Goal: Task Accomplishment & Management: Complete application form

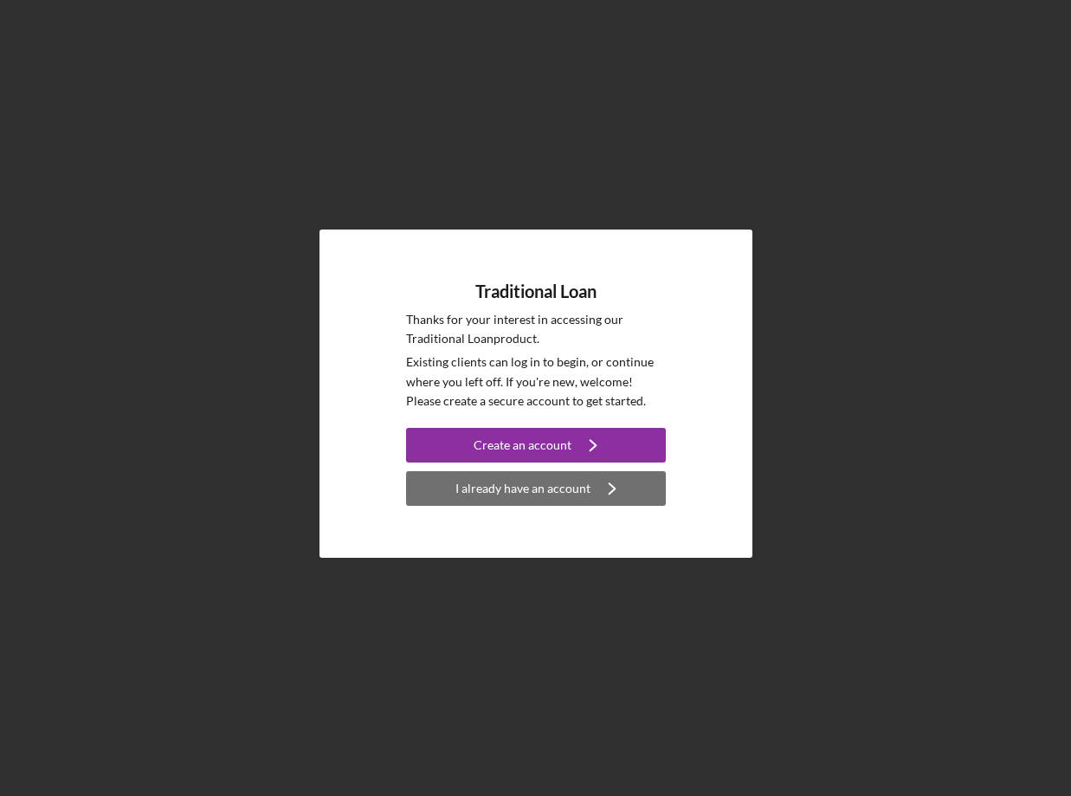
click at [461, 482] on div "I already have an account" at bounding box center [523, 488] width 135 height 35
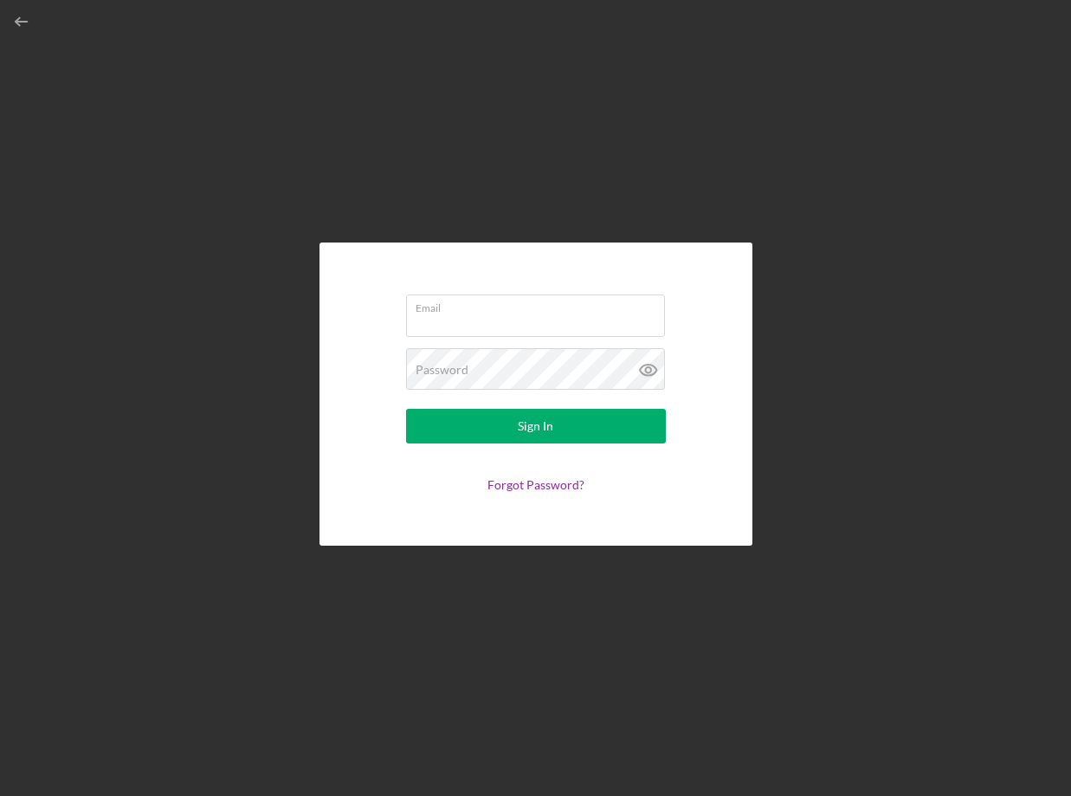
type input "[PERSON_NAME][EMAIL_ADDRESS][PERSON_NAME][DOMAIN_NAME]"
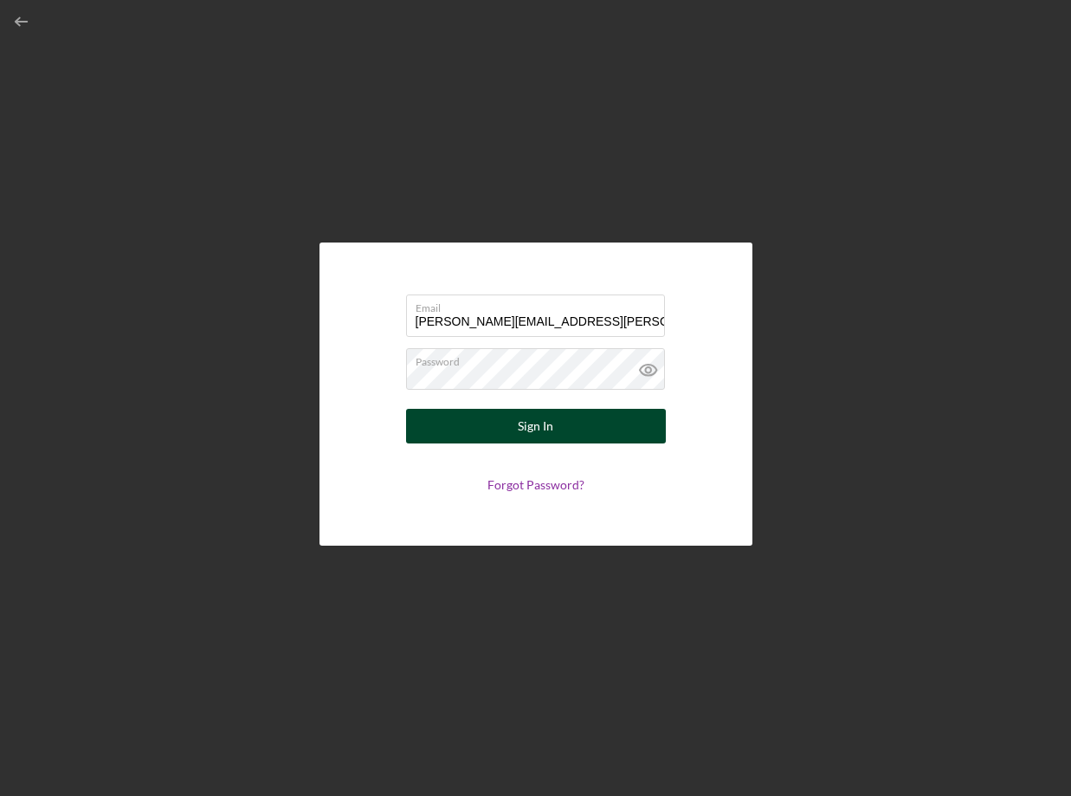
click at [495, 436] on button "Sign In" at bounding box center [536, 426] width 260 height 35
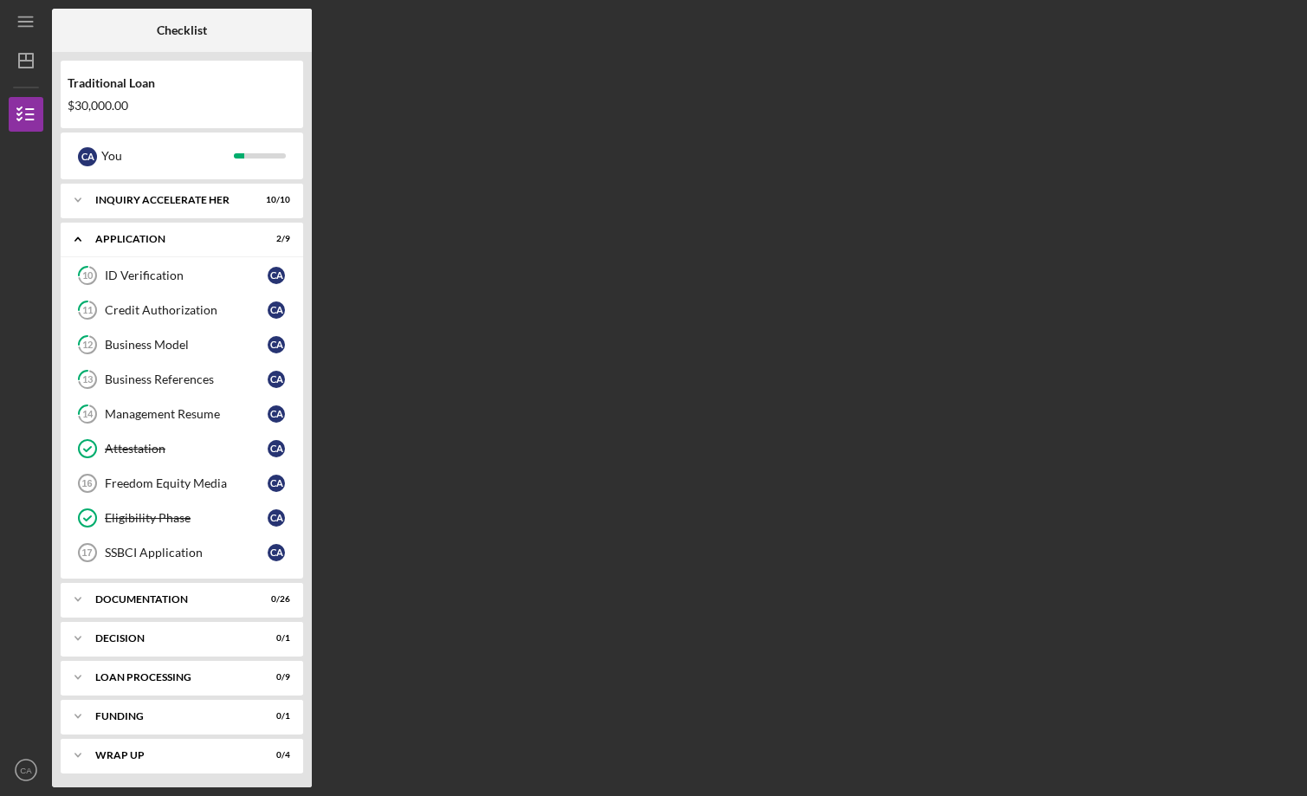
click at [204, 100] on div "$30,000.00" at bounding box center [182, 106] width 229 height 14
click at [99, 101] on div "$30,000.00" at bounding box center [182, 106] width 229 height 14
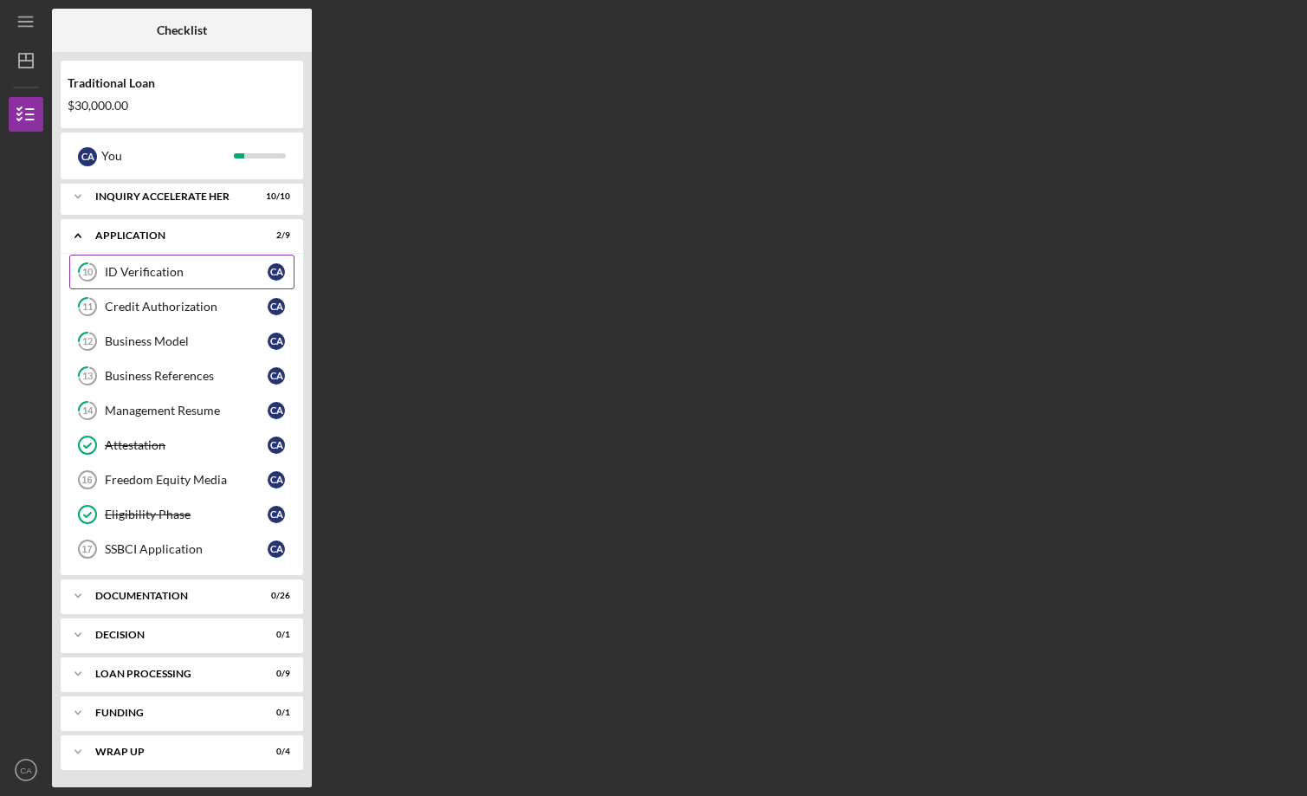
click at [210, 281] on link "10 ID Verification C A" at bounding box center [181, 272] width 225 height 35
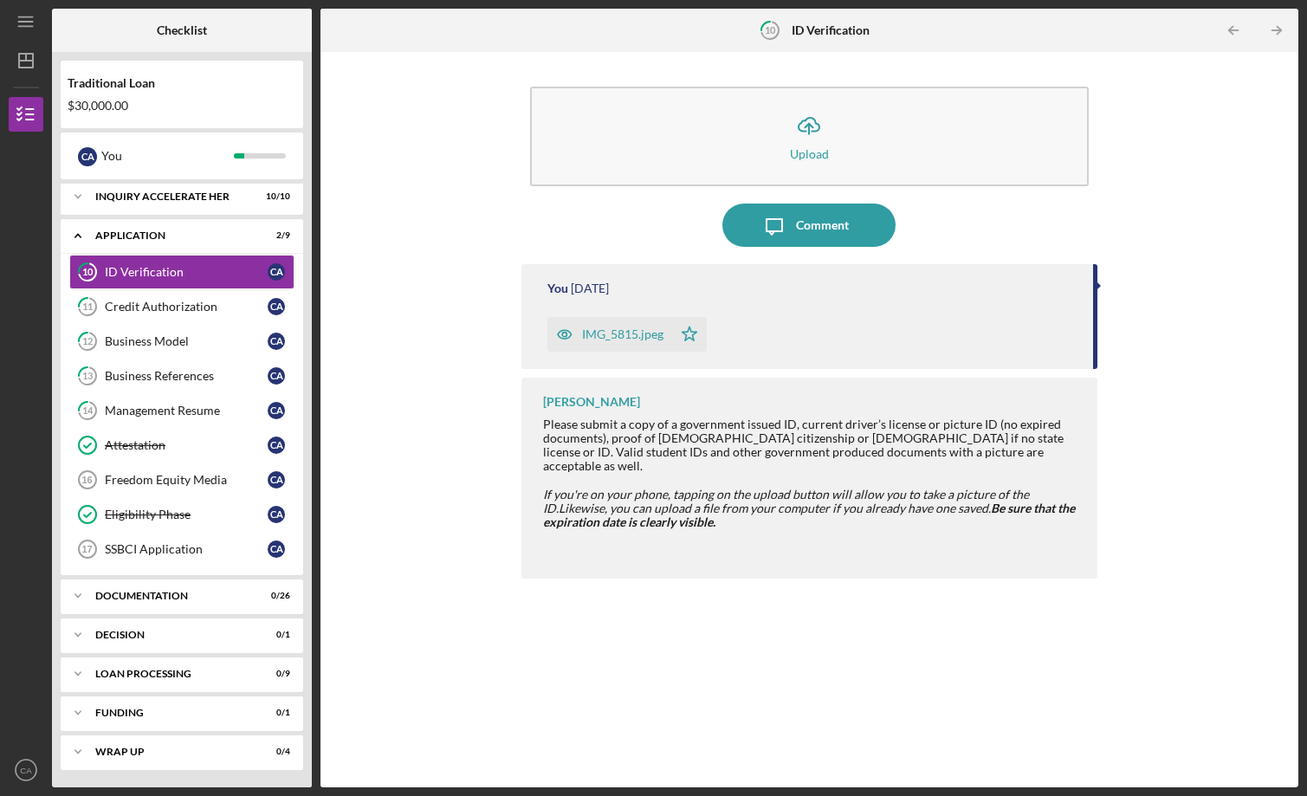
click at [611, 339] on div "IMG_5815.jpeg" at bounding box center [622, 334] width 81 height 14
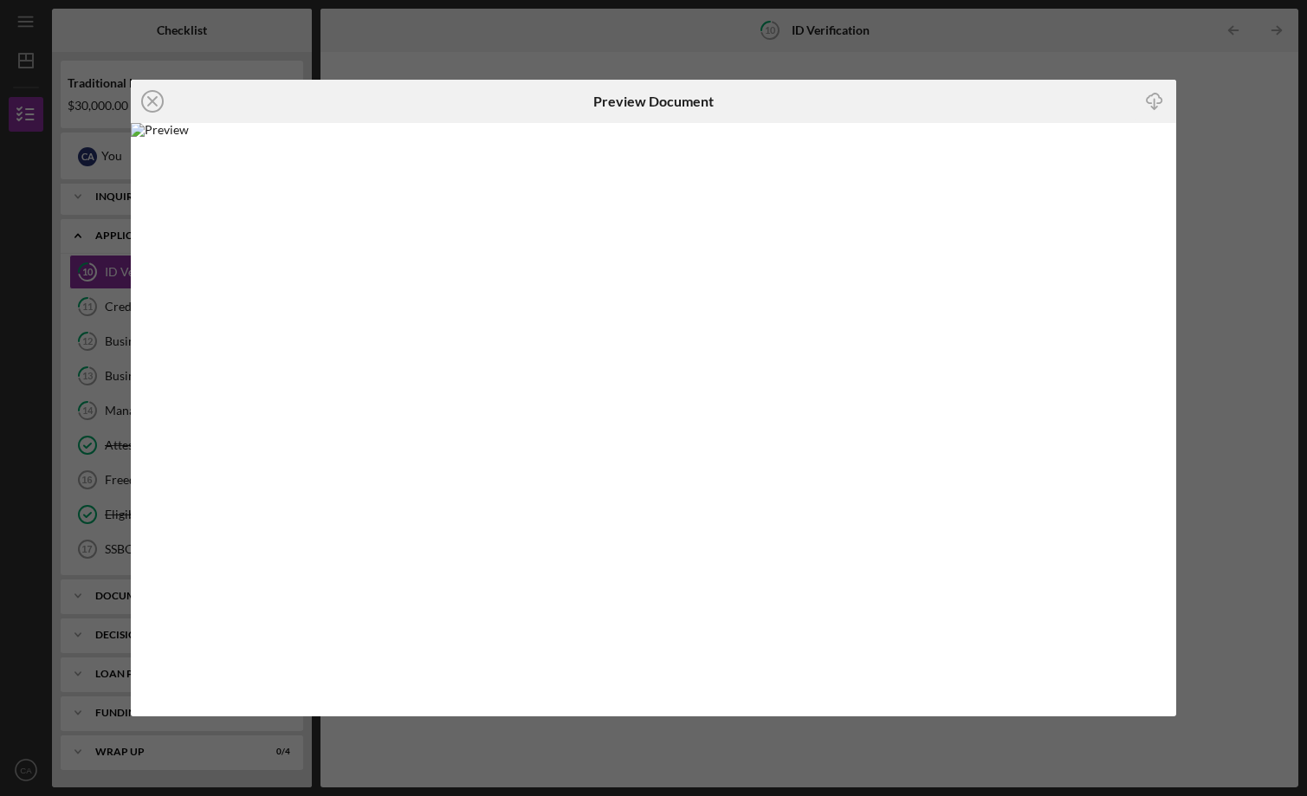
click at [1070, 161] on div "Icon/Close Preview Document Icon/Download" at bounding box center [653, 398] width 1307 height 796
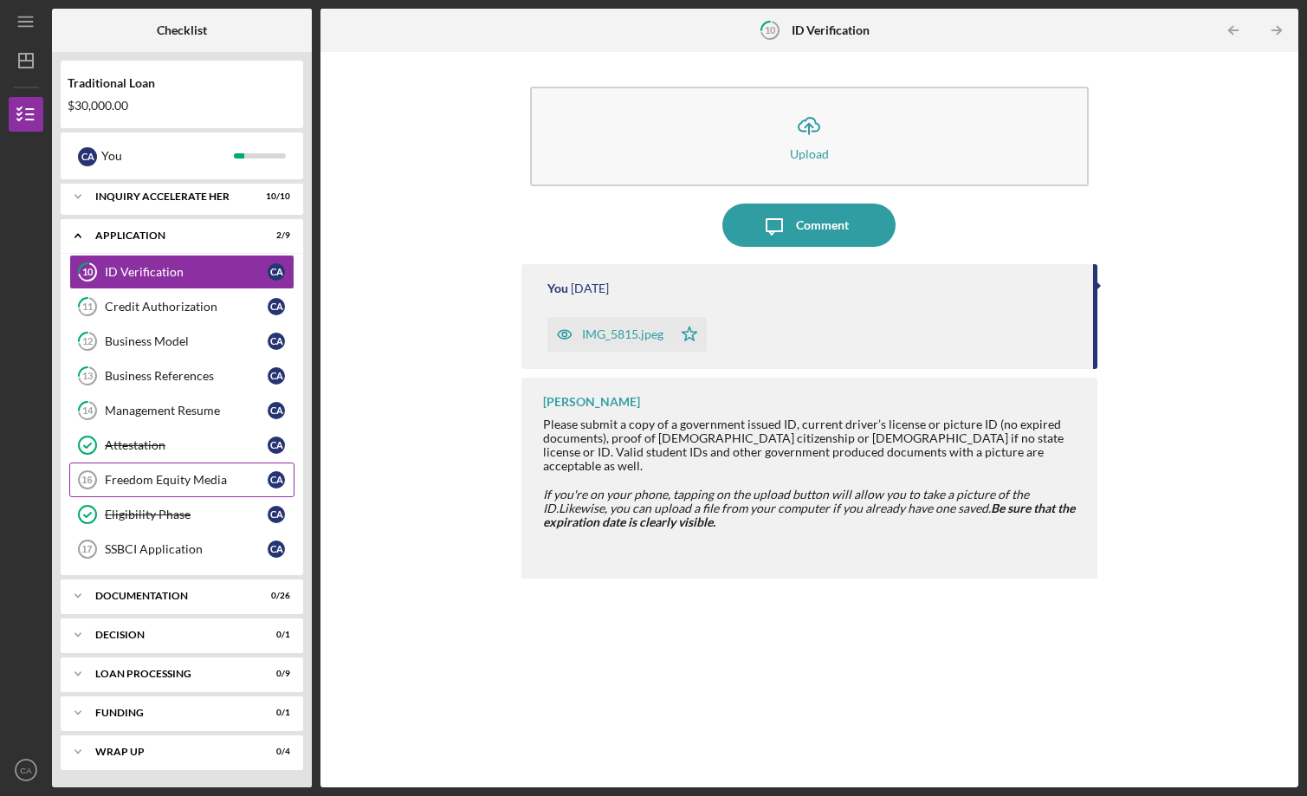
click at [171, 482] on div "Freedom Equity Media" at bounding box center [186, 480] width 163 height 14
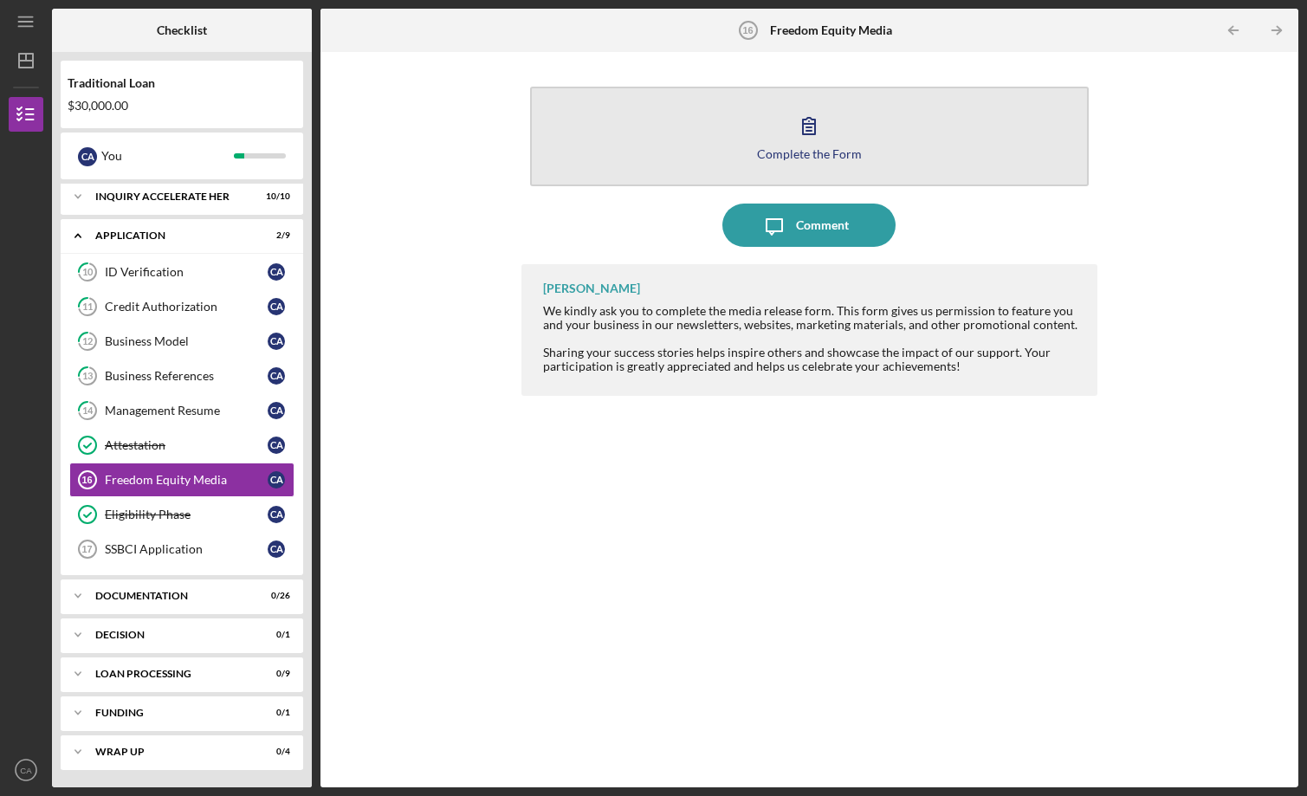
click at [816, 132] on icon "button" at bounding box center [808, 125] width 43 height 43
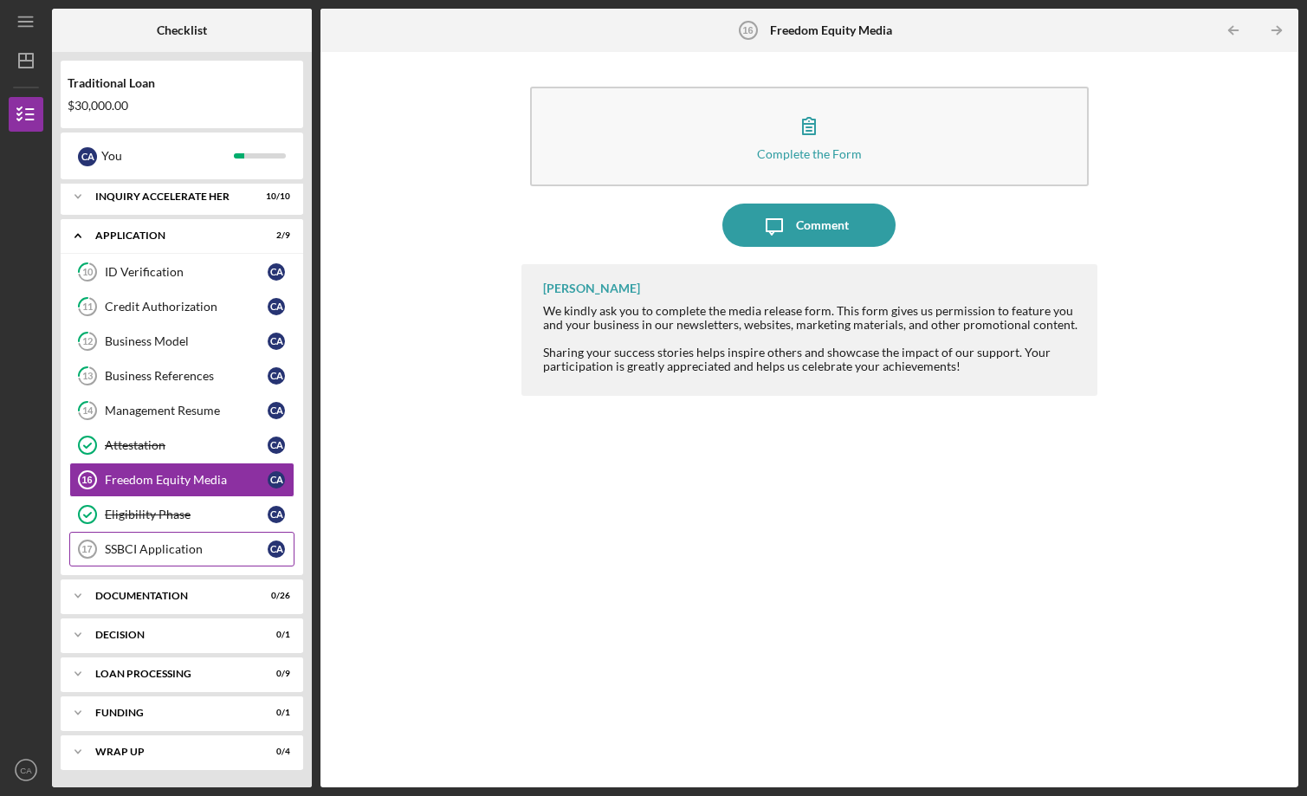
click at [222, 559] on link "SSBCI Application 17 SSBCI Application C A" at bounding box center [181, 549] width 225 height 35
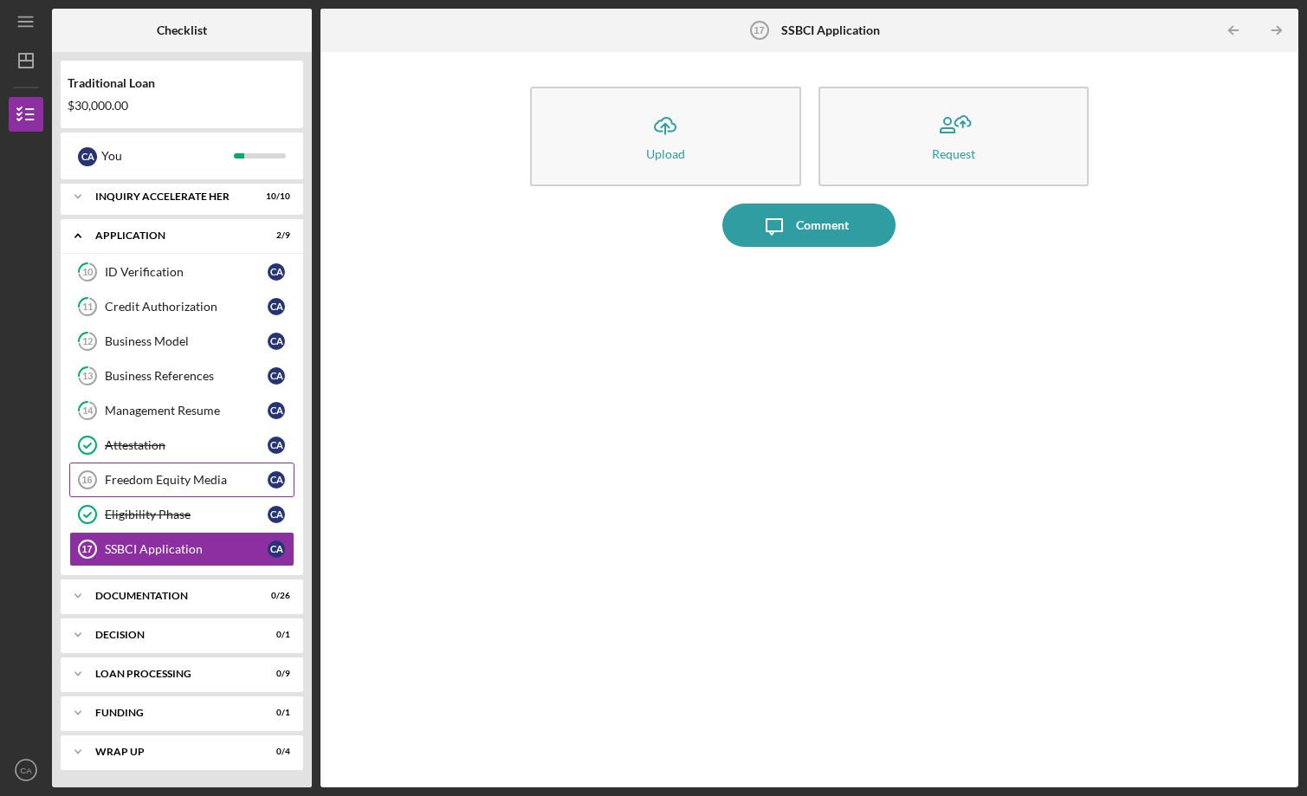
click at [198, 476] on div "Freedom Equity Media" at bounding box center [186, 480] width 163 height 14
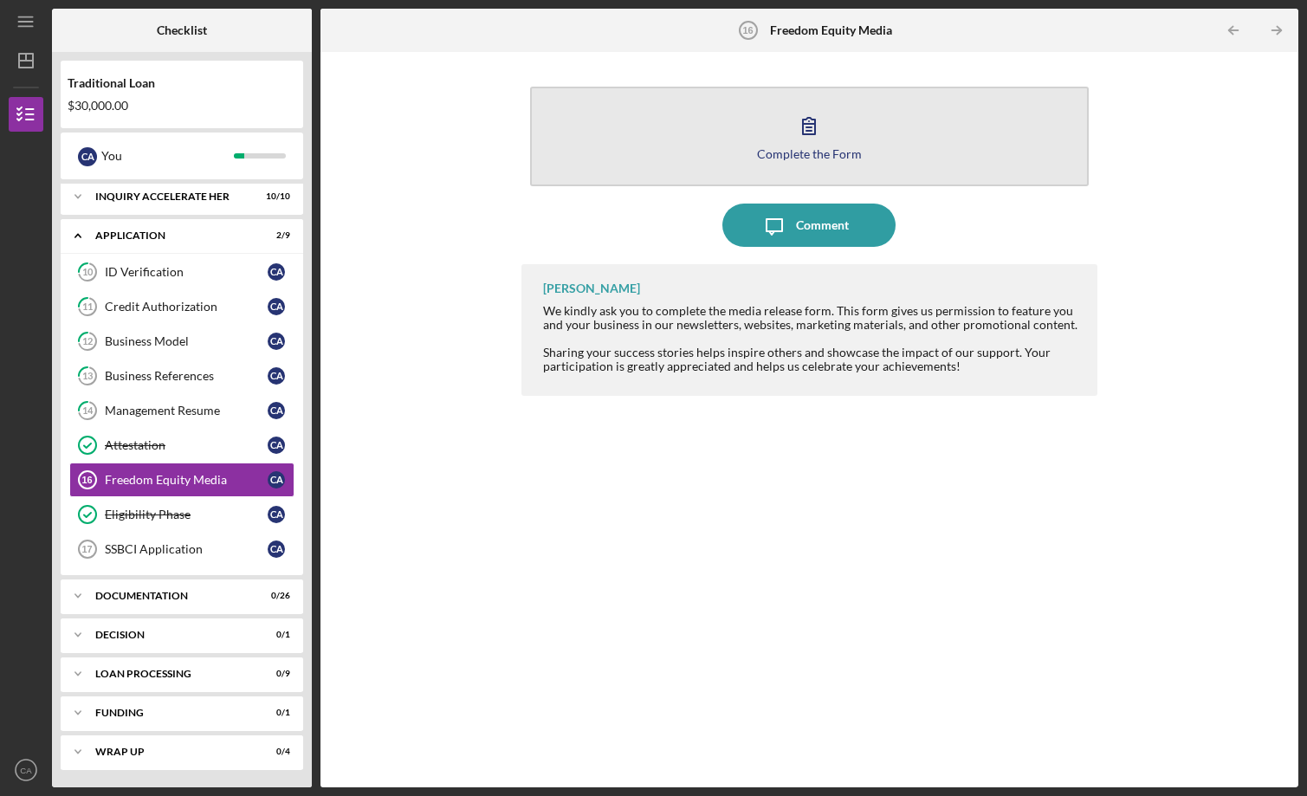
click at [773, 128] on button "Complete the Form Form" at bounding box center [809, 137] width 559 height 100
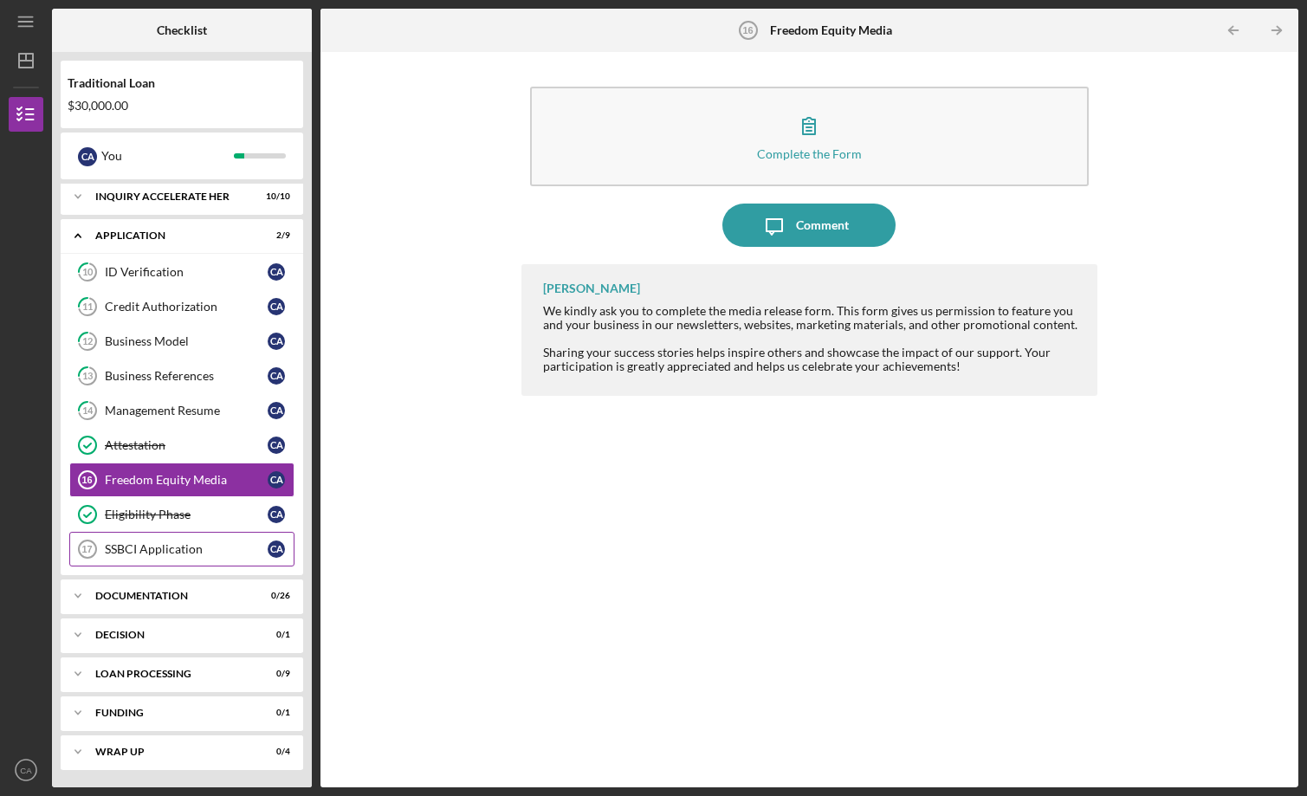
click at [263, 556] on link "SSBCI Application 17 SSBCI Application C A" at bounding box center [181, 549] width 225 height 35
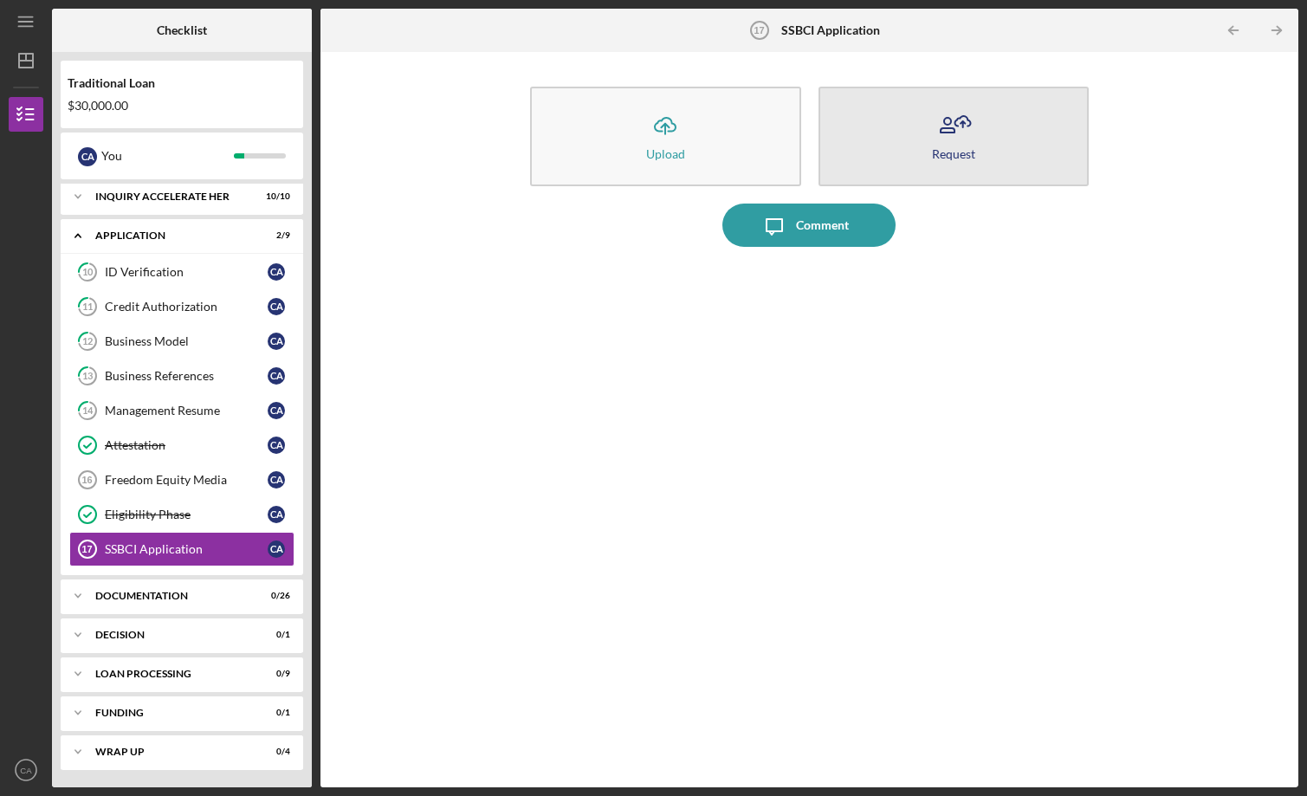
click at [882, 116] on button "Request" at bounding box center [953, 137] width 271 height 100
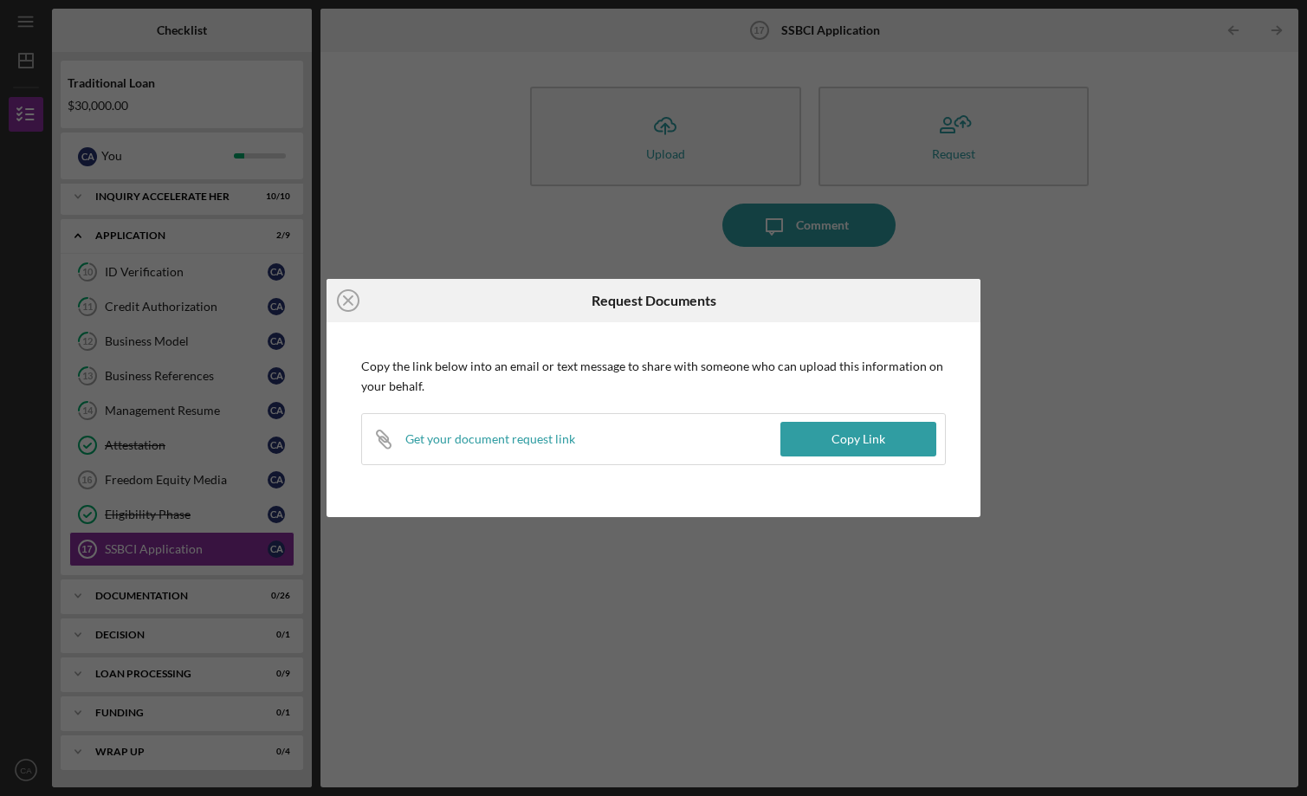
click at [803, 100] on div "Icon/Close Request Documents Copy the link below into an email or text message …" at bounding box center [653, 398] width 1307 height 796
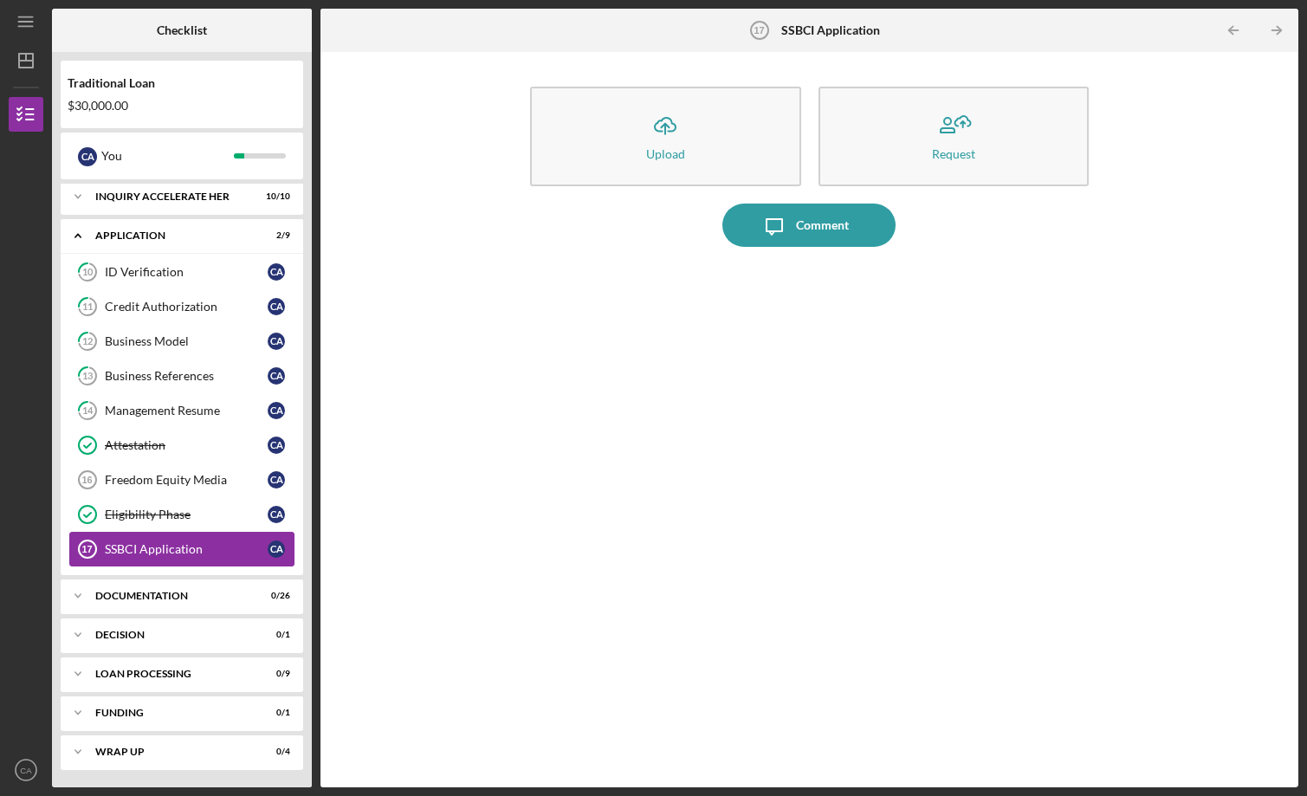
click at [202, 553] on div "SSBCI Application" at bounding box center [186, 549] width 163 height 14
click at [186, 609] on div "Icon/Expander Documentation 0 / 26" at bounding box center [182, 596] width 242 height 35
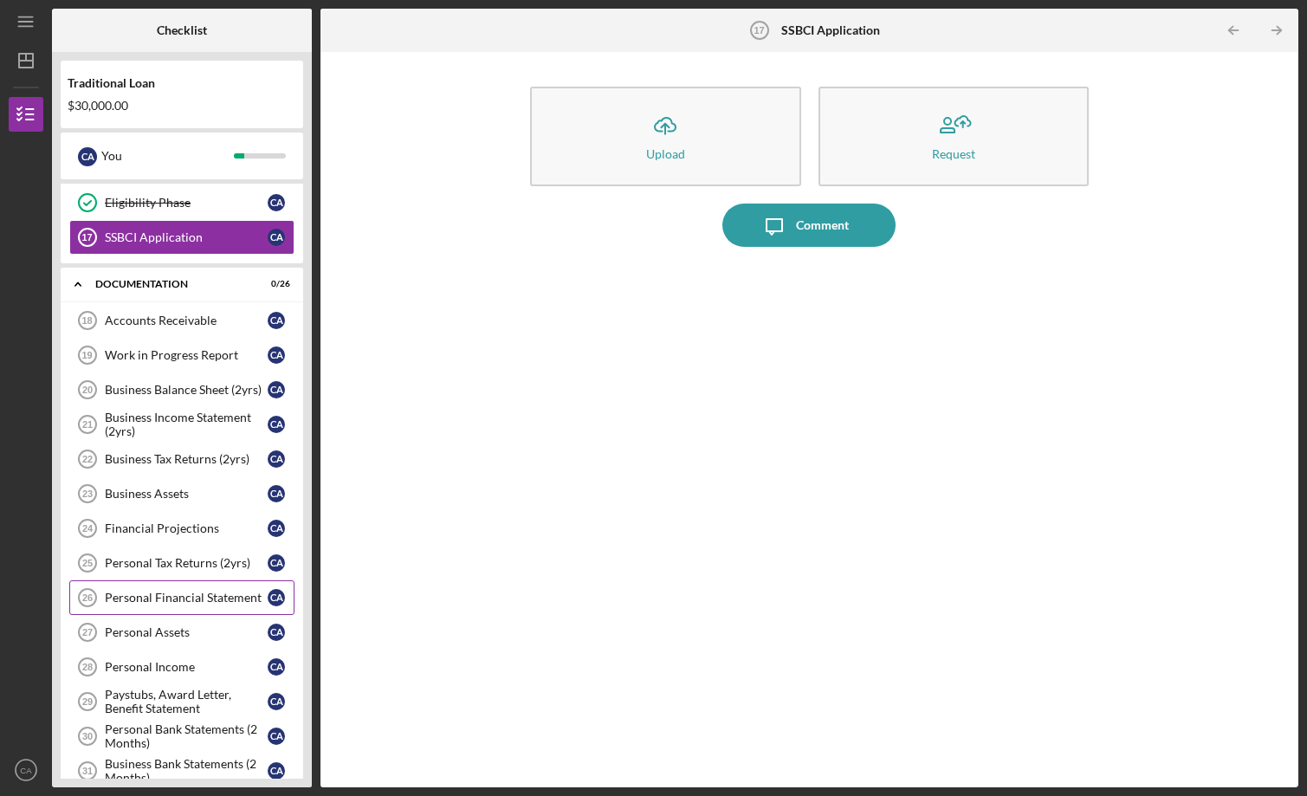
scroll to position [324, 0]
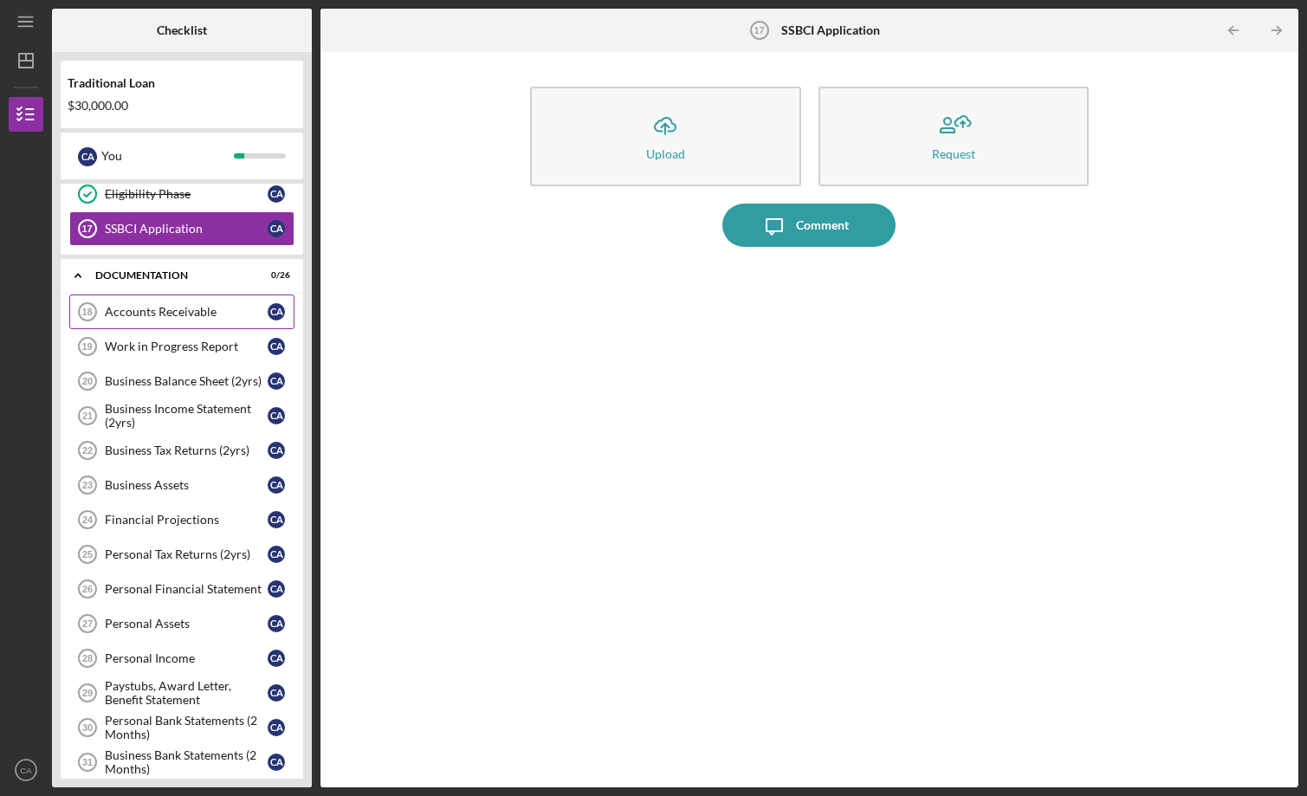
click at [214, 310] on div "Accounts Receivable" at bounding box center [186, 312] width 163 height 14
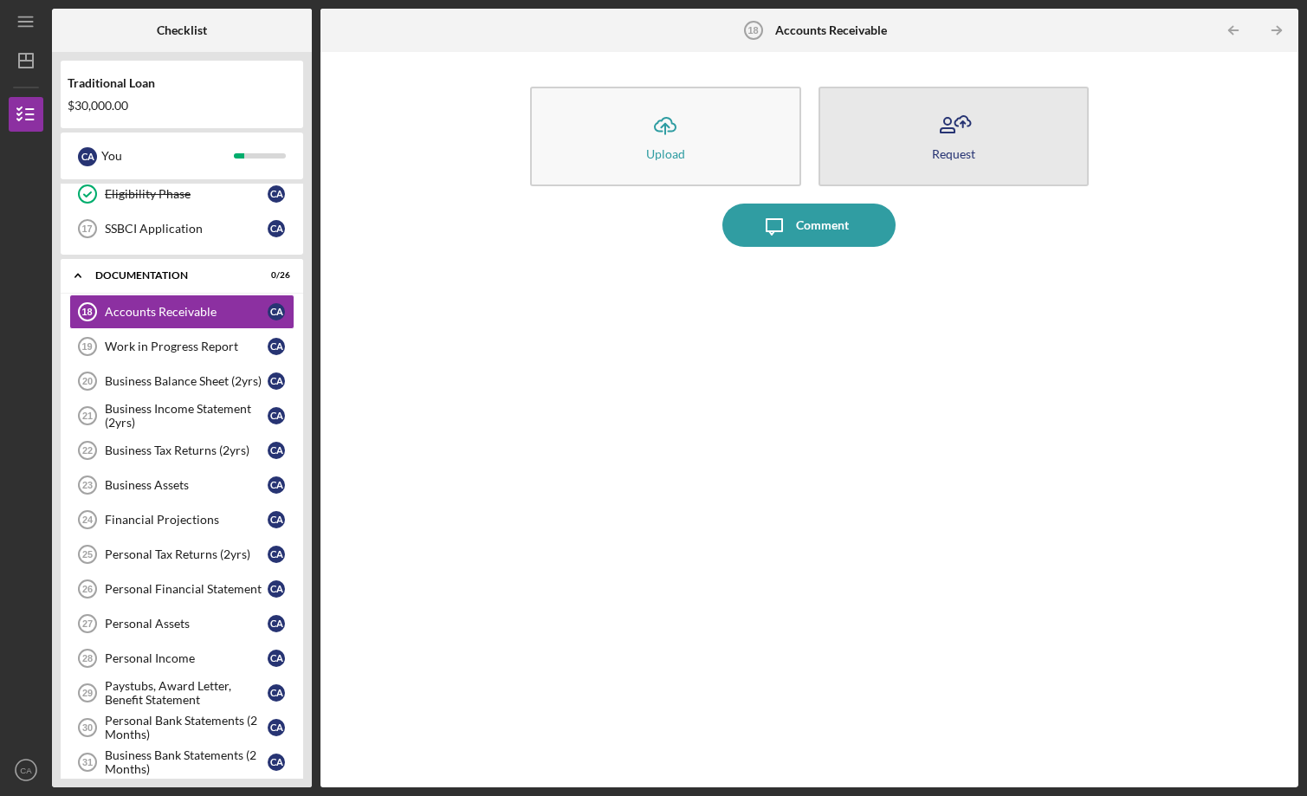
click at [887, 165] on button "Request" at bounding box center [953, 137] width 271 height 100
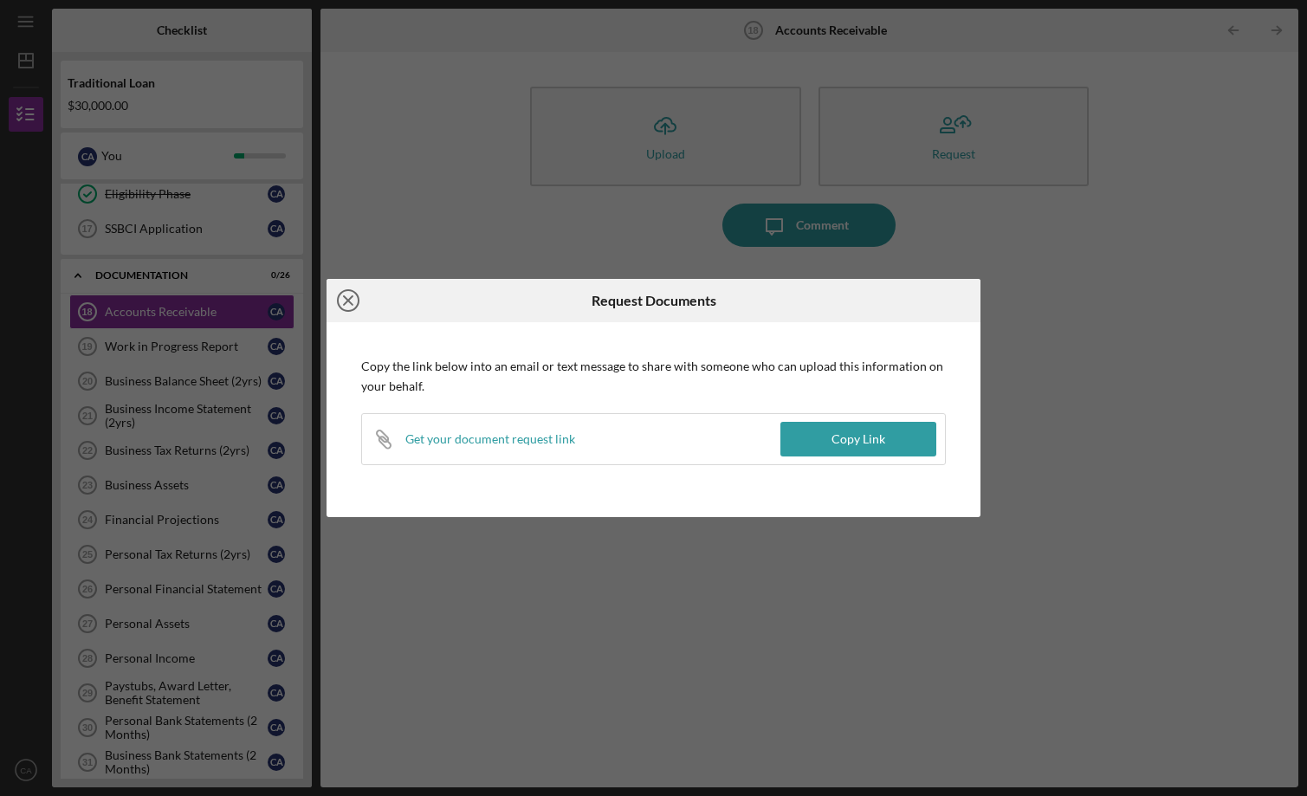
click at [346, 302] on line at bounding box center [348, 300] width 9 height 9
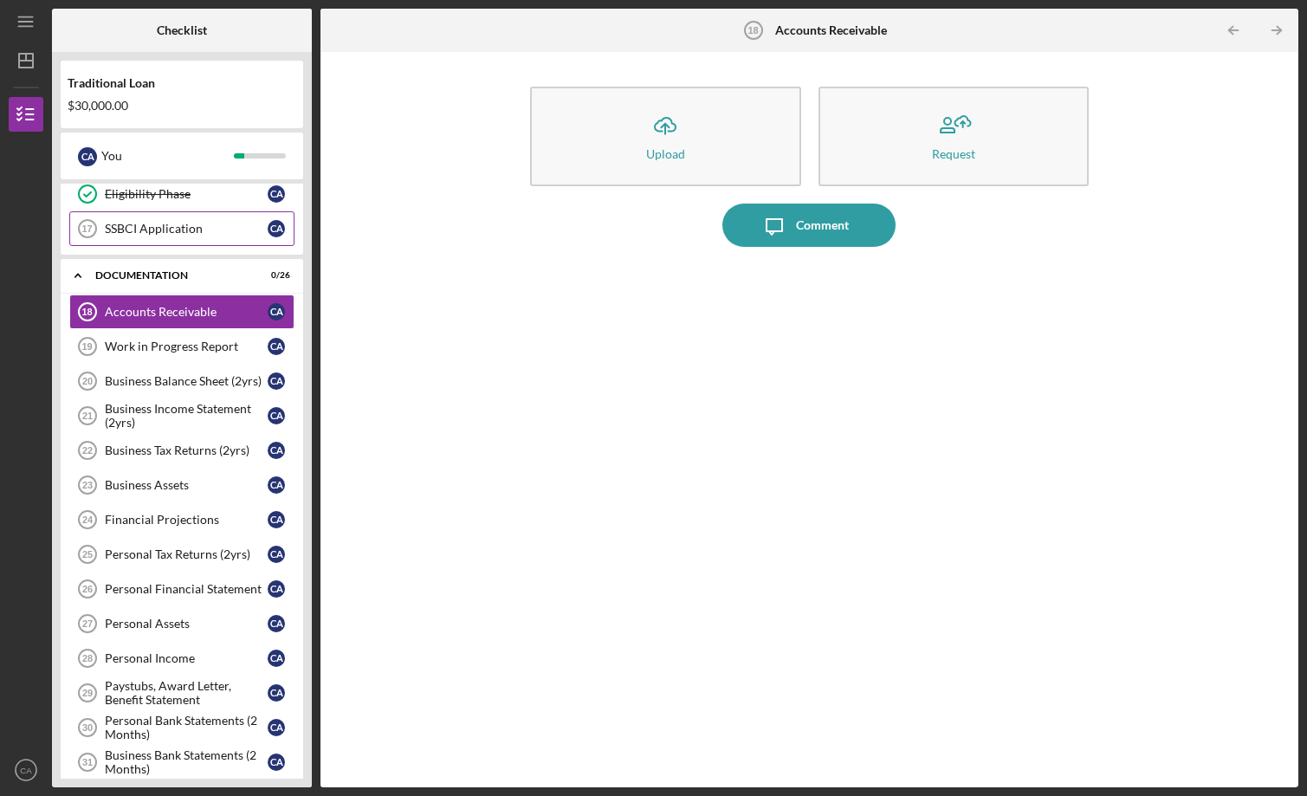
click at [178, 229] on div "SSBCI Application" at bounding box center [186, 229] width 163 height 14
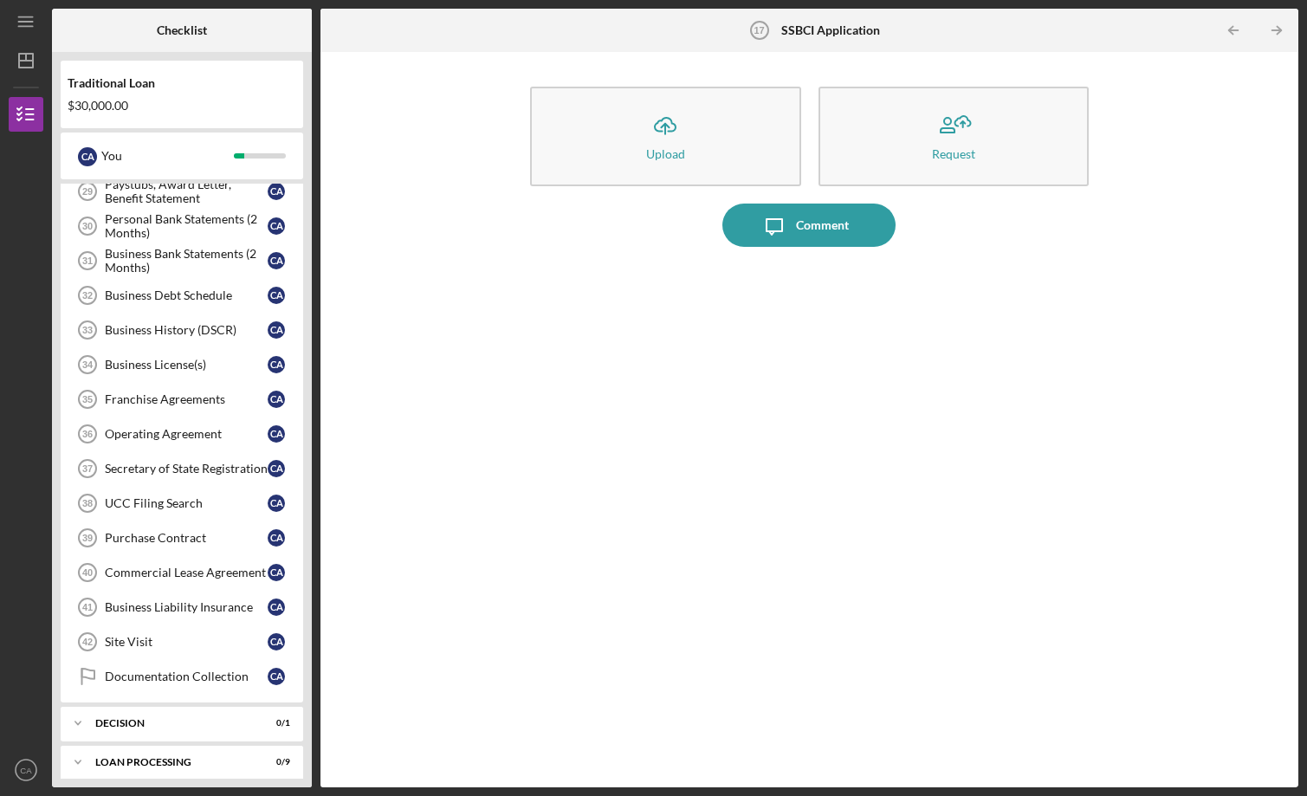
scroll to position [914, 0]
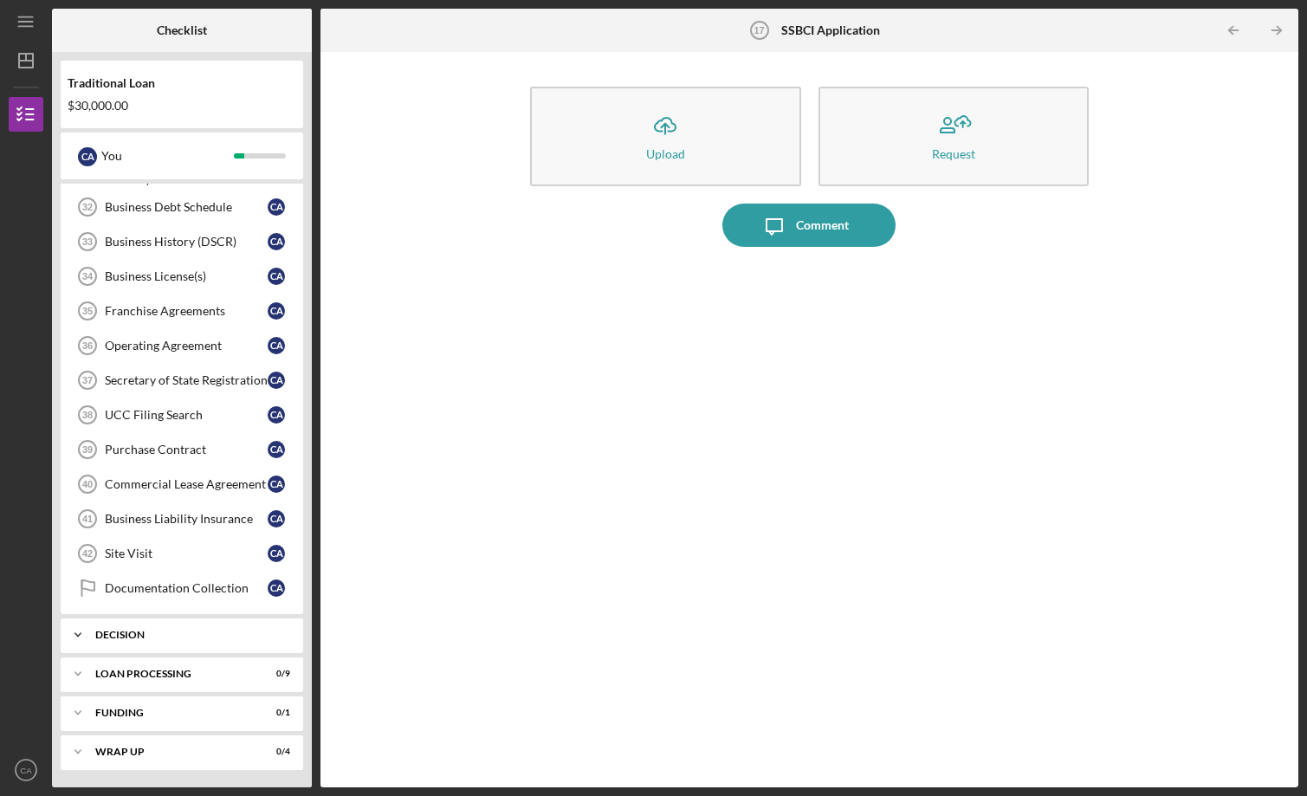
click at [158, 637] on div "Decision" at bounding box center [188, 635] width 186 height 10
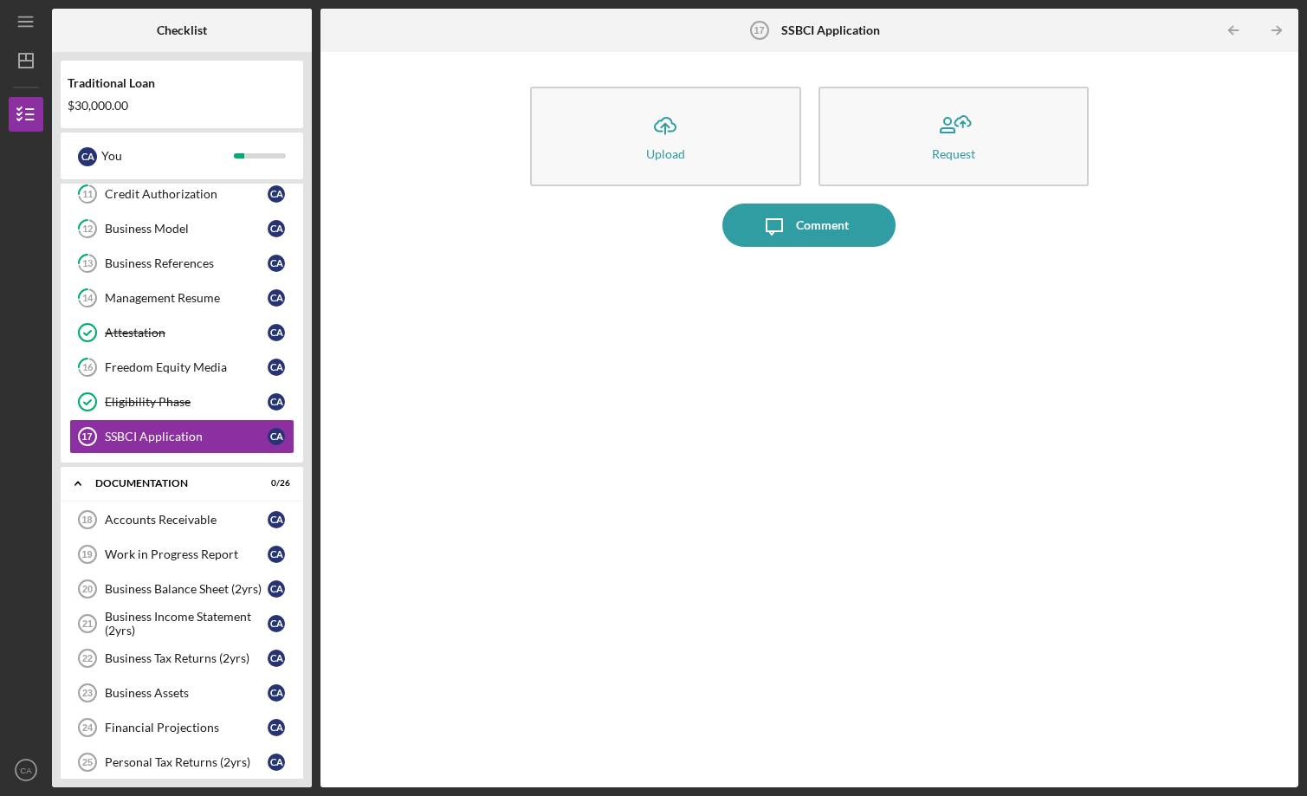
scroll to position [108, 0]
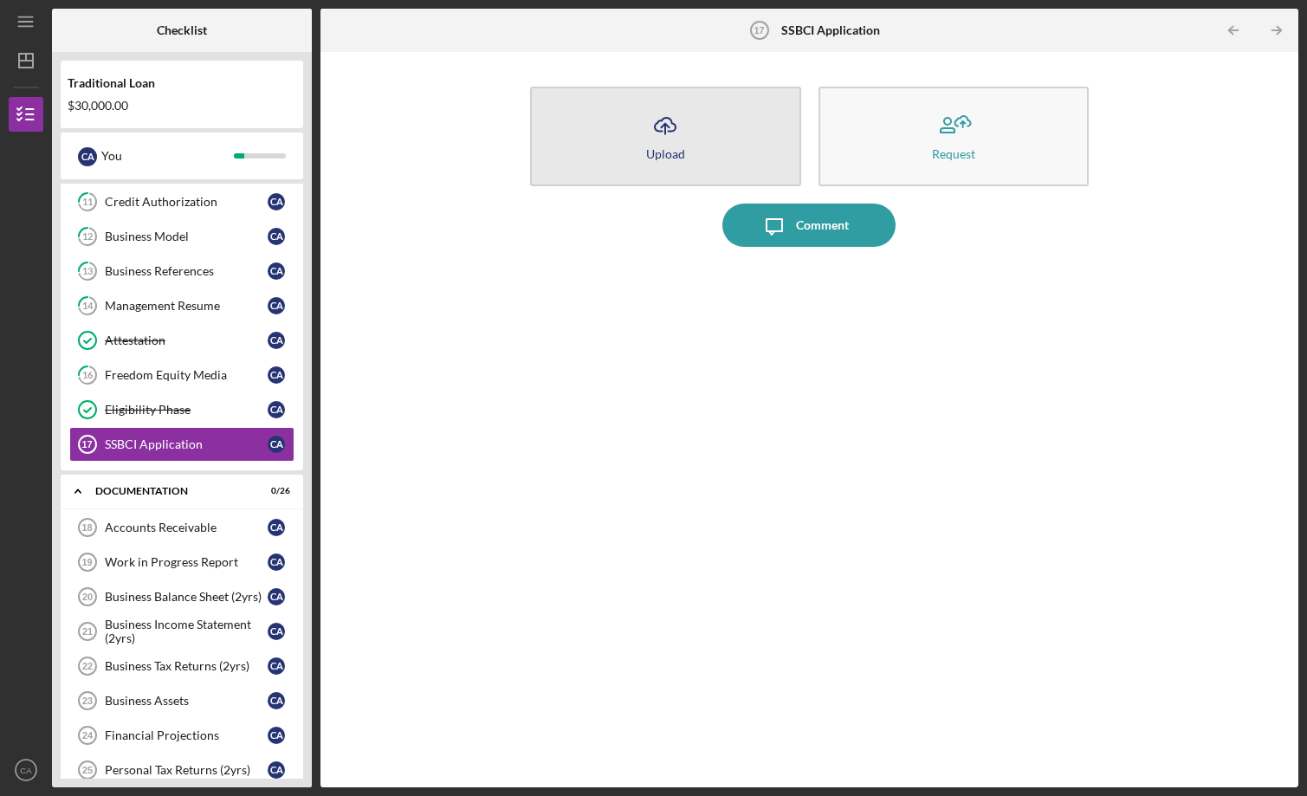
click at [697, 144] on button "Icon/Upload Upload" at bounding box center [665, 137] width 271 height 100
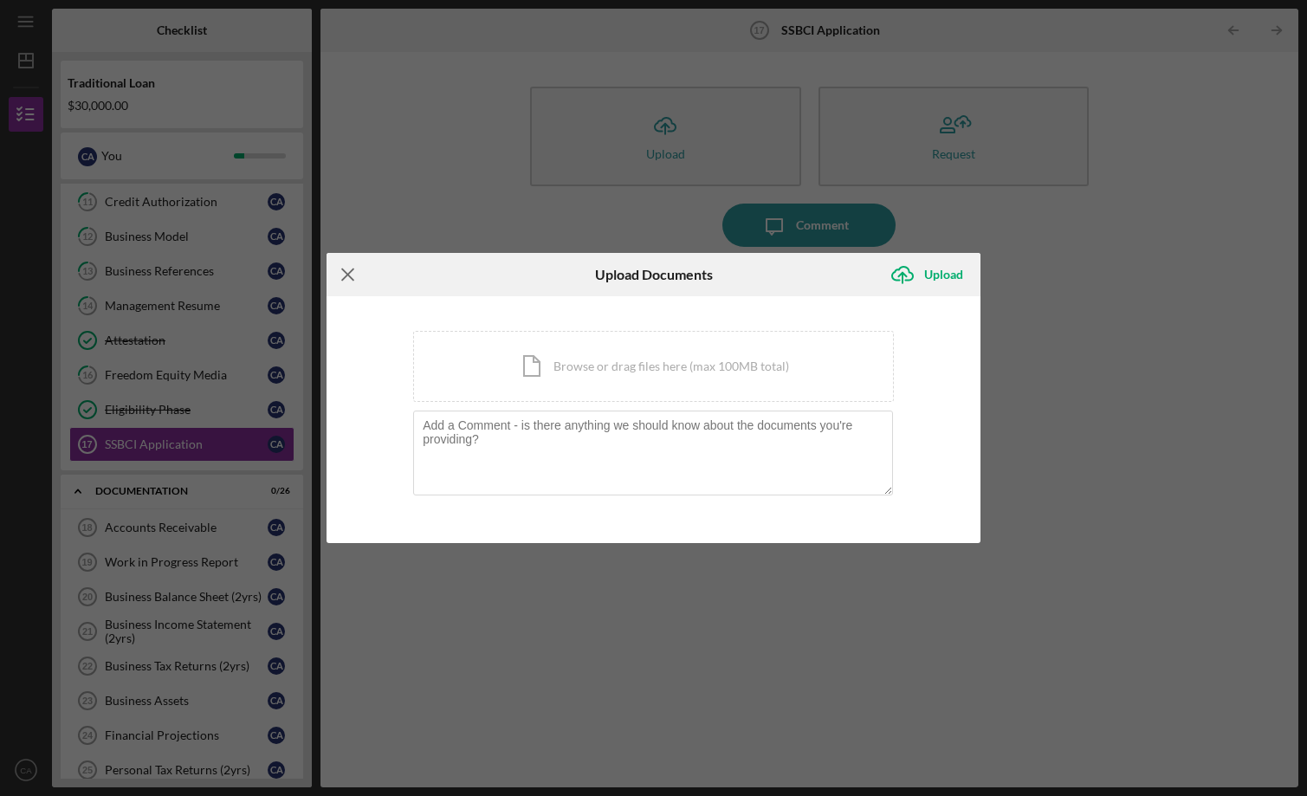
click at [354, 271] on icon "Icon/Menu Close" at bounding box center [347, 274] width 43 height 43
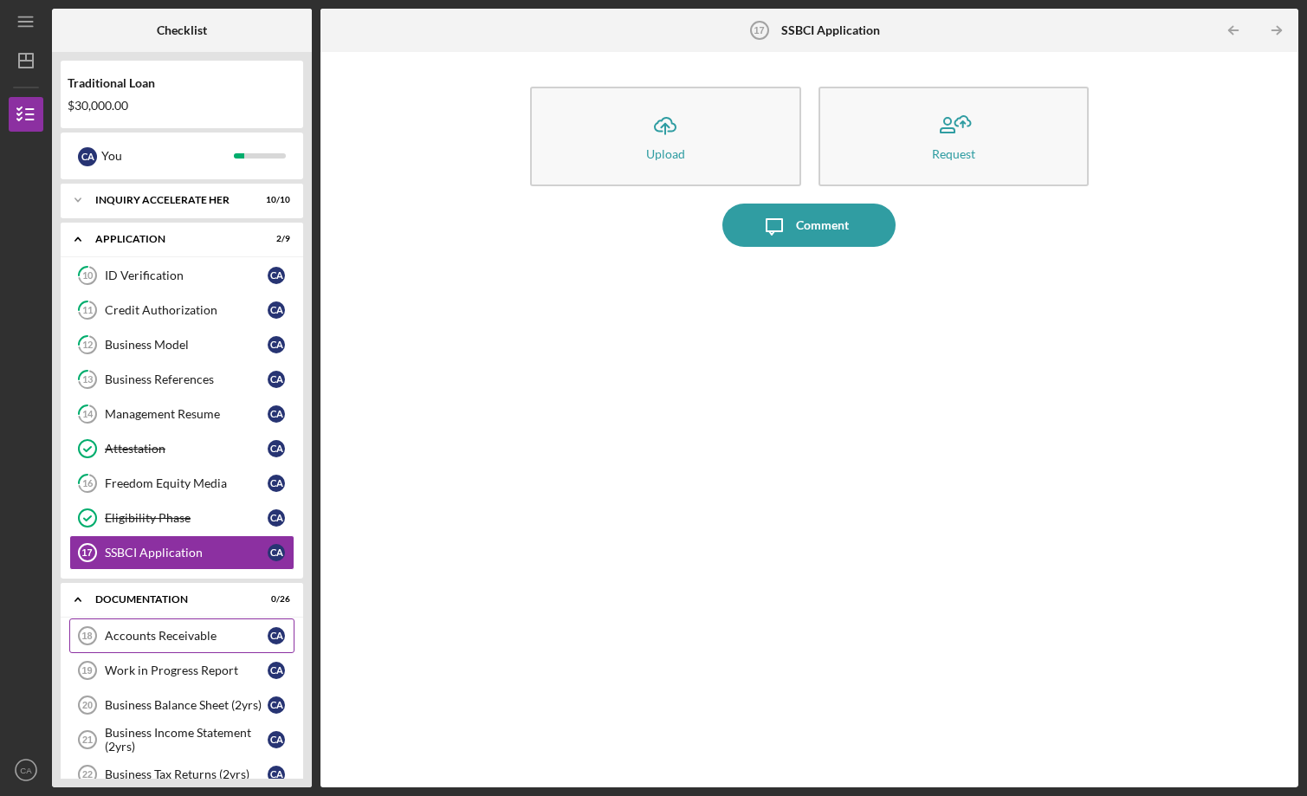
click at [204, 624] on link "Accounts Receivable 18 Accounts Receivable C A" at bounding box center [181, 635] width 225 height 35
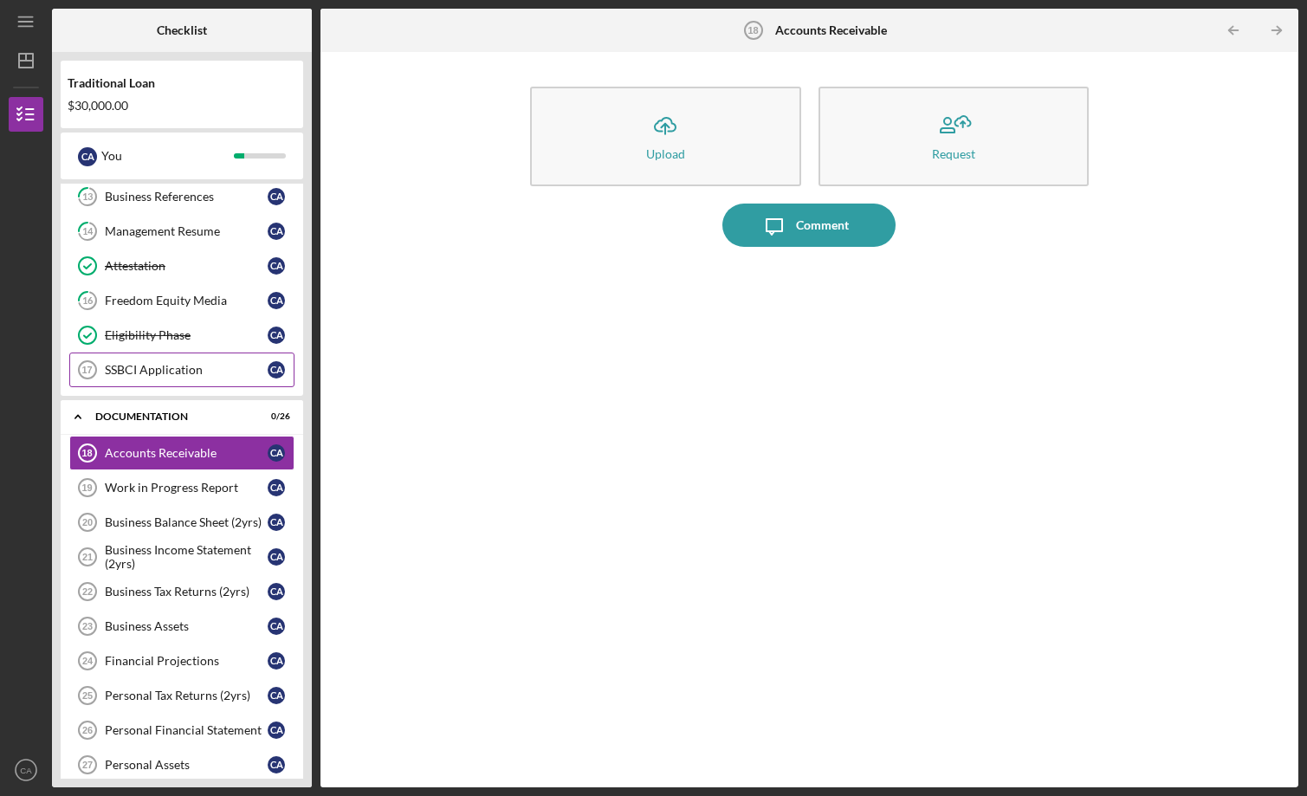
scroll to position [197, 0]
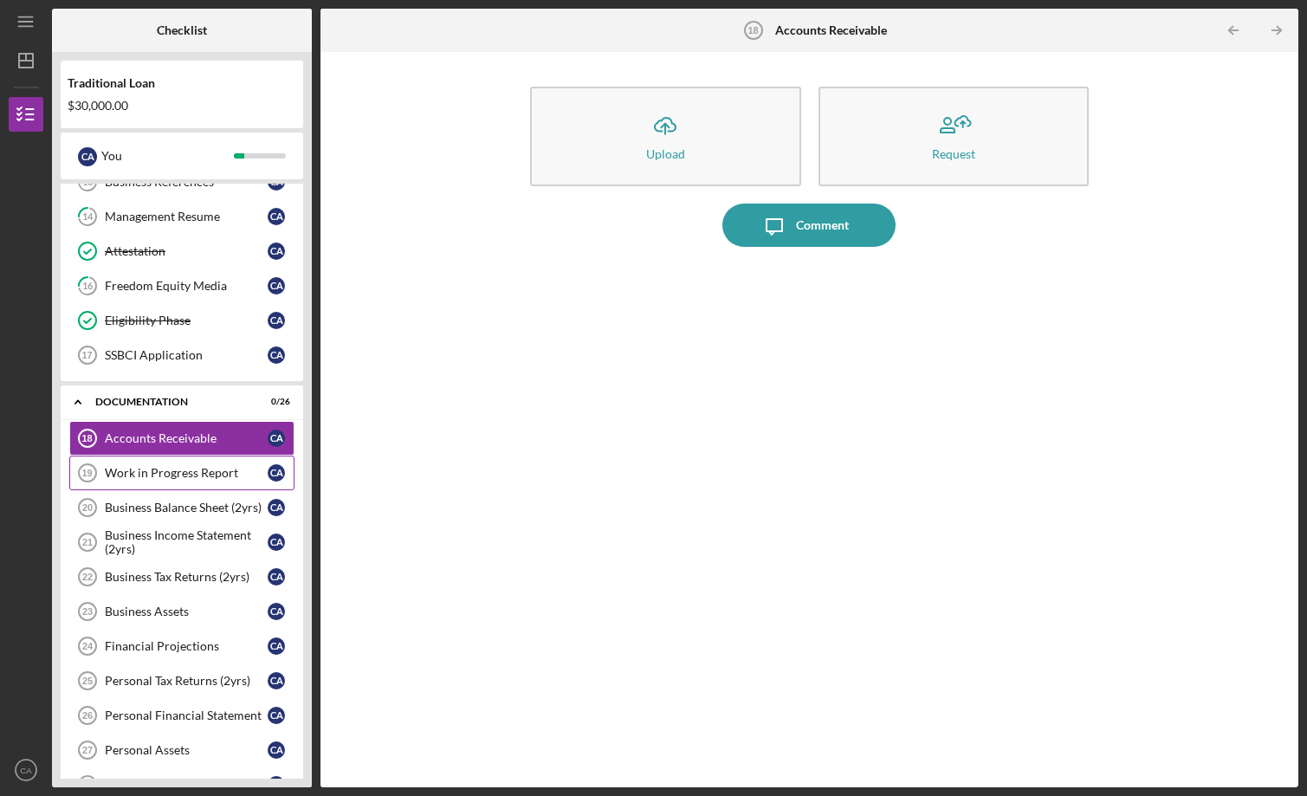
click at [221, 469] on div "Work in Progress Report" at bounding box center [186, 473] width 163 height 14
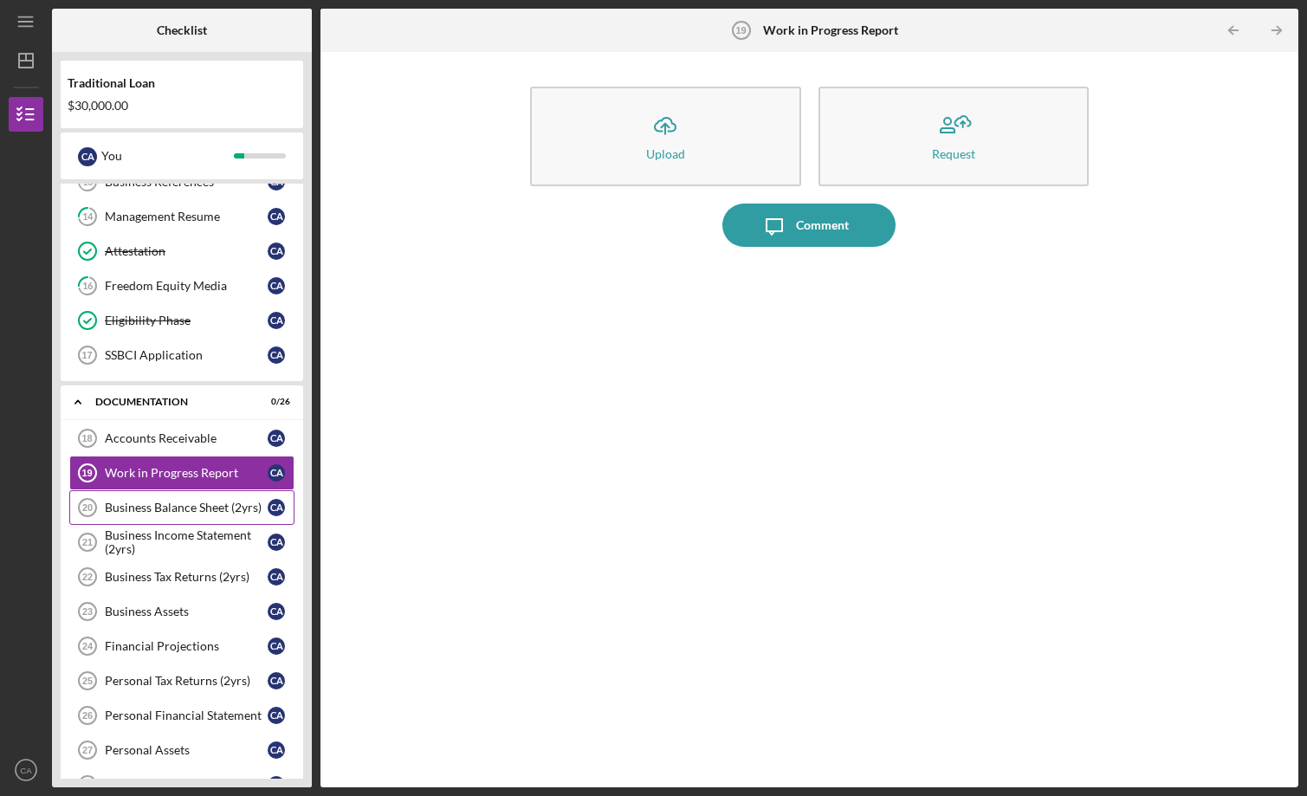
click at [223, 499] on link "Business Balance Sheet (2yrs) 20 Business Balance Sheet (2yrs) C A" at bounding box center [181, 507] width 225 height 35
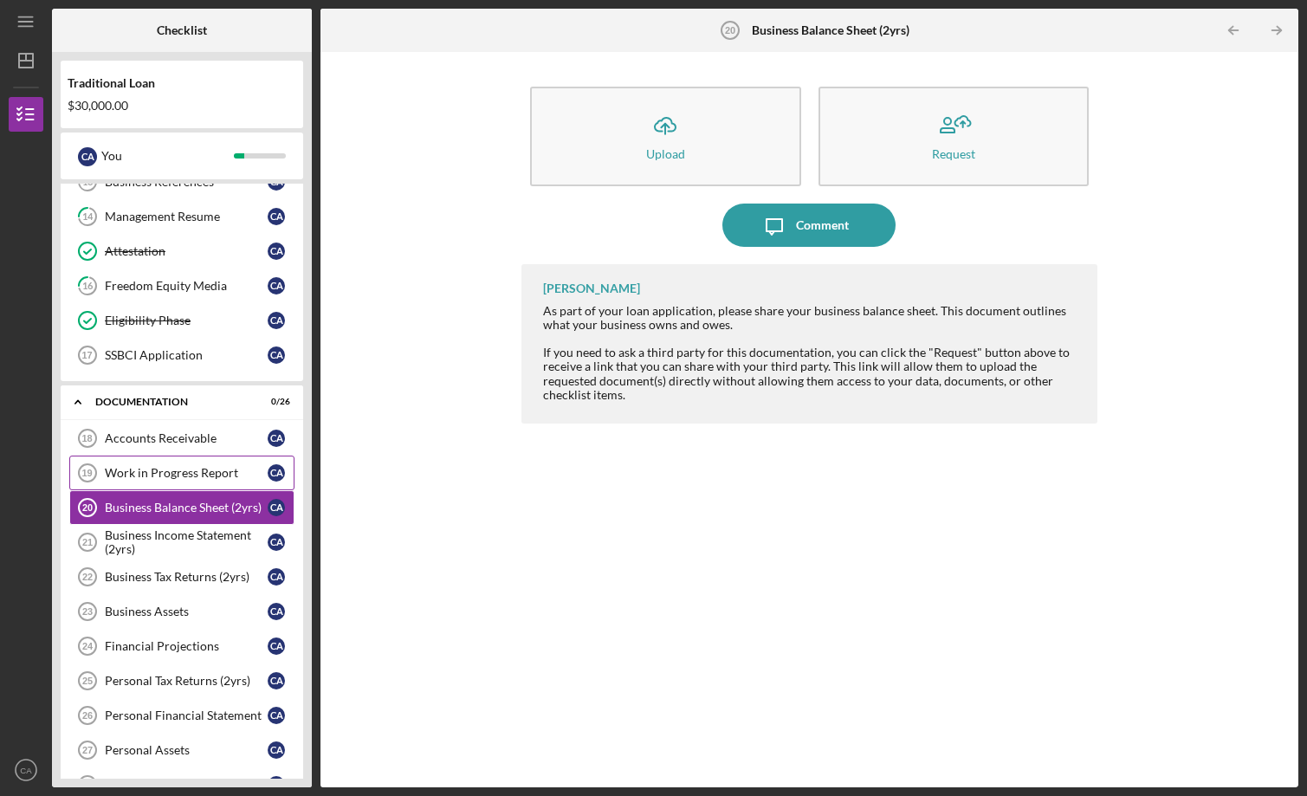
click at [213, 479] on div "Work in Progress Report" at bounding box center [186, 473] width 163 height 14
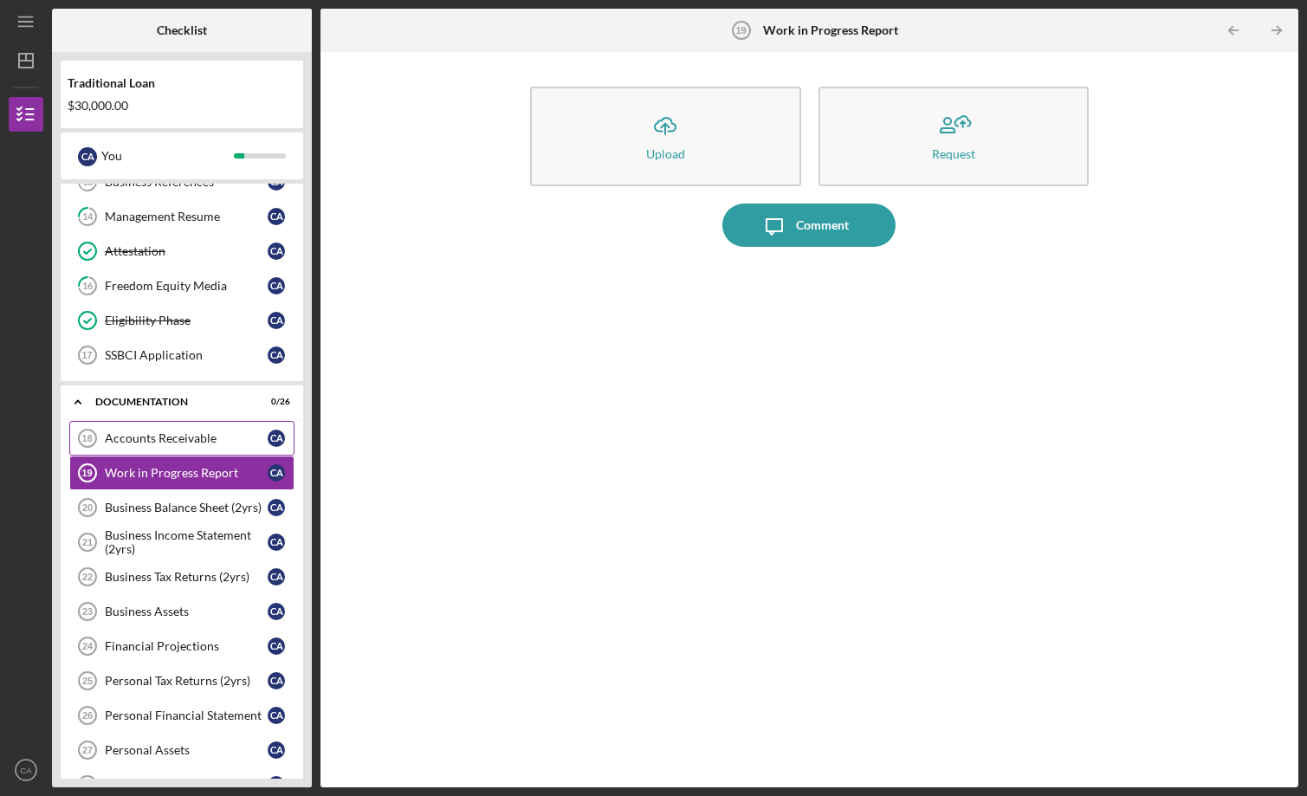
click at [223, 453] on link "Accounts Receivable 18 Accounts Receivable C A" at bounding box center [181, 438] width 225 height 35
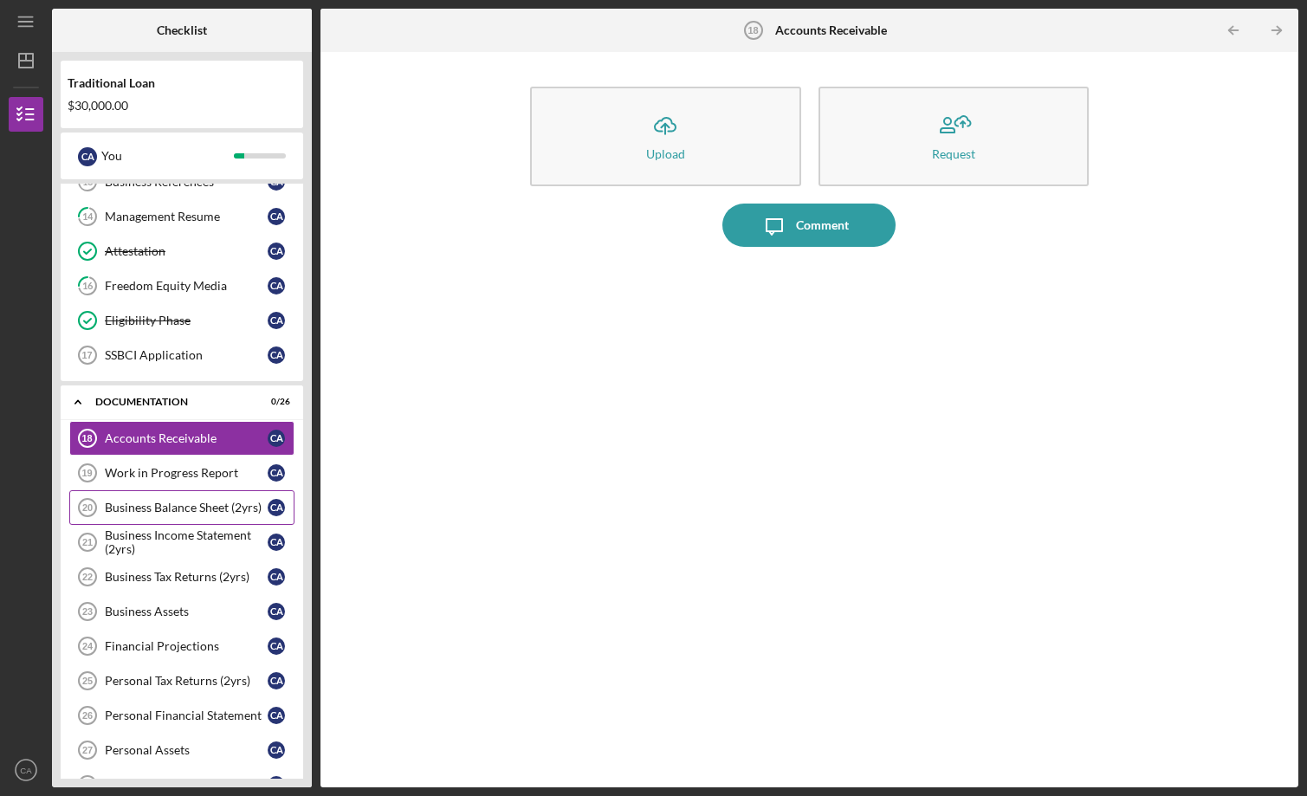
click at [223, 506] on div "Business Balance Sheet (2yrs)" at bounding box center [186, 508] width 163 height 14
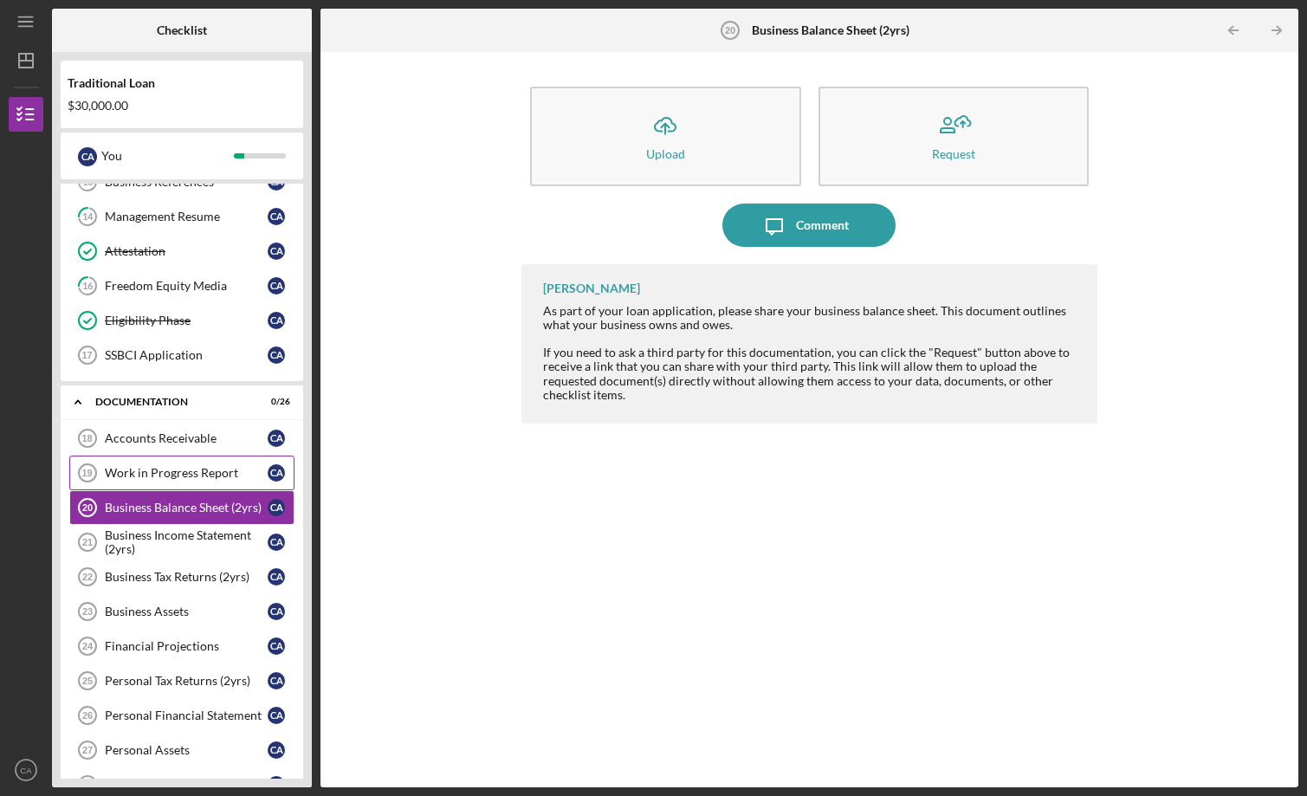
click at [221, 466] on div "Work in Progress Report" at bounding box center [186, 473] width 163 height 14
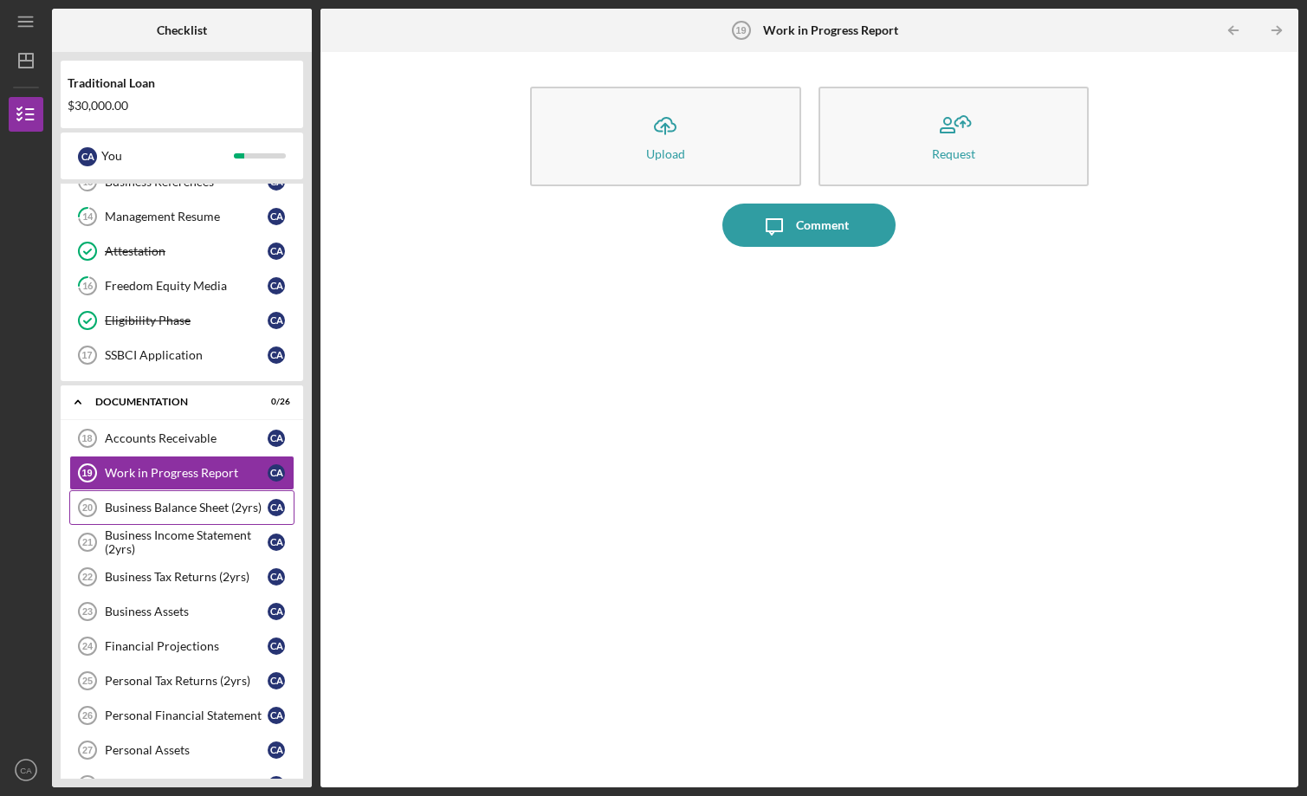
click at [157, 516] on link "Business Balance Sheet (2yrs) 20 Business Balance Sheet (2yrs) C A" at bounding box center [181, 507] width 225 height 35
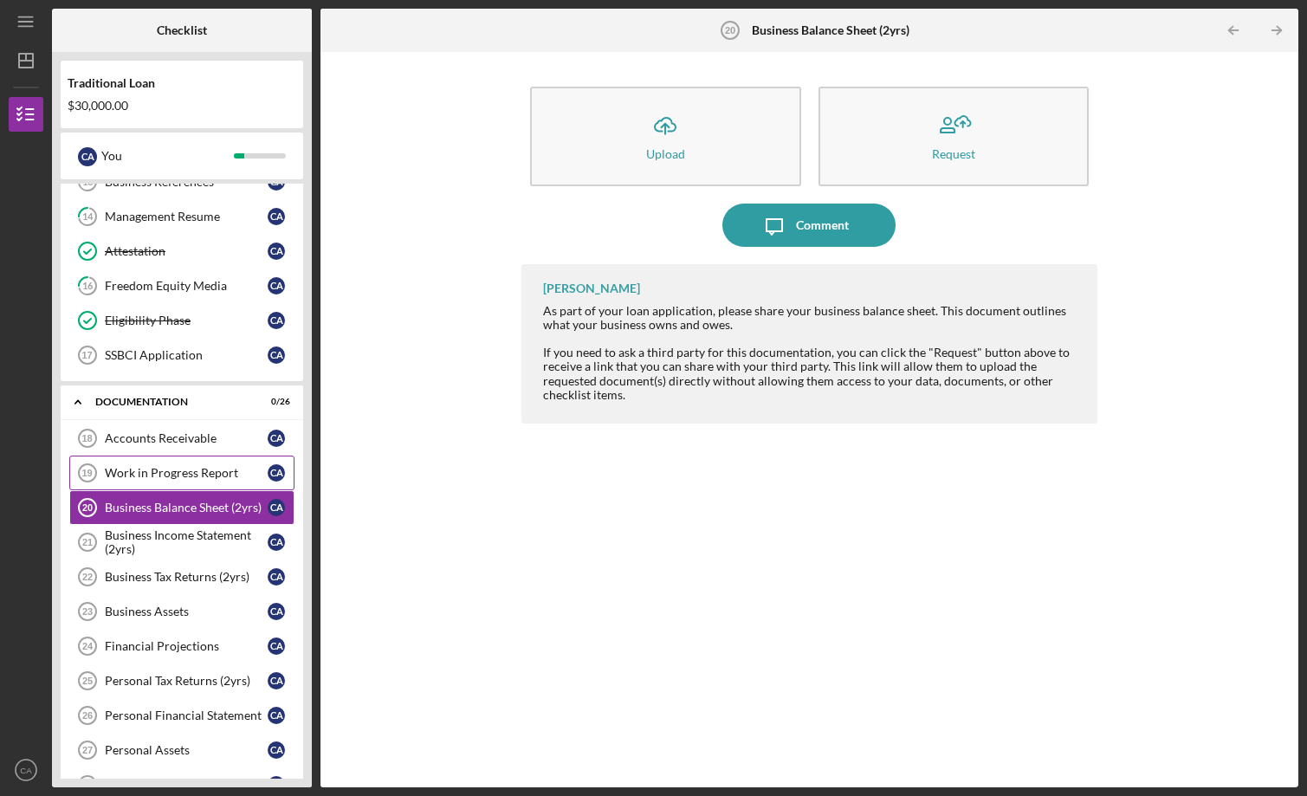
click at [178, 479] on div "Work in Progress Report" at bounding box center [186, 473] width 163 height 14
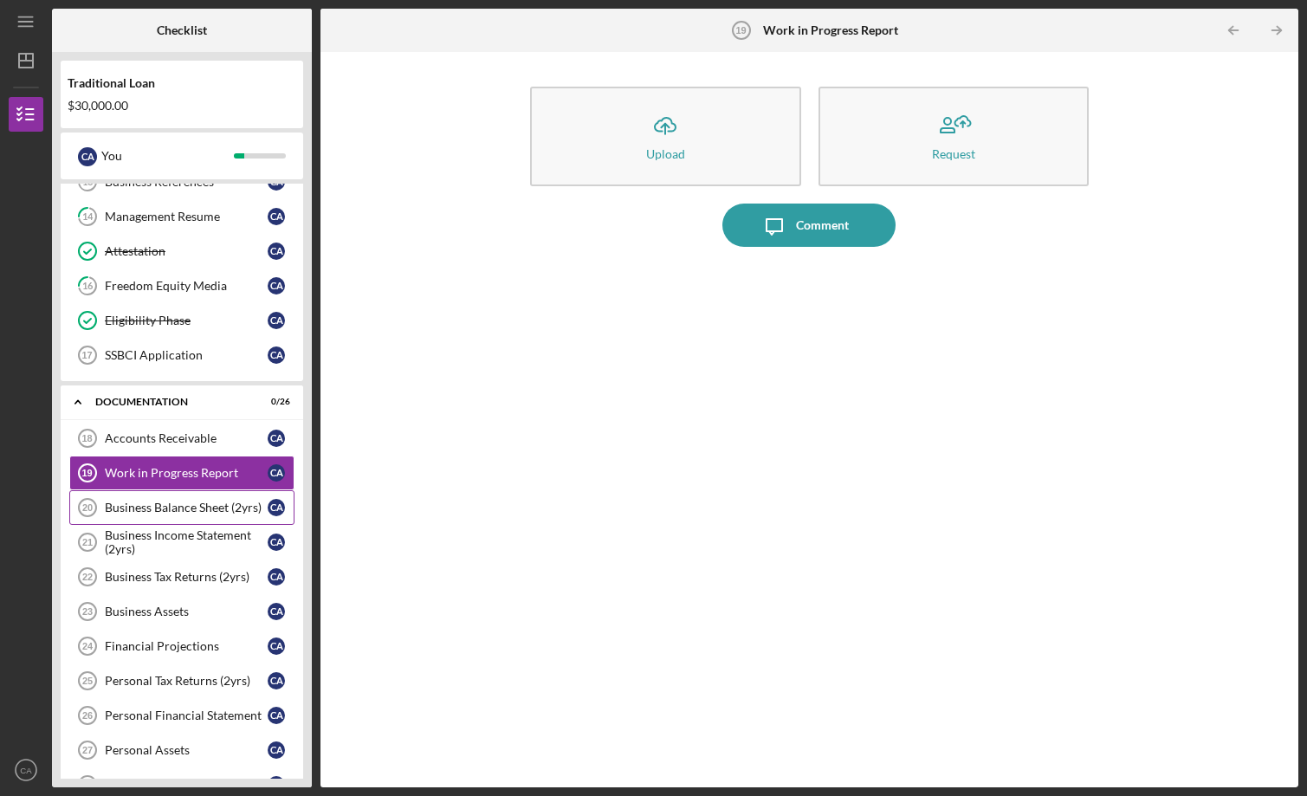
click at [182, 504] on div "Business Balance Sheet (2yrs)" at bounding box center [186, 508] width 163 height 14
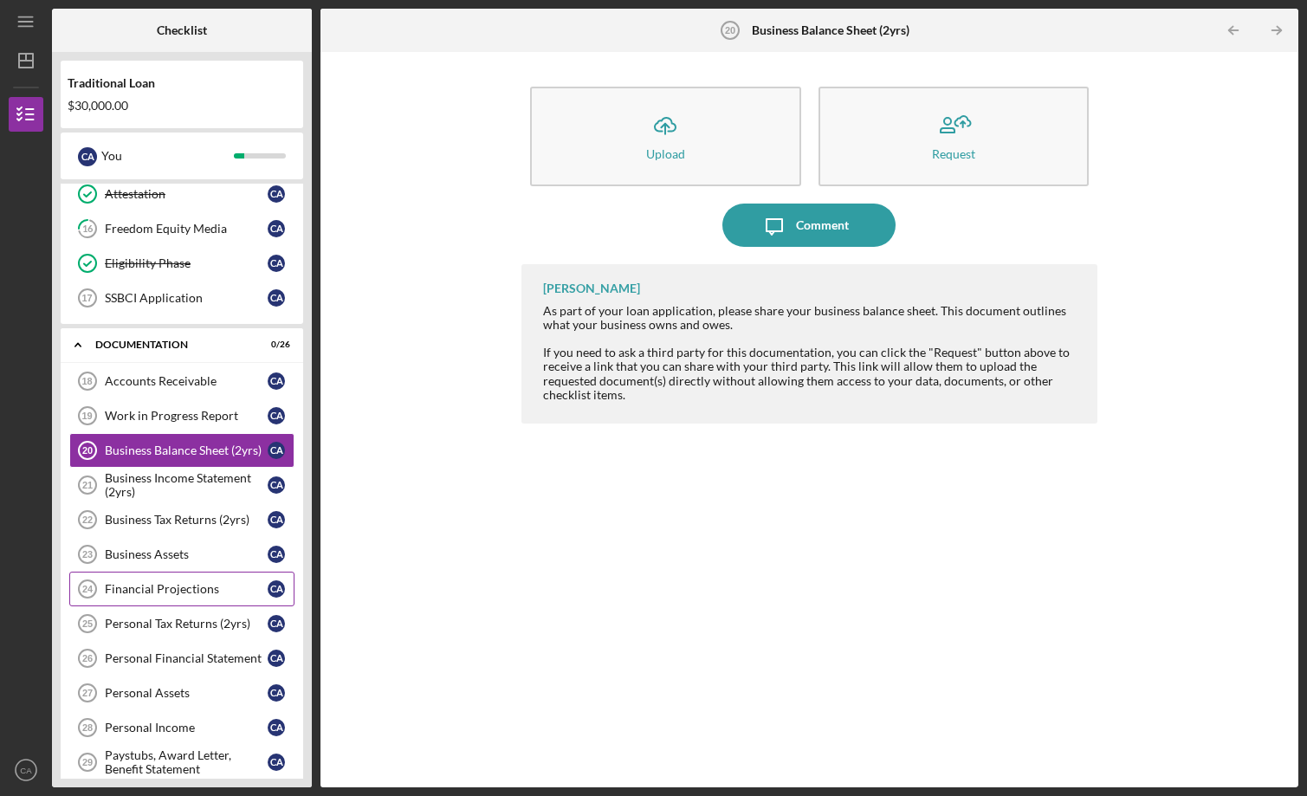
scroll to position [253, 0]
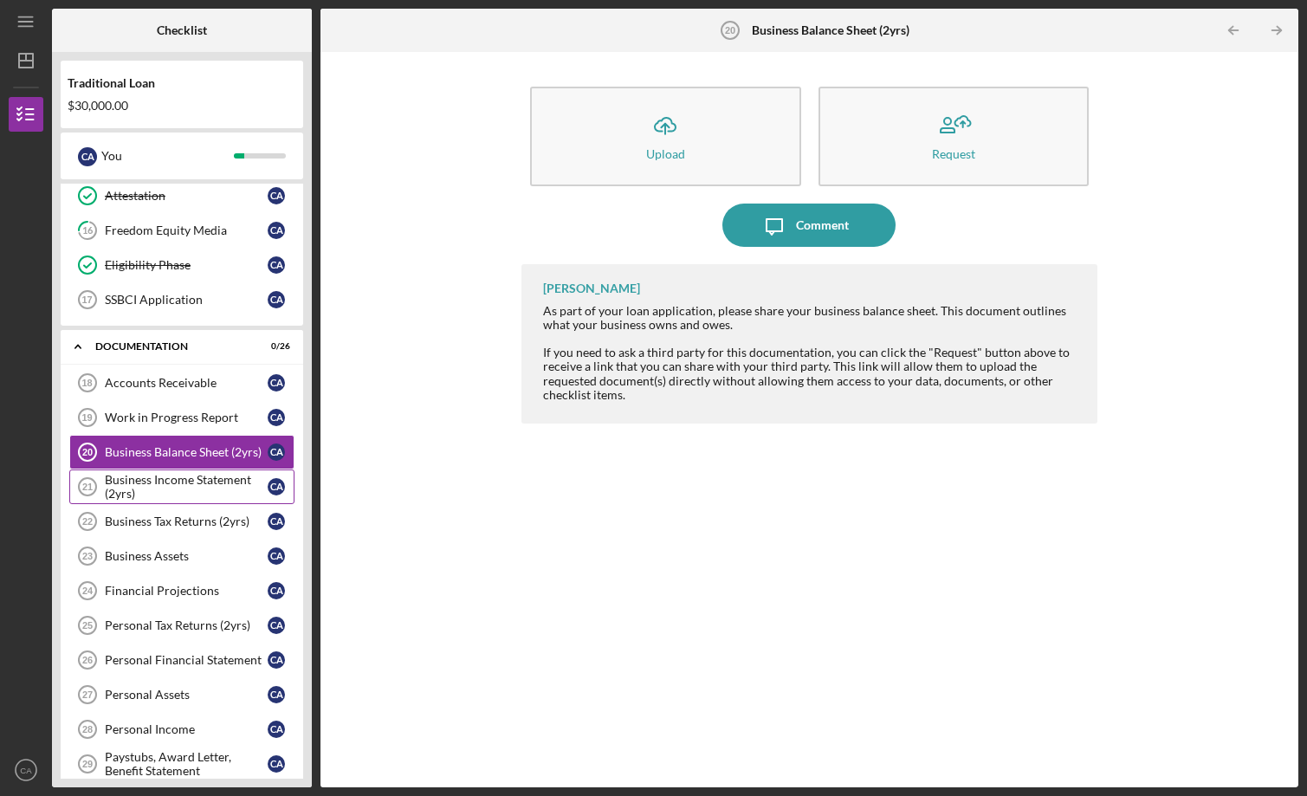
click at [210, 495] on div "Business Income Statement (2yrs)" at bounding box center [186, 487] width 163 height 28
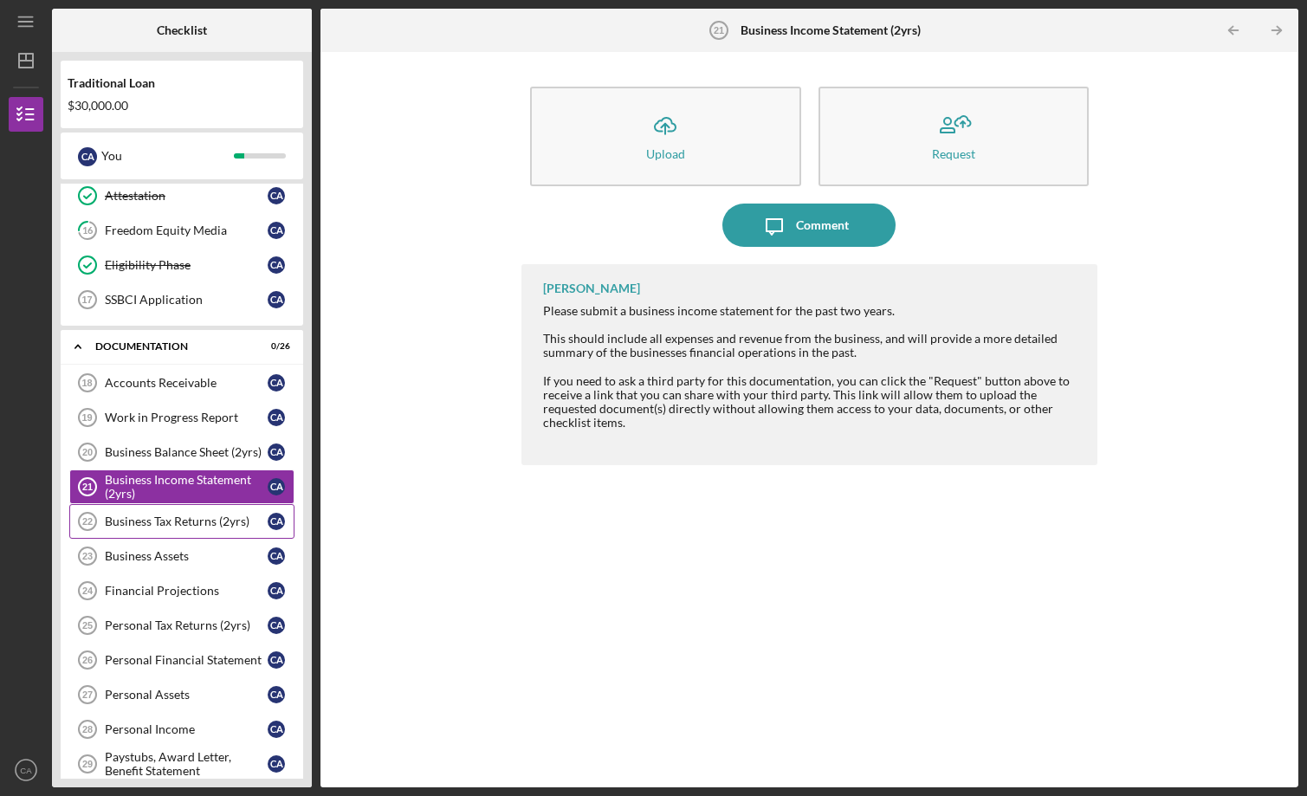
click at [139, 520] on div "Business Tax Returns (2yrs)" at bounding box center [186, 521] width 163 height 14
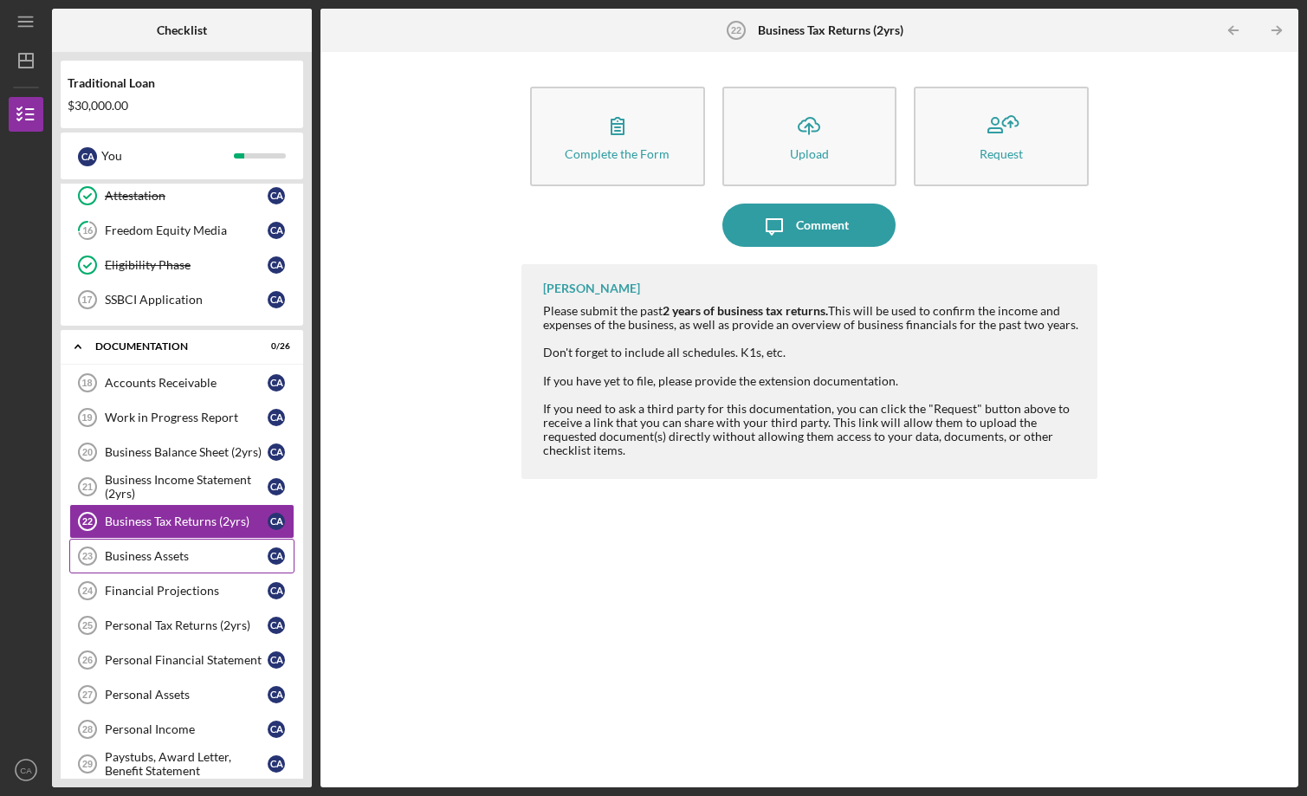
click at [158, 546] on link "Business Assets 23 Business Assets C A" at bounding box center [181, 556] width 225 height 35
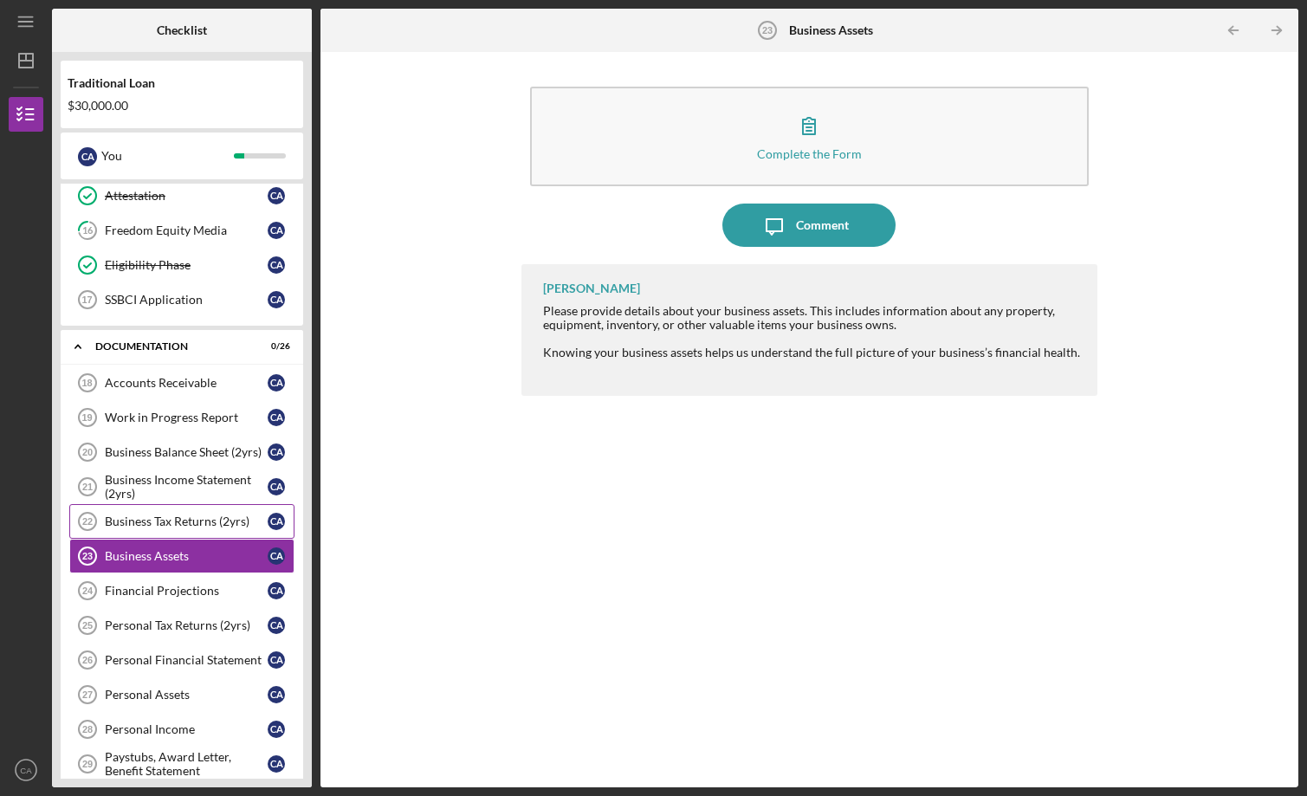
click at [152, 535] on link "Business Tax Returns (2yrs) 22 Business Tax Returns (2yrs) C A" at bounding box center [181, 521] width 225 height 35
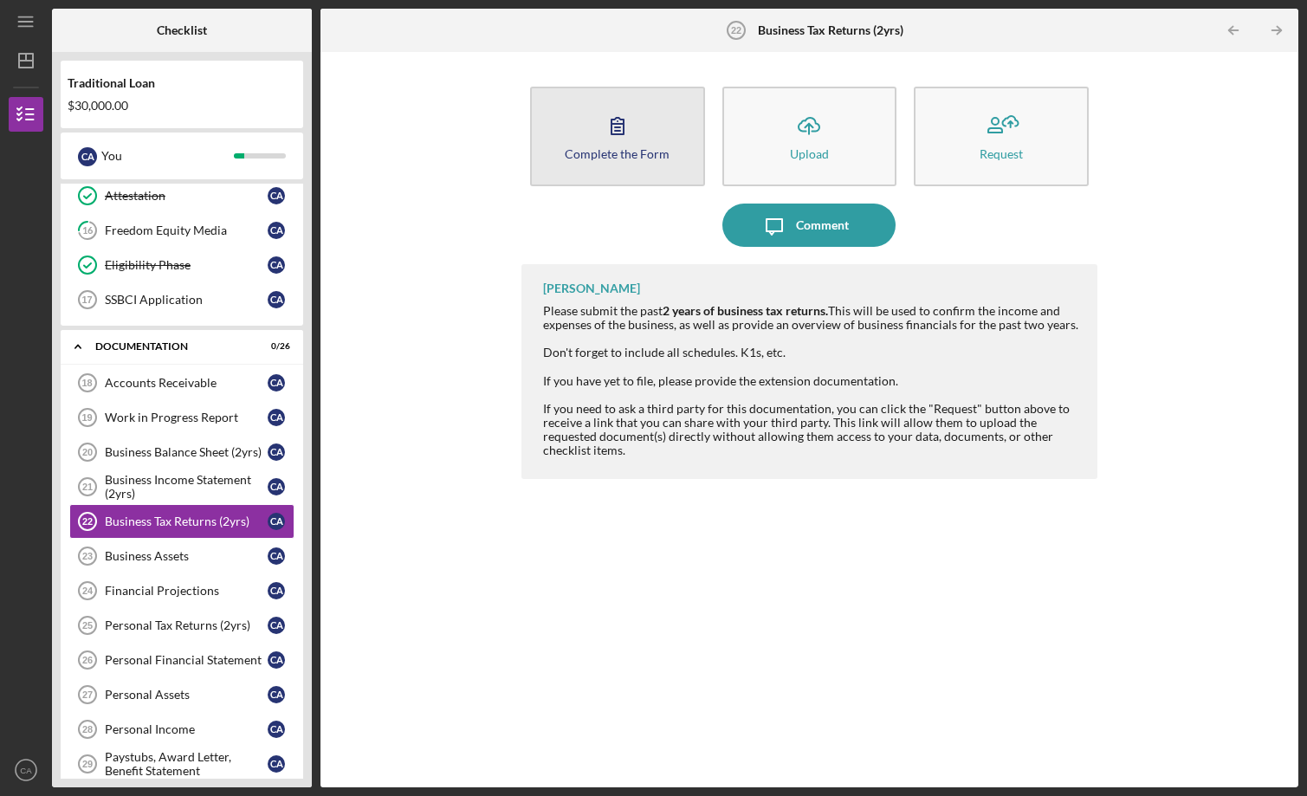
click at [670, 121] on button "Complete the Form Form" at bounding box center [617, 137] width 175 height 100
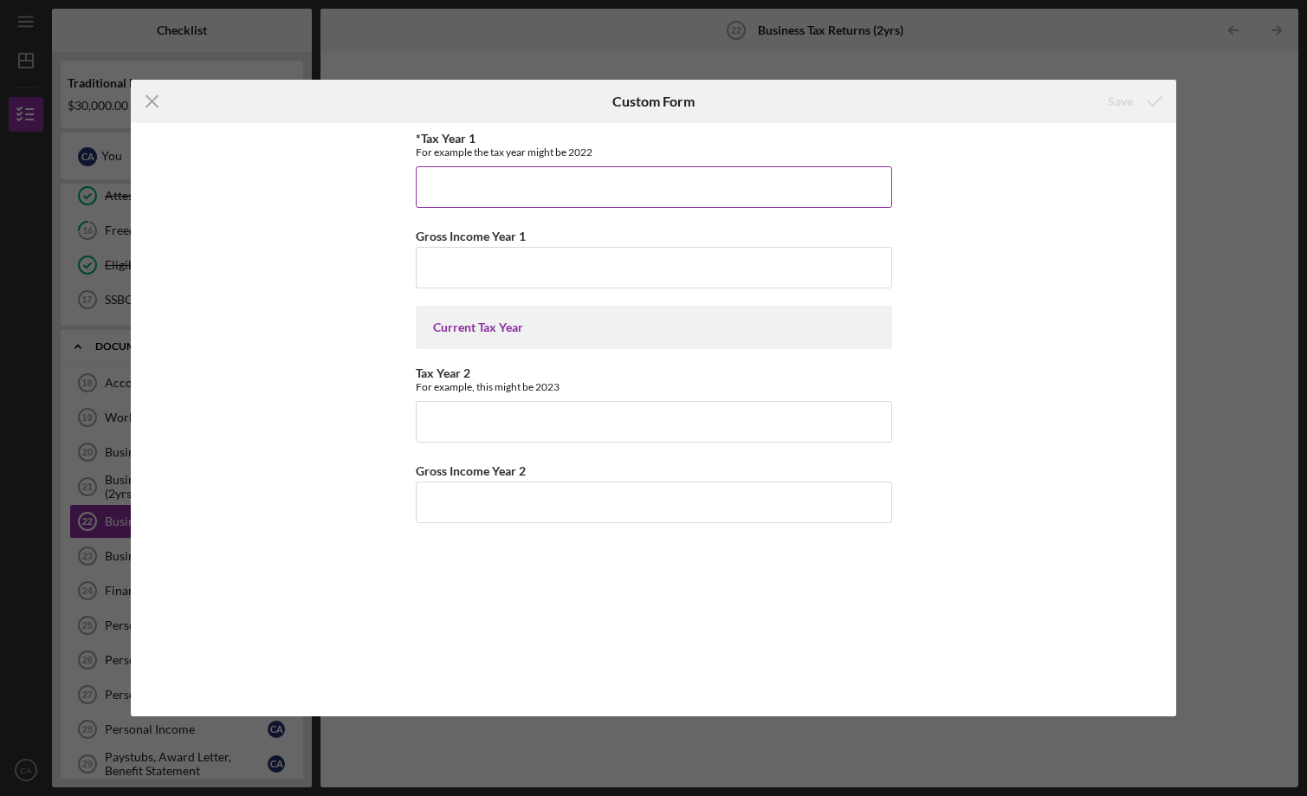
click at [639, 171] on input "*Tax Year 1" at bounding box center [654, 187] width 476 height 42
type input "2"
type input "2,023"
click at [562, 435] on input "Tax Year 2" at bounding box center [654, 422] width 476 height 42
type input "2,024"
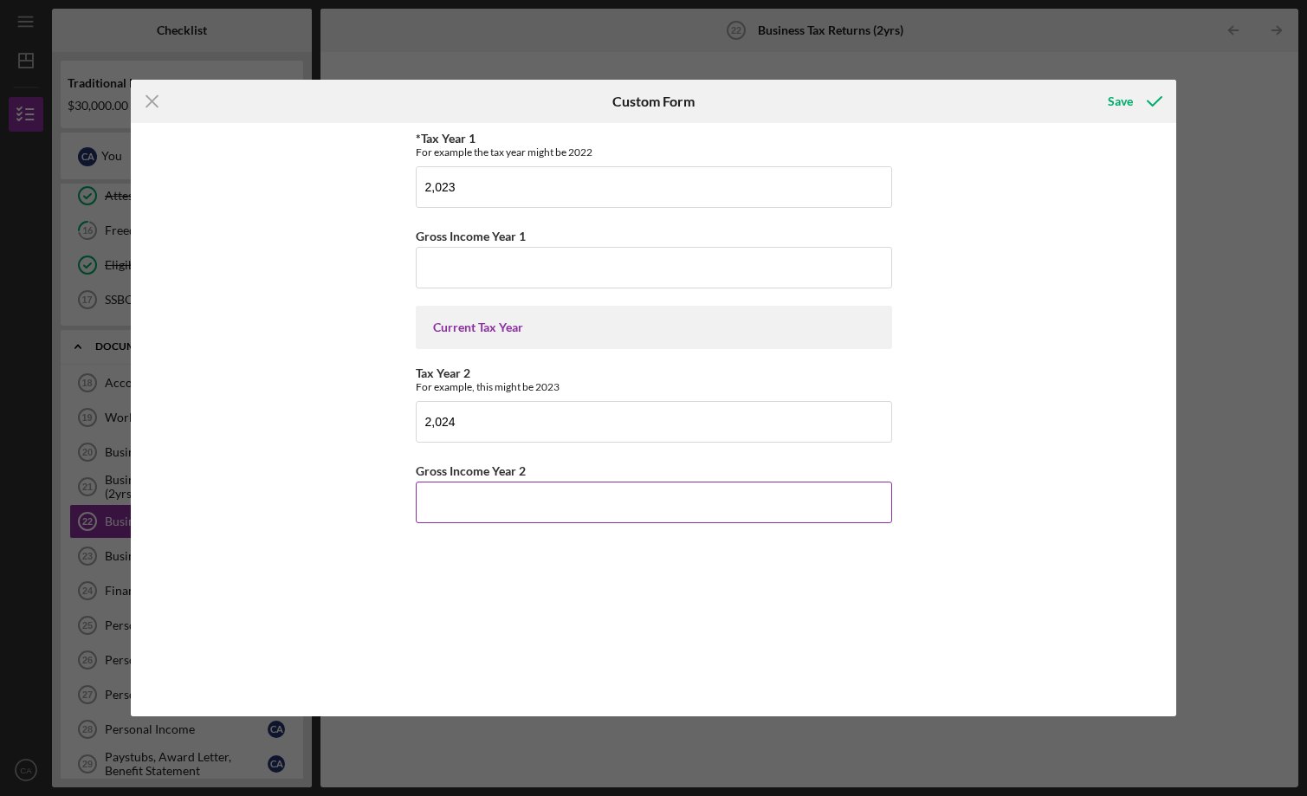
click at [511, 497] on input "Gross Income Year 2" at bounding box center [654, 503] width 476 height 42
click at [606, 277] on input "Gross Income Year 1" at bounding box center [654, 268] width 476 height 42
type input "$60,925"
click at [662, 535] on div "*Tax Year 1 For example the tax year might be 2022 2,023 Gross Income Year 1 $6…" at bounding box center [654, 420] width 476 height 576
click at [657, 510] on input "Gross Income Year 2" at bounding box center [654, 503] width 476 height 42
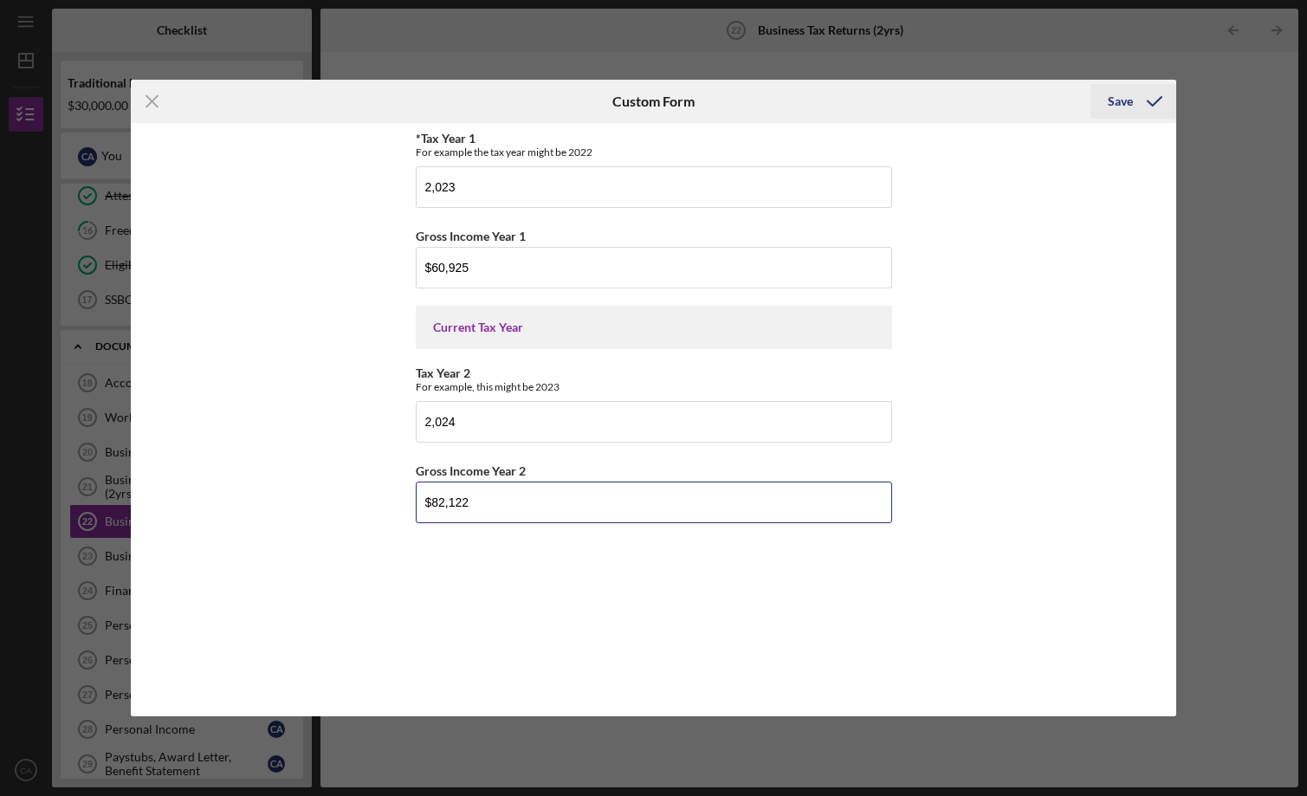
type input "$82,122"
click at [1070, 100] on icon "submit" at bounding box center [1154, 101] width 43 height 43
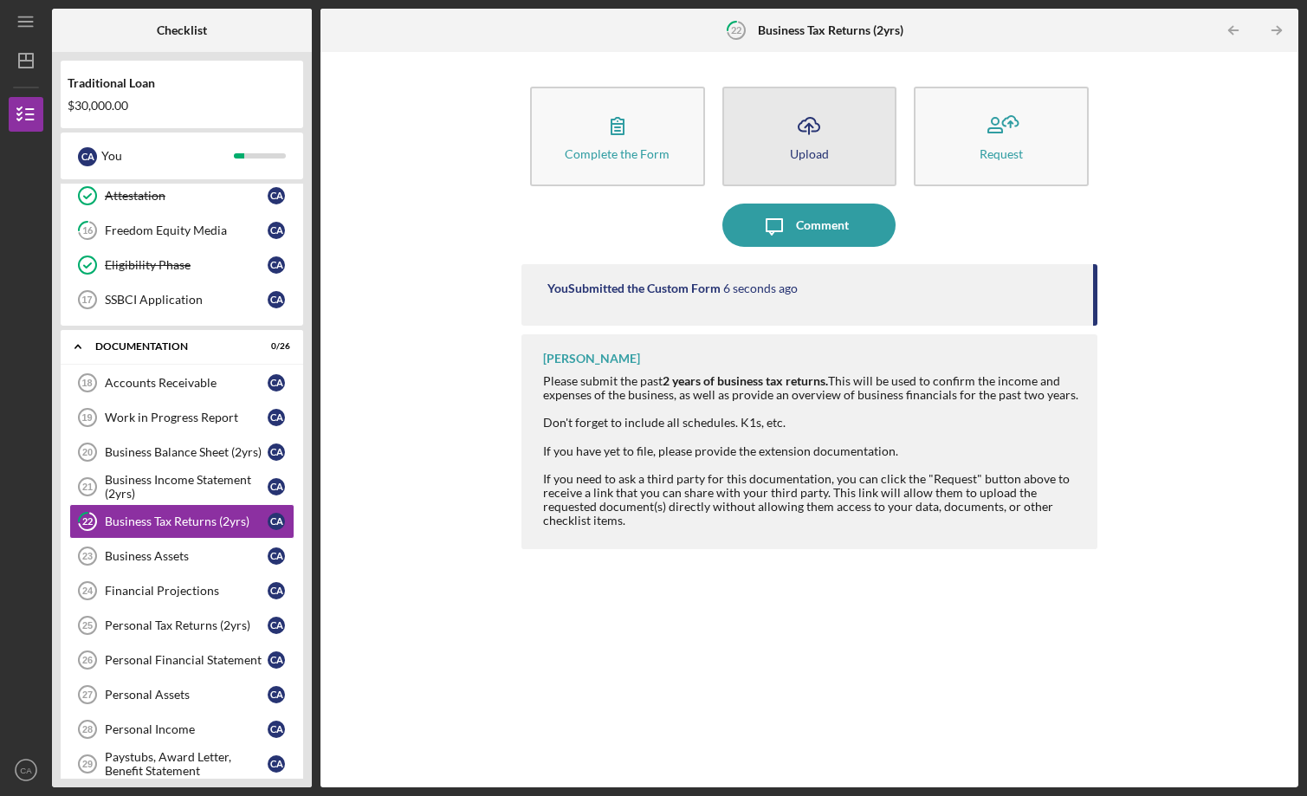
click at [839, 112] on button "Icon/Upload Upload" at bounding box center [809, 137] width 175 height 100
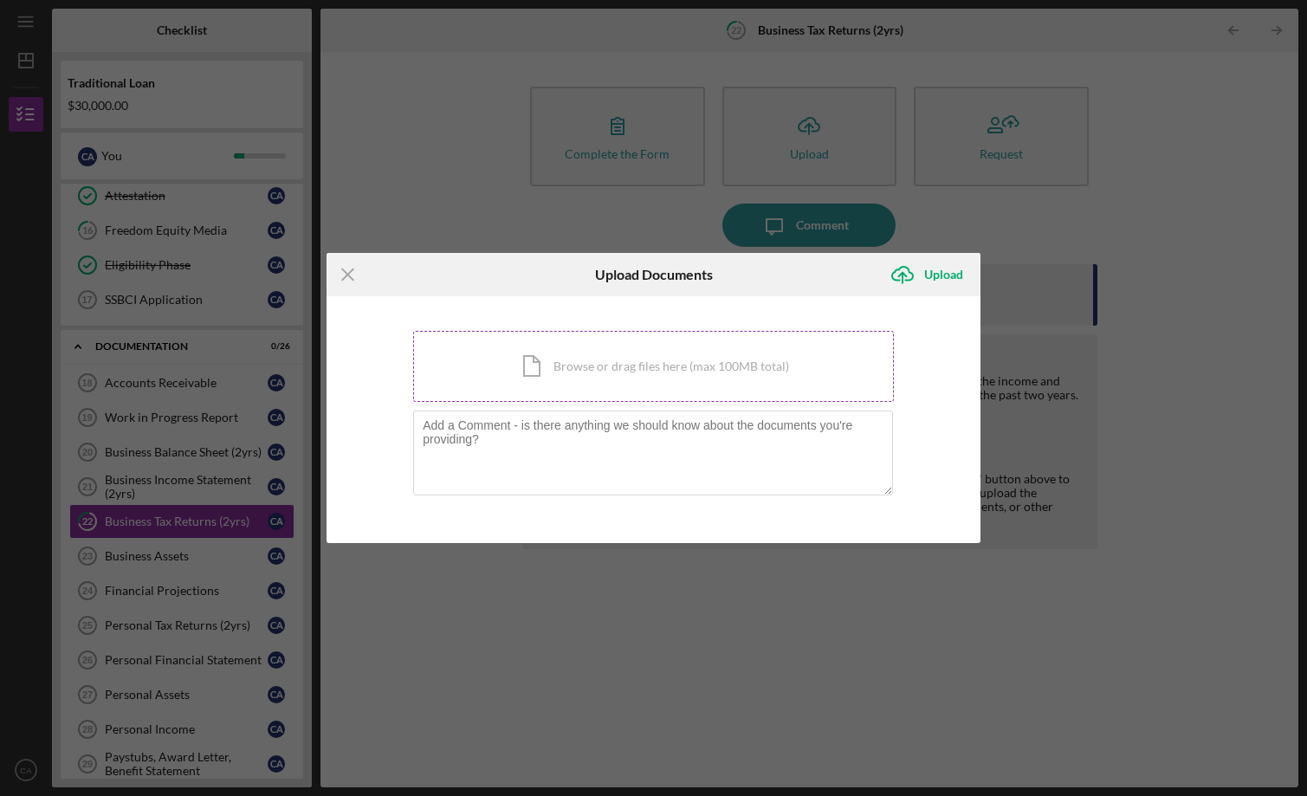
click at [738, 358] on div "Icon/Document Browse or drag files here (max 100MB total) Tap to choose files o…" at bounding box center [653, 366] width 481 height 71
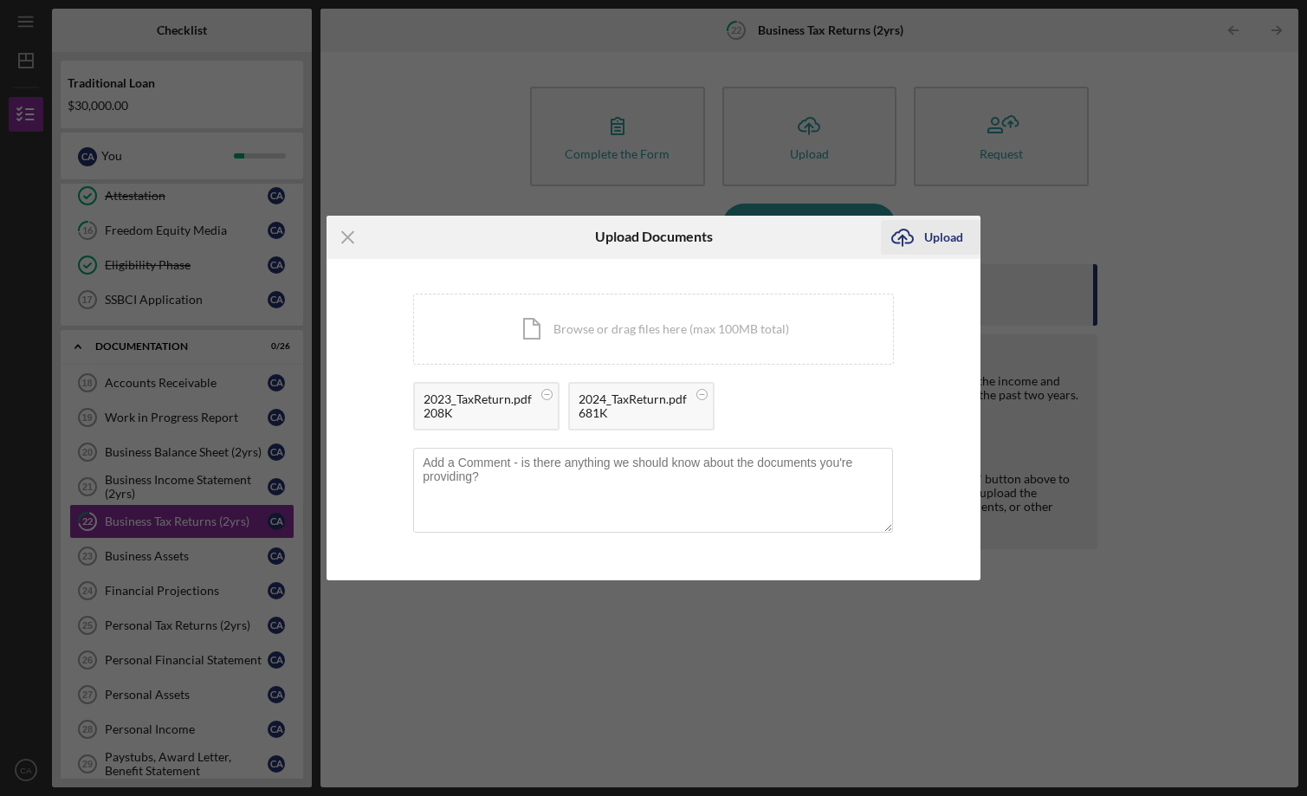
click at [932, 241] on div "Upload" at bounding box center [943, 237] width 39 height 35
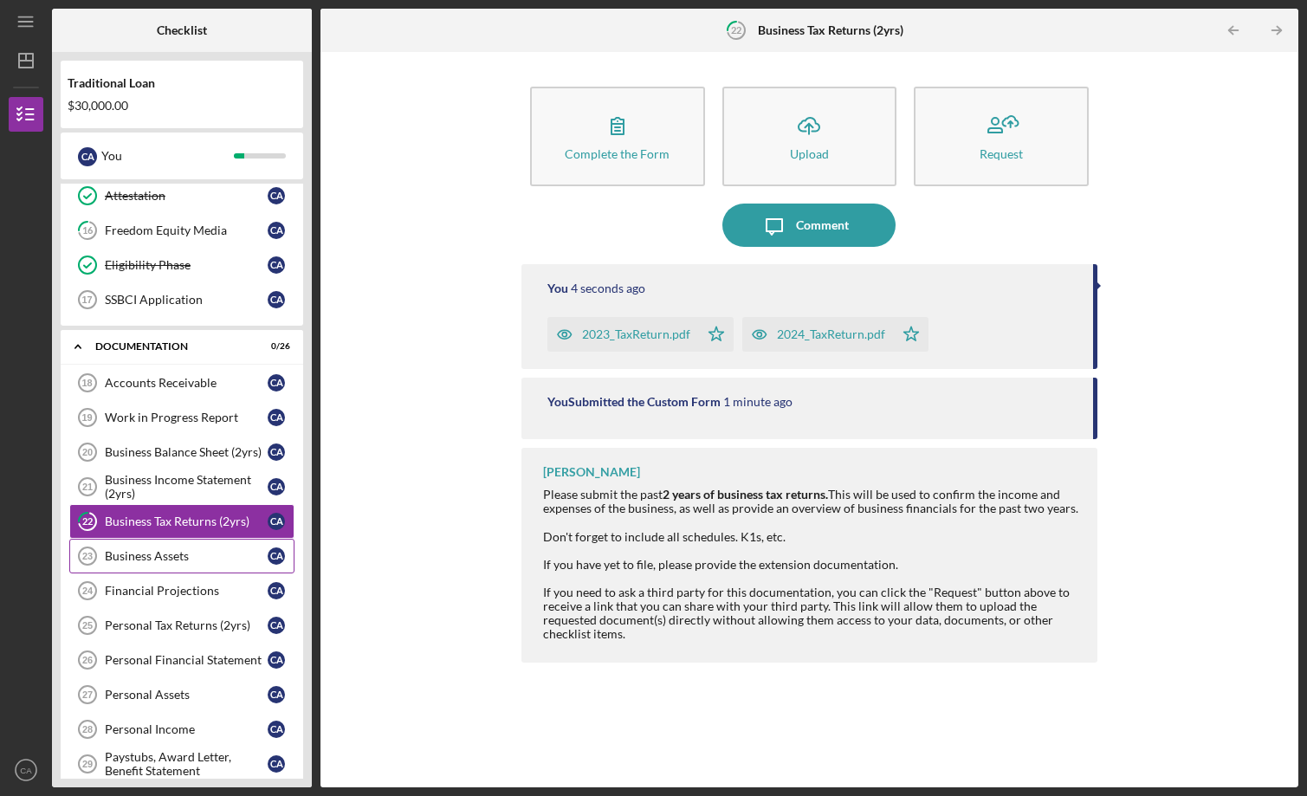
click at [207, 554] on div "Business Assets" at bounding box center [186, 556] width 163 height 14
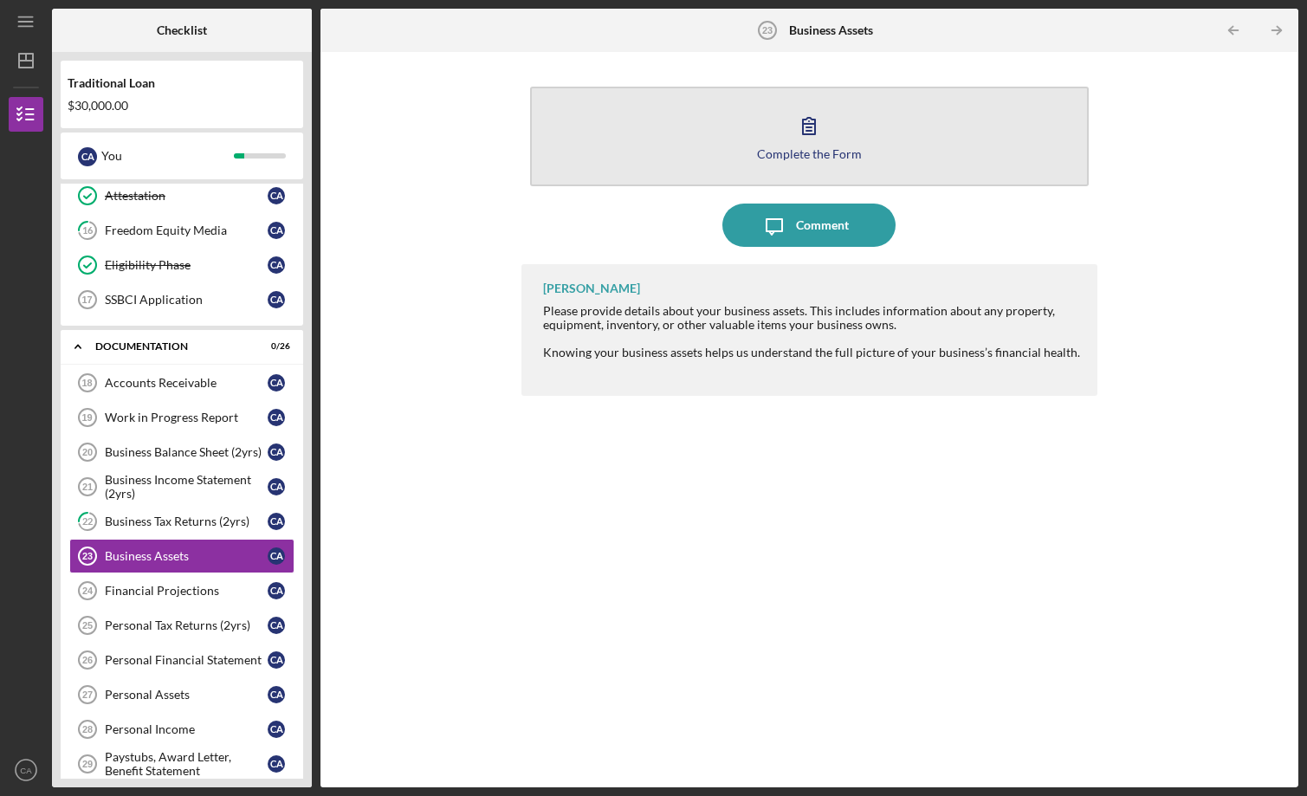
click at [681, 135] on button "Complete the Form Form" at bounding box center [809, 137] width 559 height 100
click at [788, 151] on div "Complete the Form" at bounding box center [809, 153] width 105 height 13
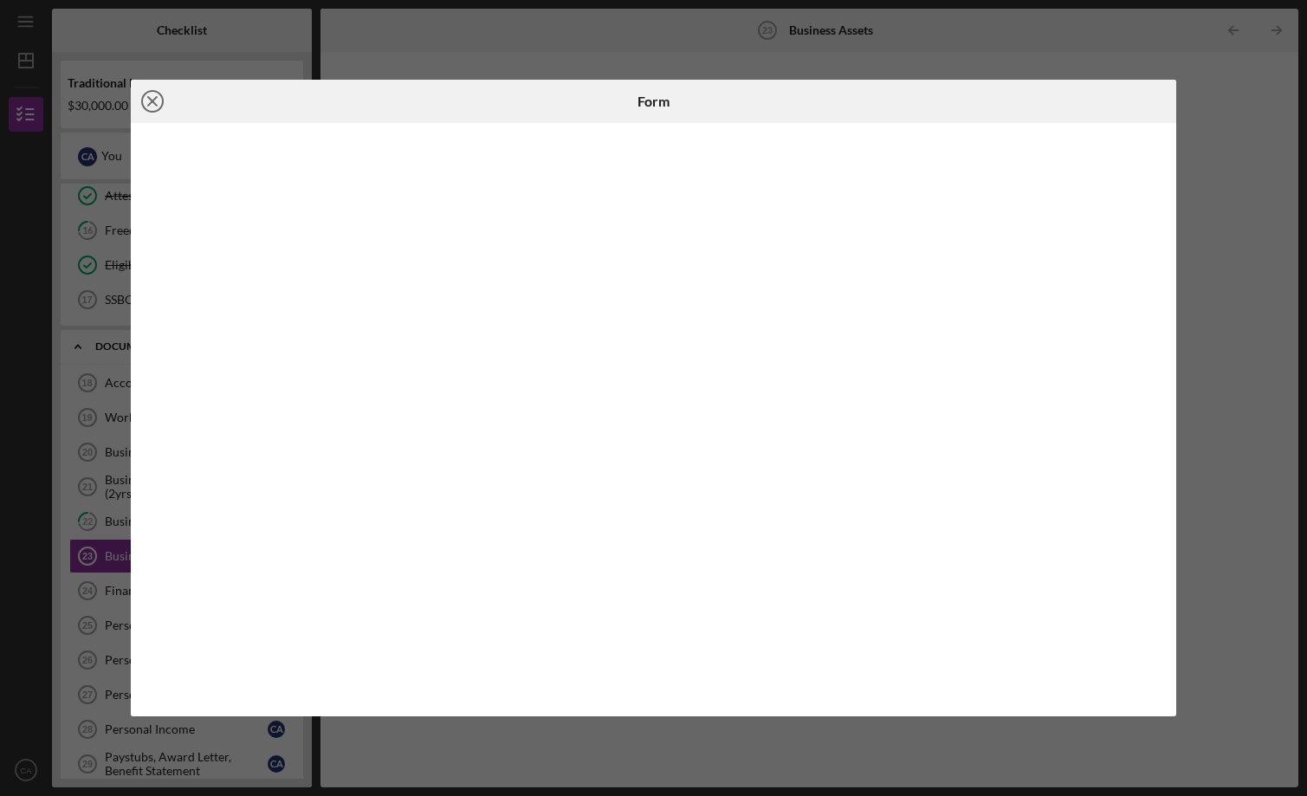
click at [150, 104] on line at bounding box center [152, 101] width 9 height 9
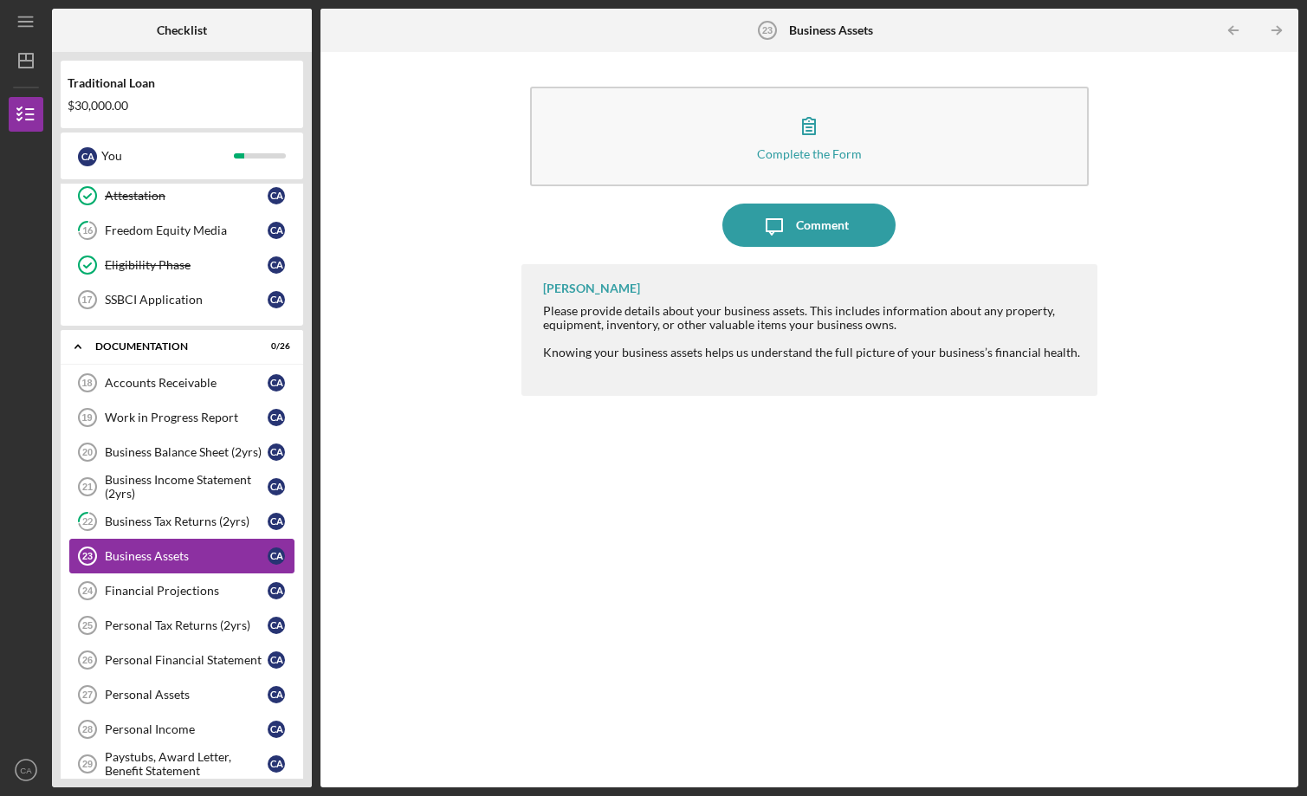
click at [234, 572] on link "Business Assets 23 Business Assets C A" at bounding box center [181, 556] width 225 height 35
click at [236, 582] on link "Financial Projections 24 Financial Projections C A" at bounding box center [181, 590] width 225 height 35
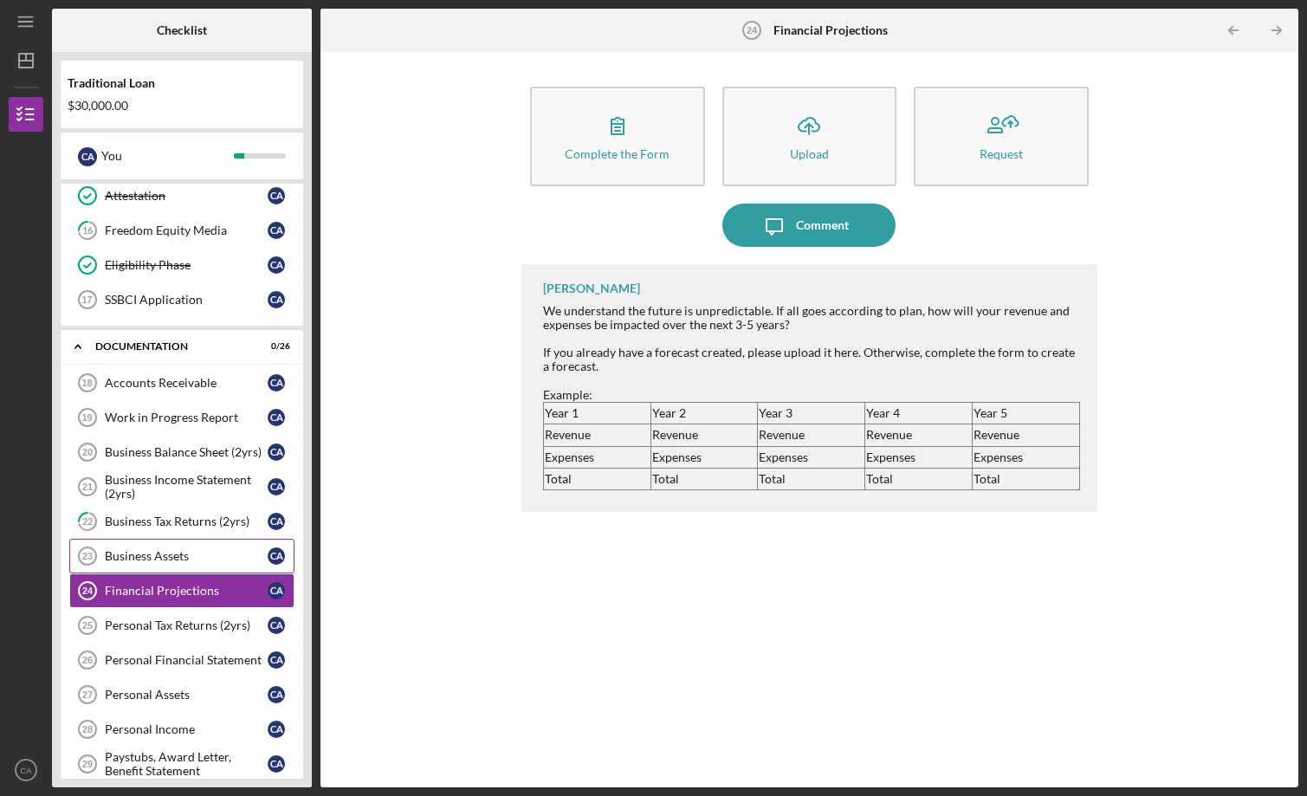
click at [223, 560] on div "Business Assets" at bounding box center [186, 556] width 163 height 14
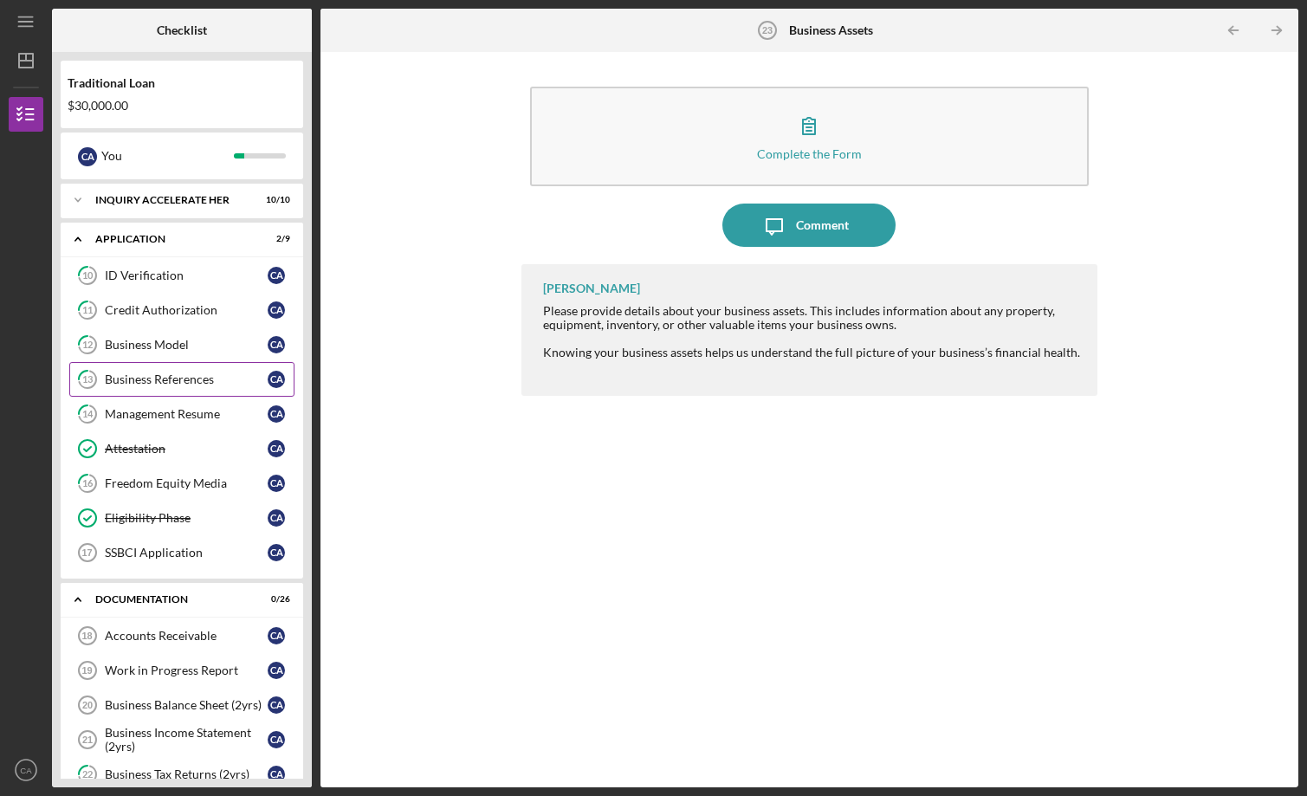
click at [210, 367] on link "13 Business References C A" at bounding box center [181, 379] width 225 height 35
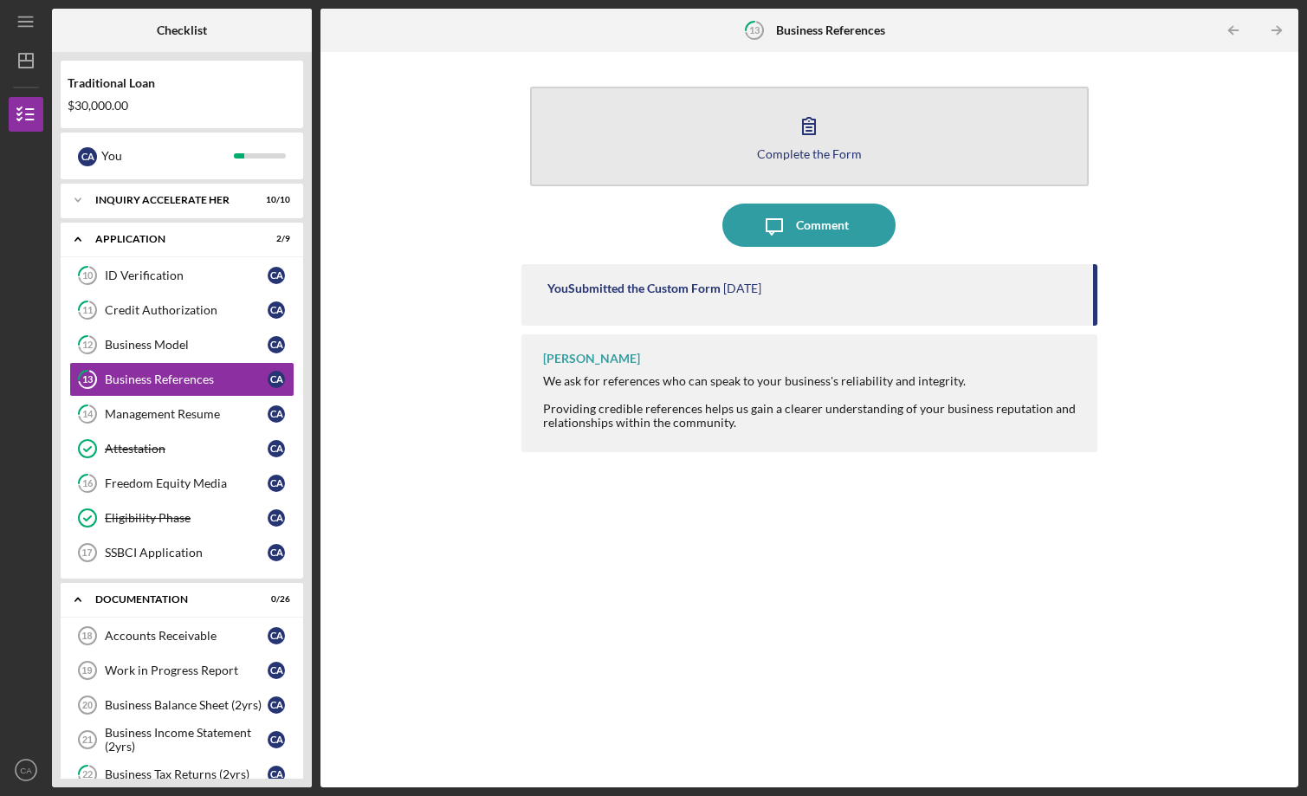
click at [832, 110] on button "Complete the Form Form" at bounding box center [809, 137] width 559 height 100
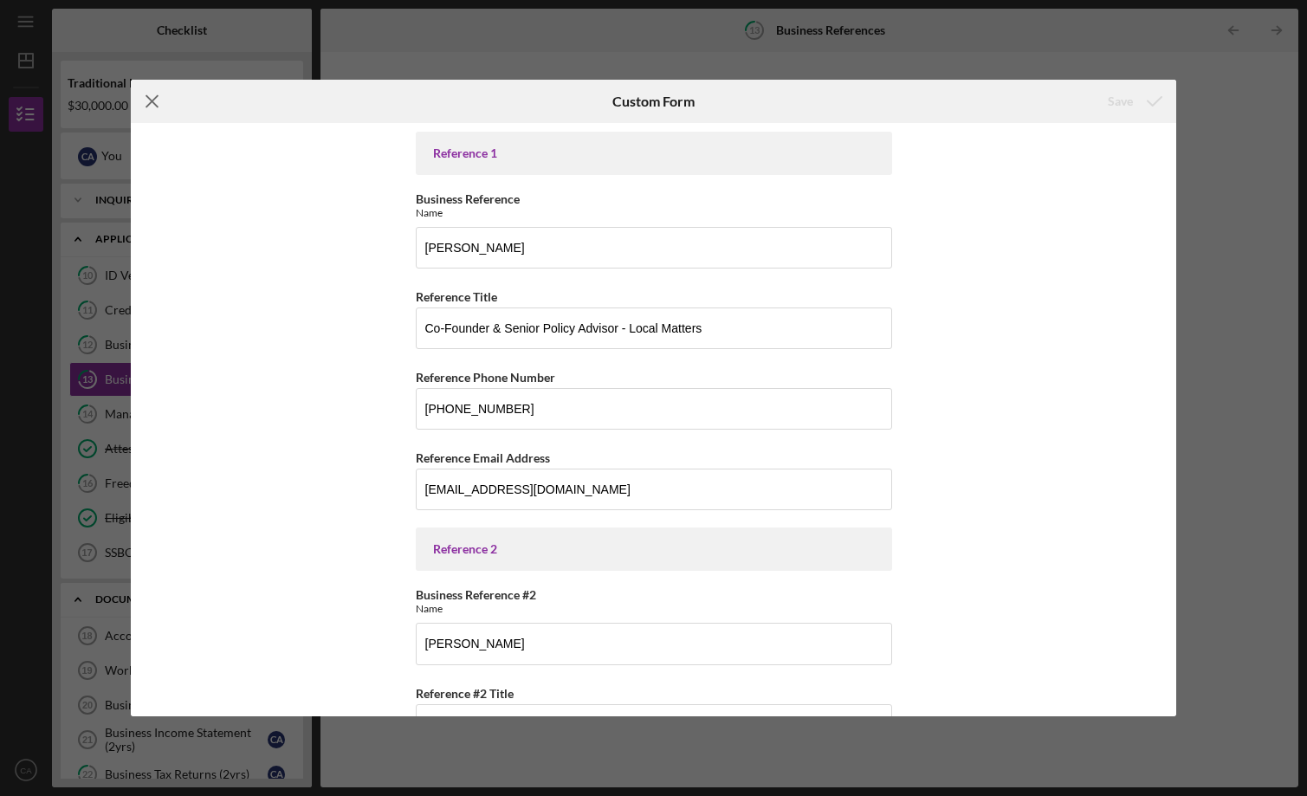
click at [169, 107] on icon "Icon/Menu Close" at bounding box center [152, 101] width 43 height 43
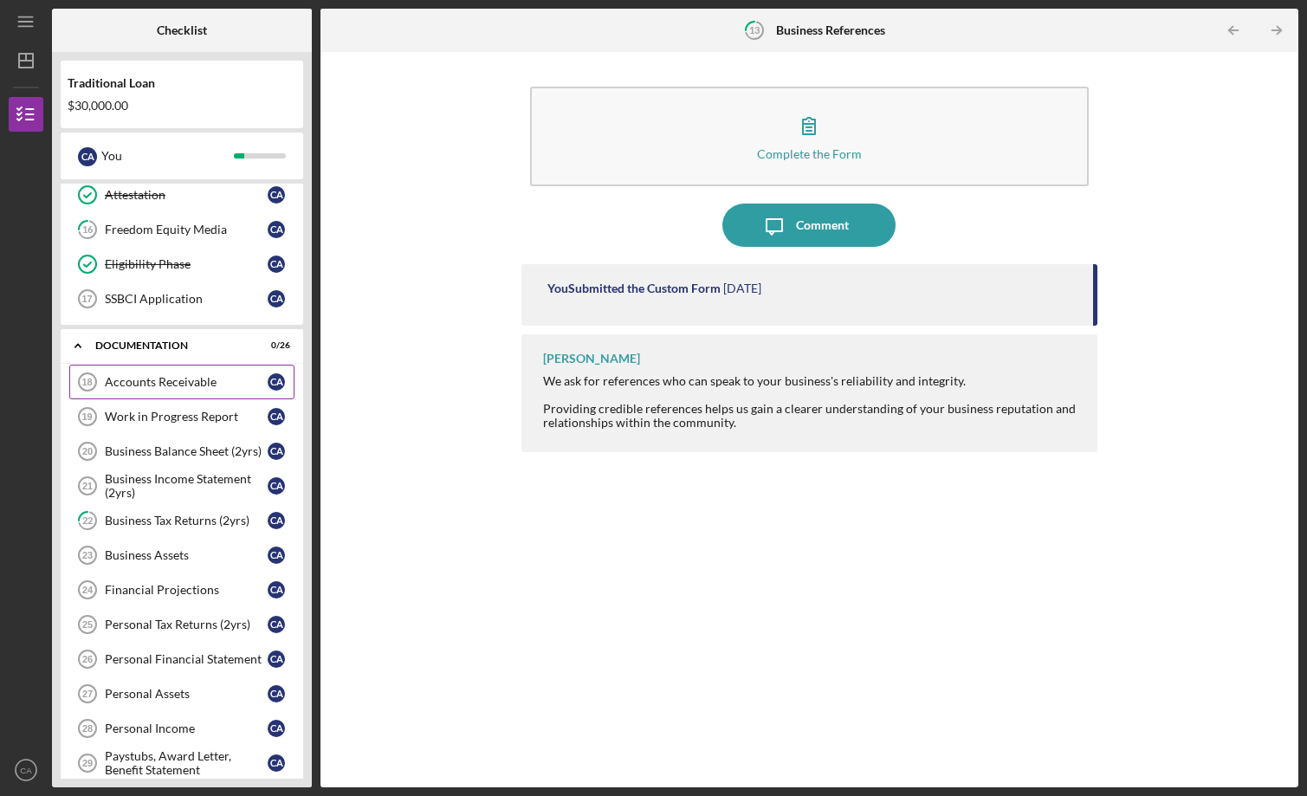
scroll to position [268, 0]
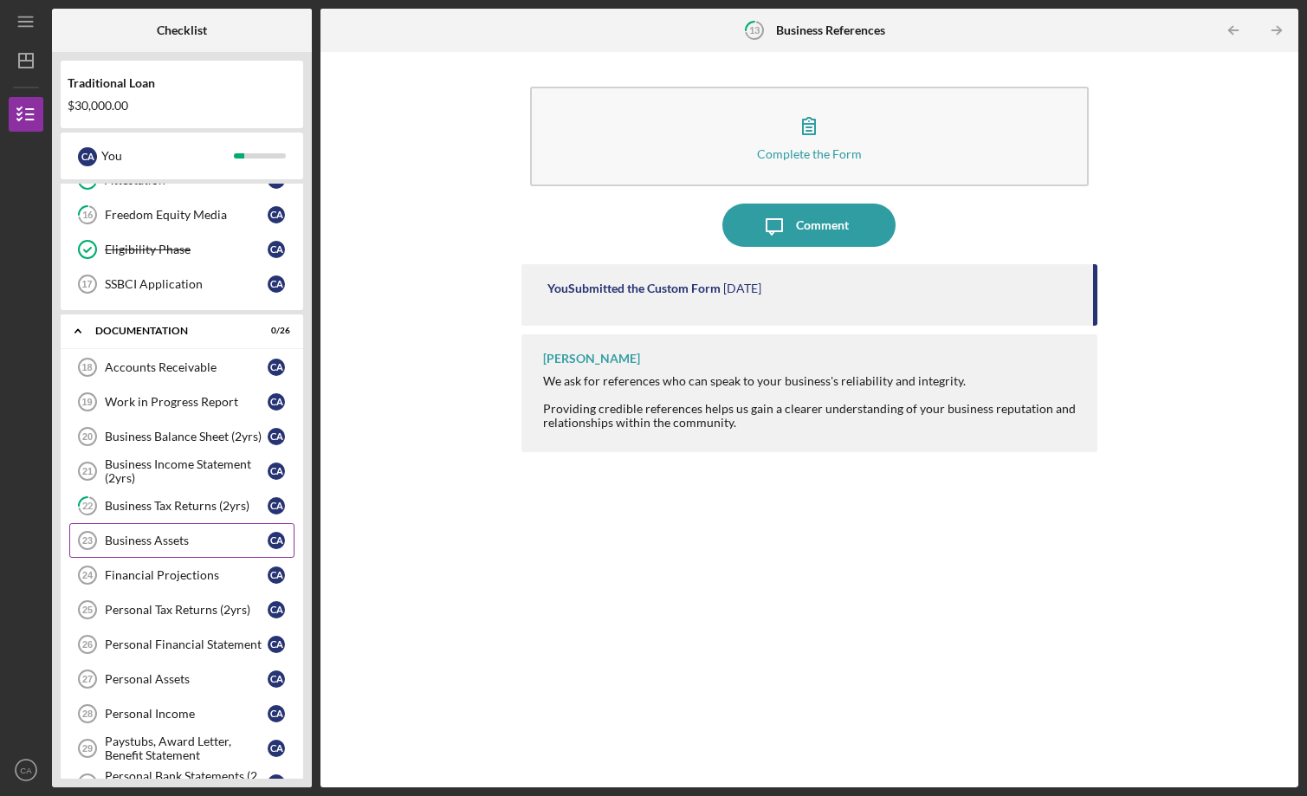
click at [168, 546] on div "Business Assets" at bounding box center [186, 540] width 163 height 14
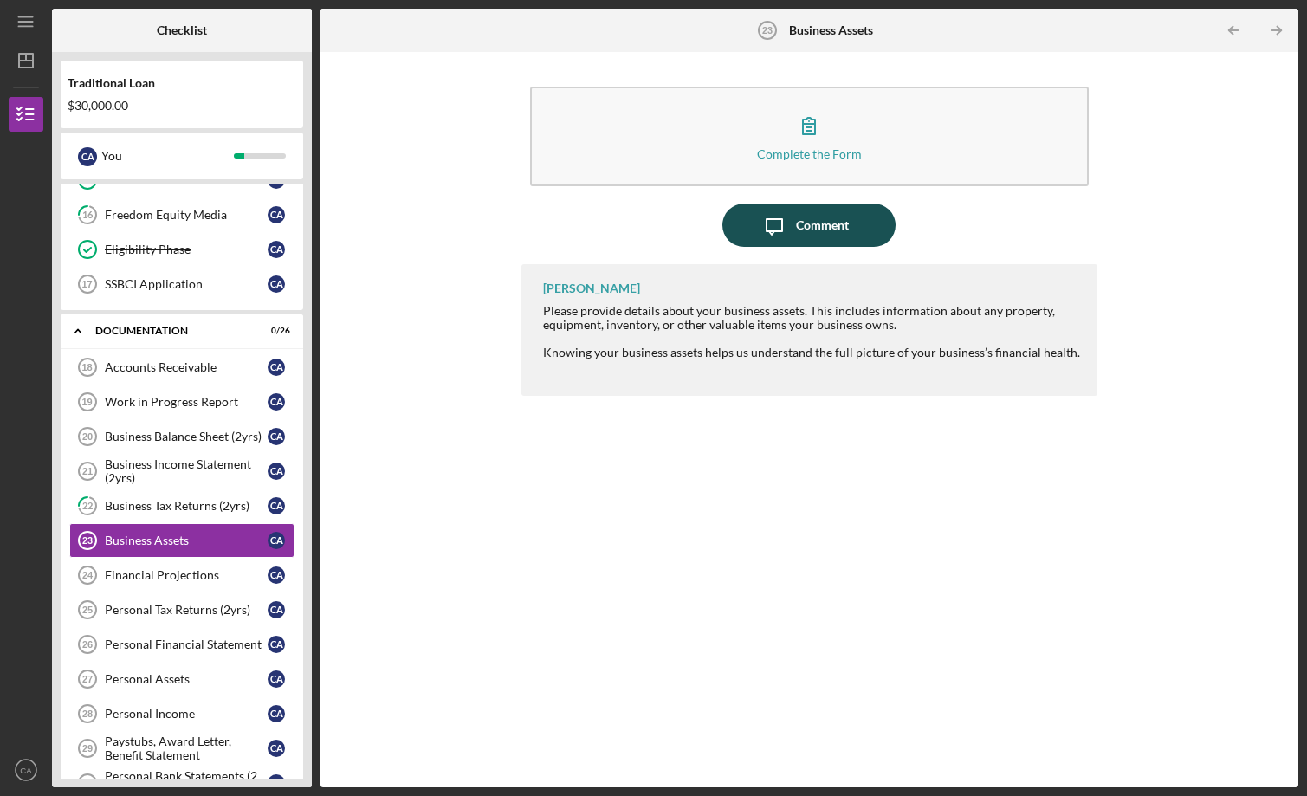
click at [796, 224] on div "Comment" at bounding box center [822, 225] width 53 height 43
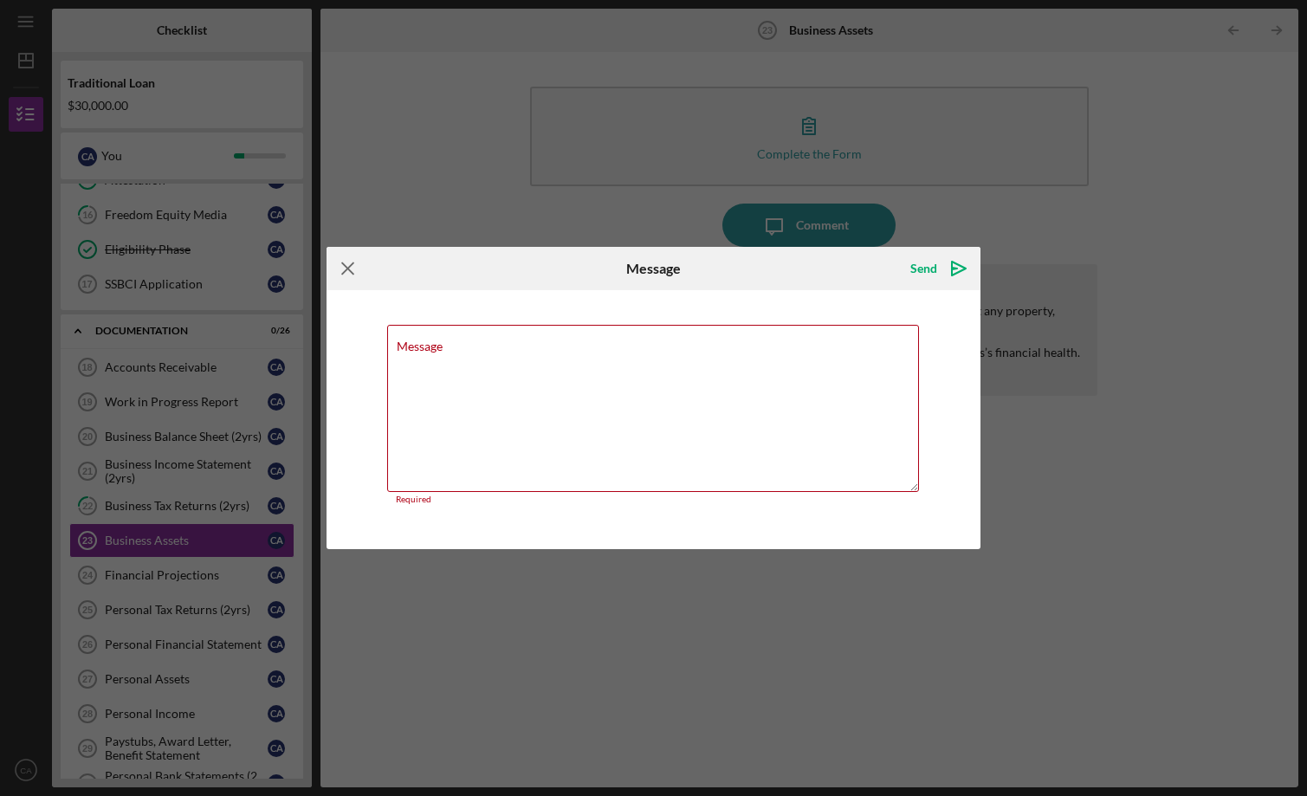
click at [345, 277] on icon "Icon/Menu Close" at bounding box center [347, 268] width 43 height 43
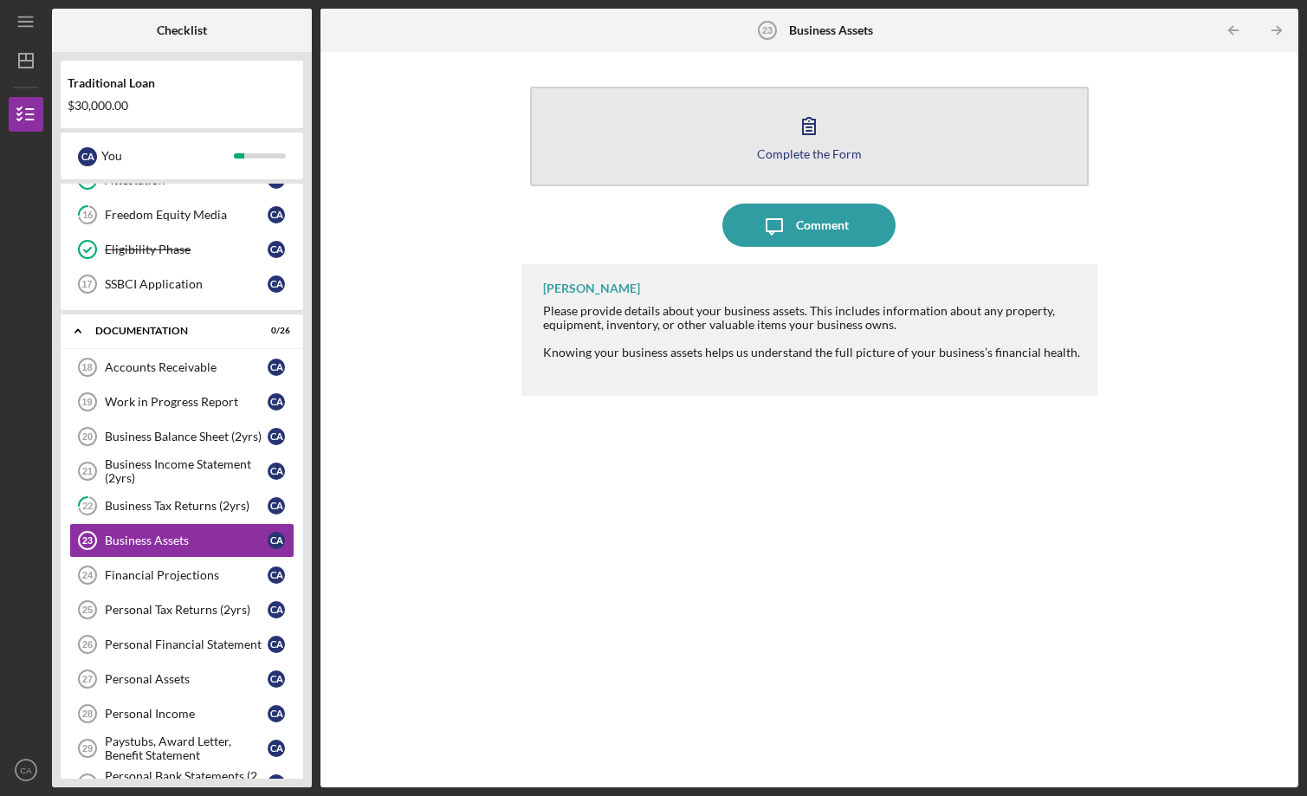
click at [774, 95] on button "Complete the Form Form" at bounding box center [809, 137] width 559 height 100
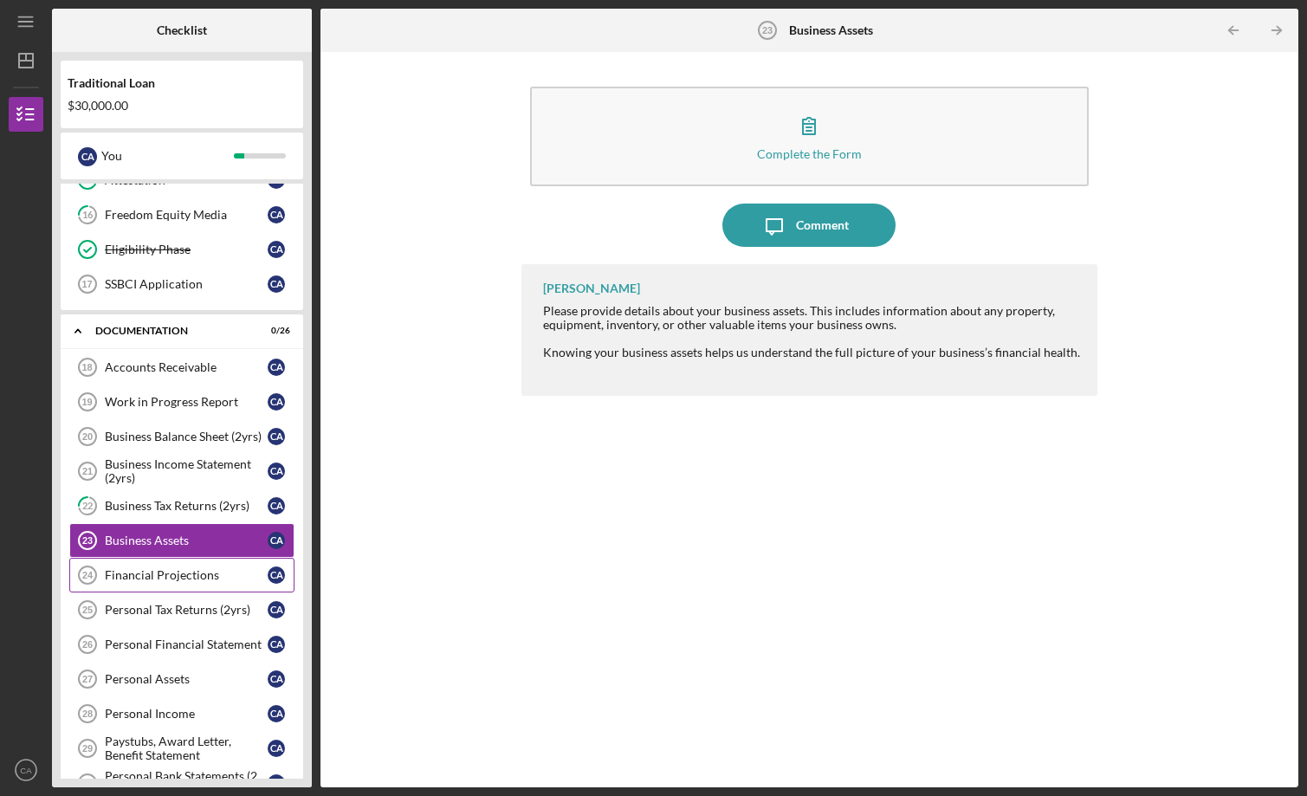
click at [224, 581] on div "Financial Projections" at bounding box center [186, 575] width 163 height 14
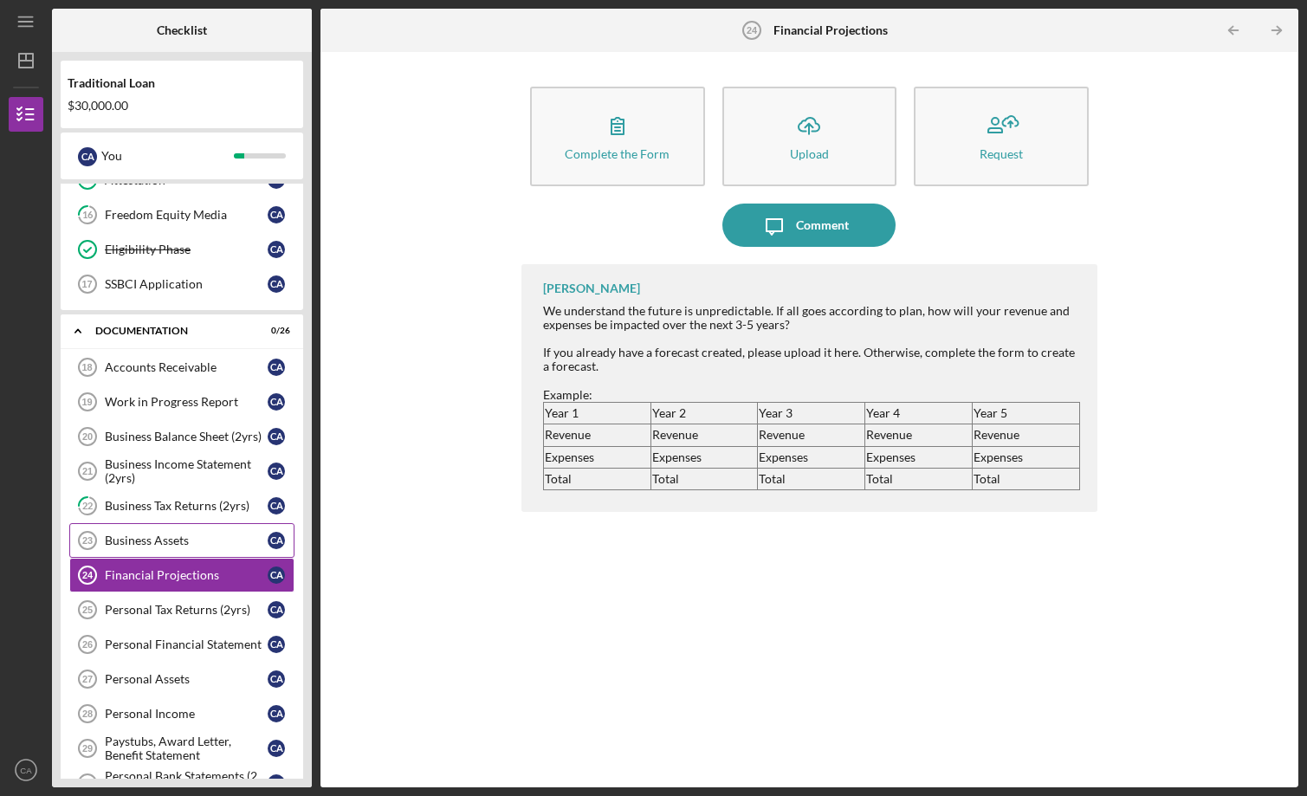
click at [217, 537] on div "Business Assets" at bounding box center [186, 540] width 163 height 14
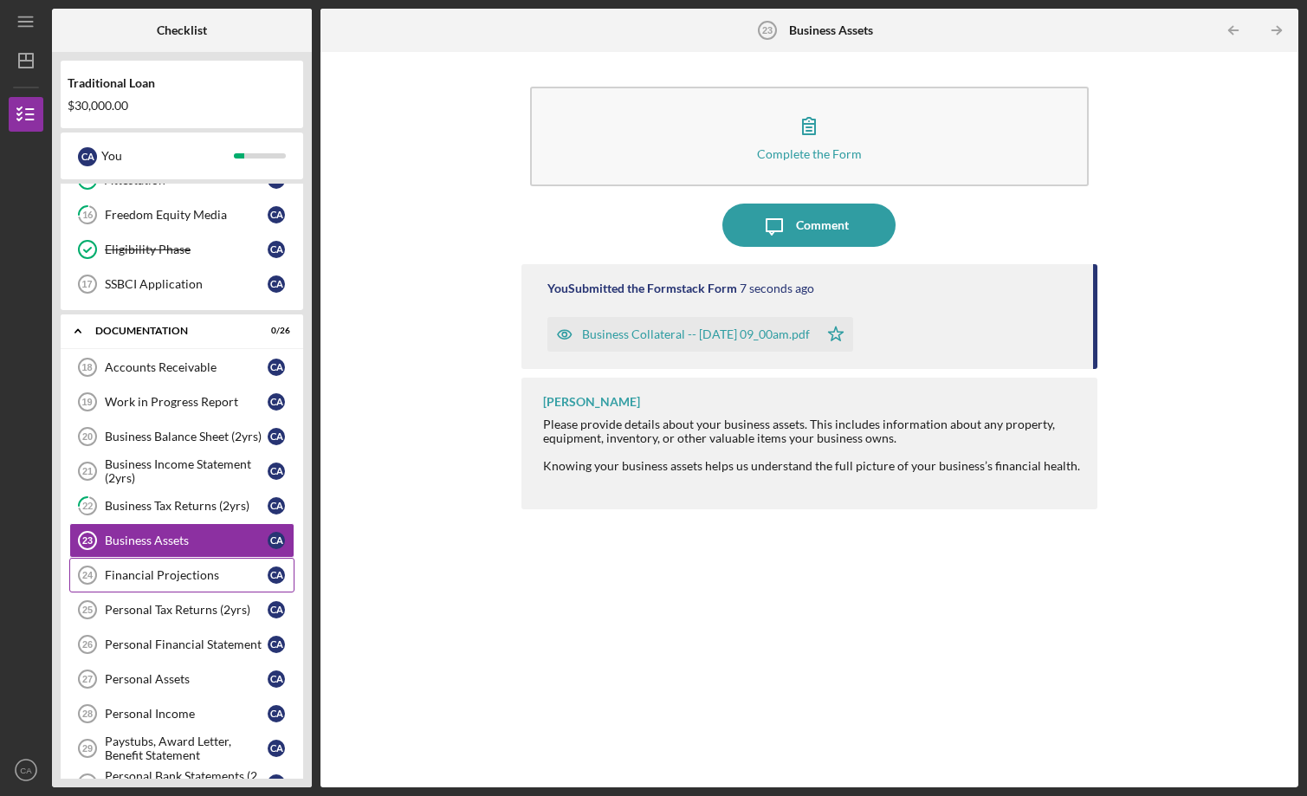
click at [195, 586] on link "Financial Projections 24 Financial Projections C A" at bounding box center [181, 575] width 225 height 35
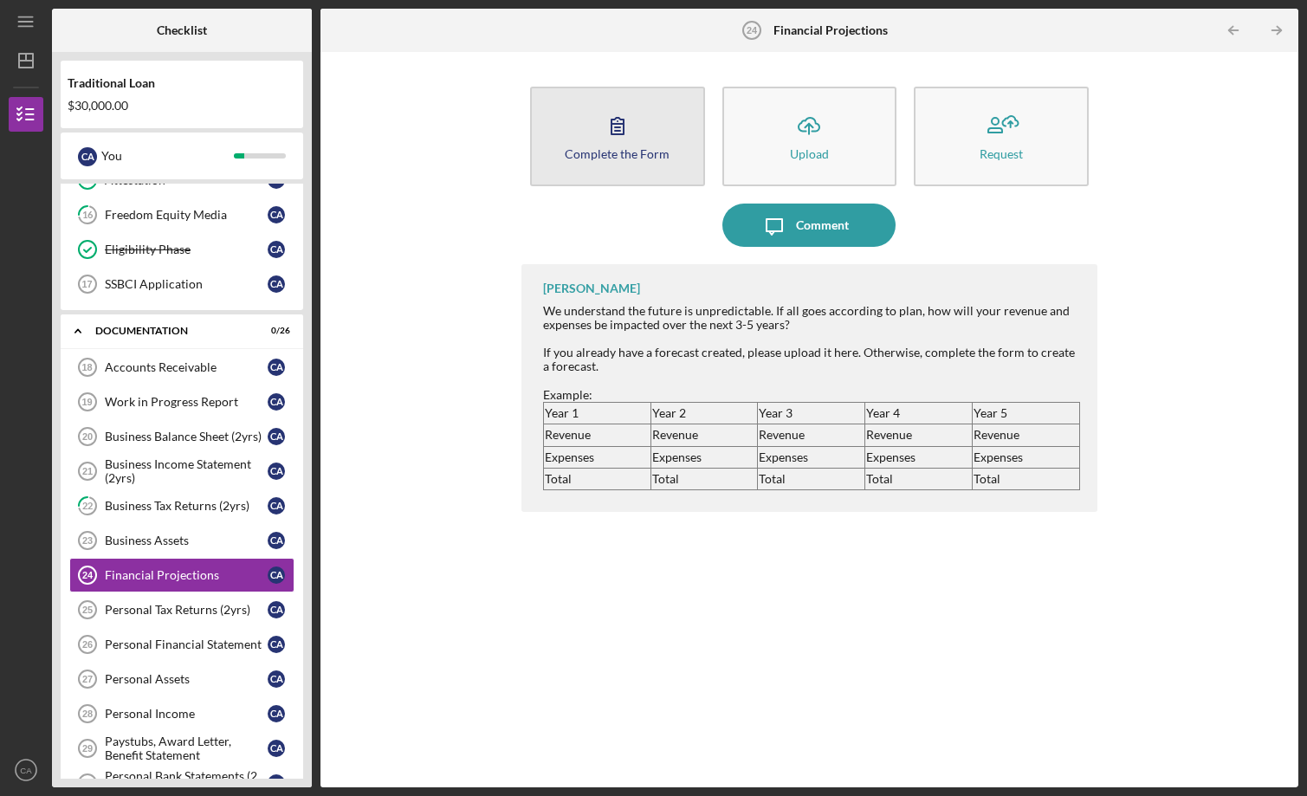
click at [663, 157] on div "Complete the Form" at bounding box center [617, 153] width 105 height 13
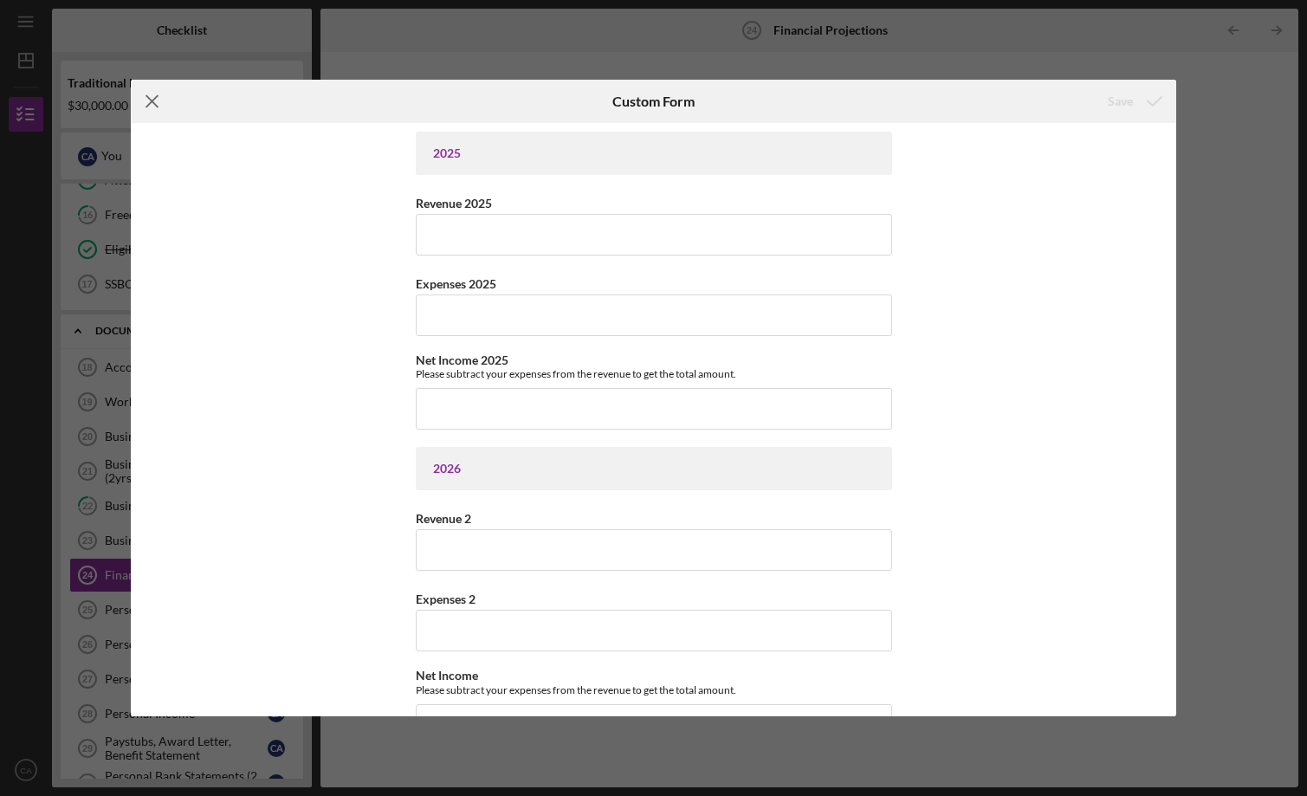
click at [144, 98] on icon "Icon/Menu Close" at bounding box center [152, 101] width 43 height 43
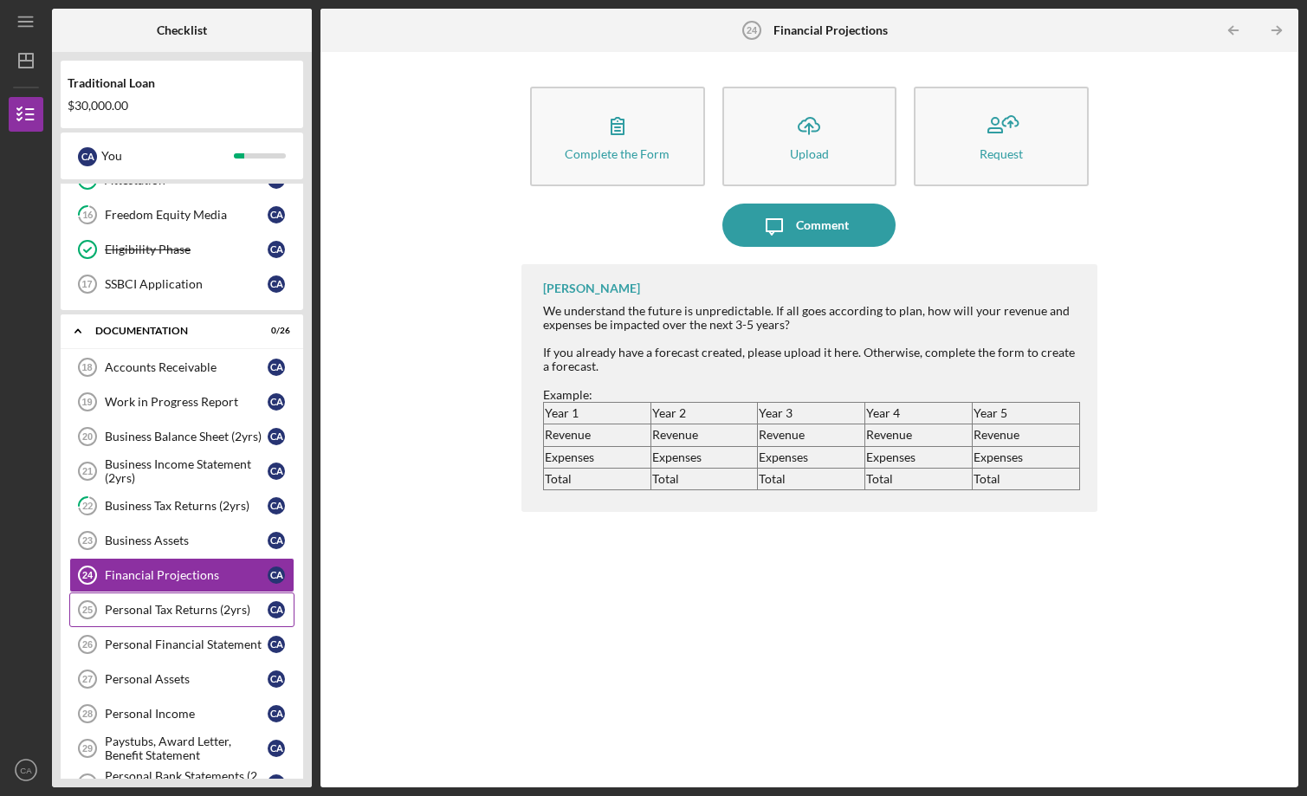
click at [188, 592] on link "Personal Tax Returns (2yrs) 25 Personal Tax Returns (2yrs) C A" at bounding box center [181, 609] width 225 height 35
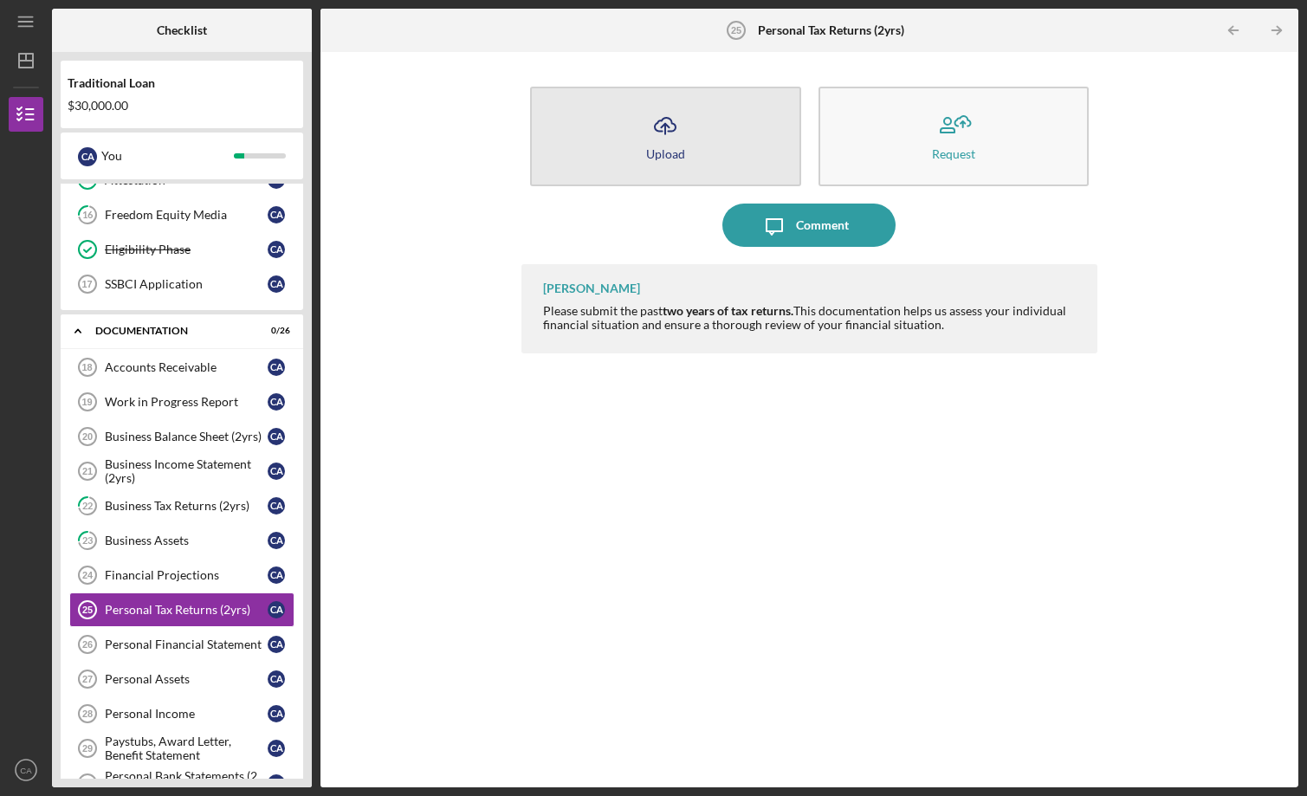
click at [712, 117] on button "Icon/Upload Upload" at bounding box center [665, 137] width 271 height 100
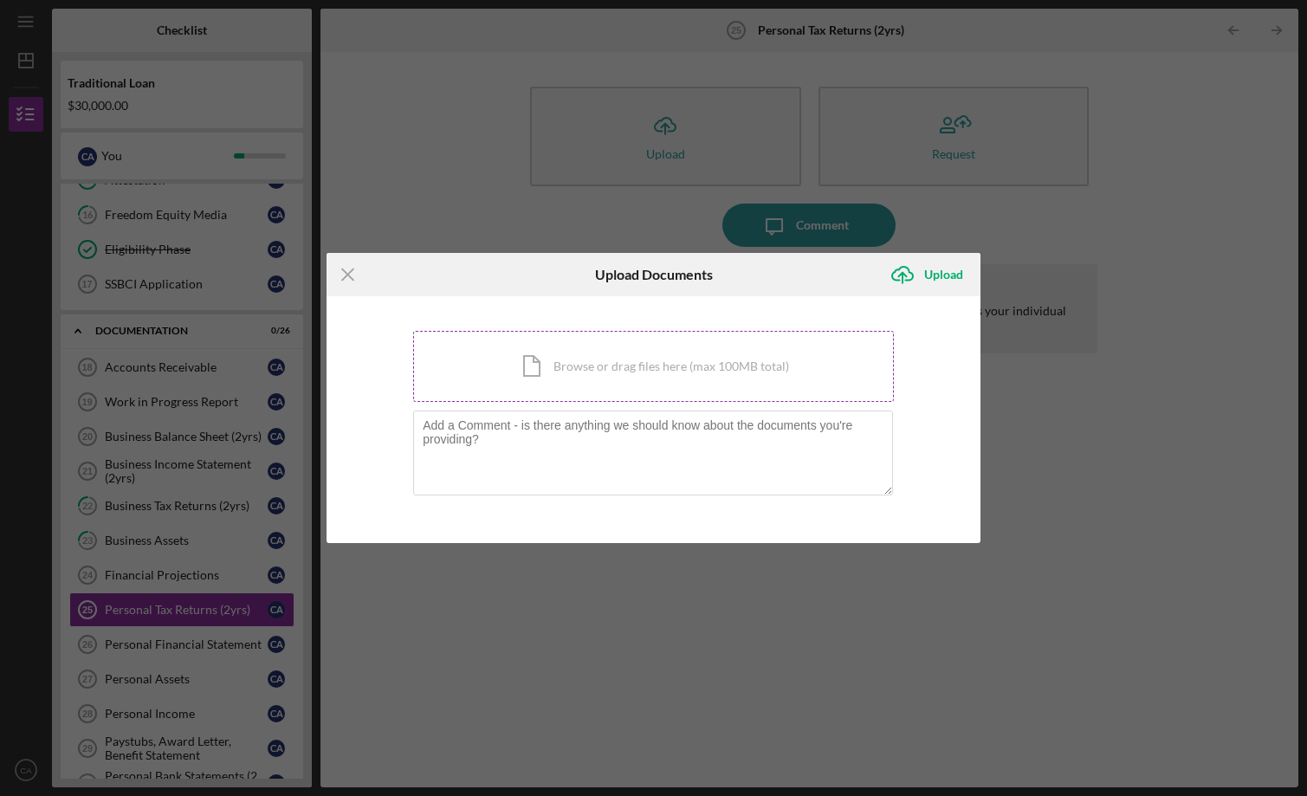
click at [533, 389] on div "Icon/Document Browse or drag files here (max 100MB total) Tap to choose files o…" at bounding box center [653, 366] width 481 height 71
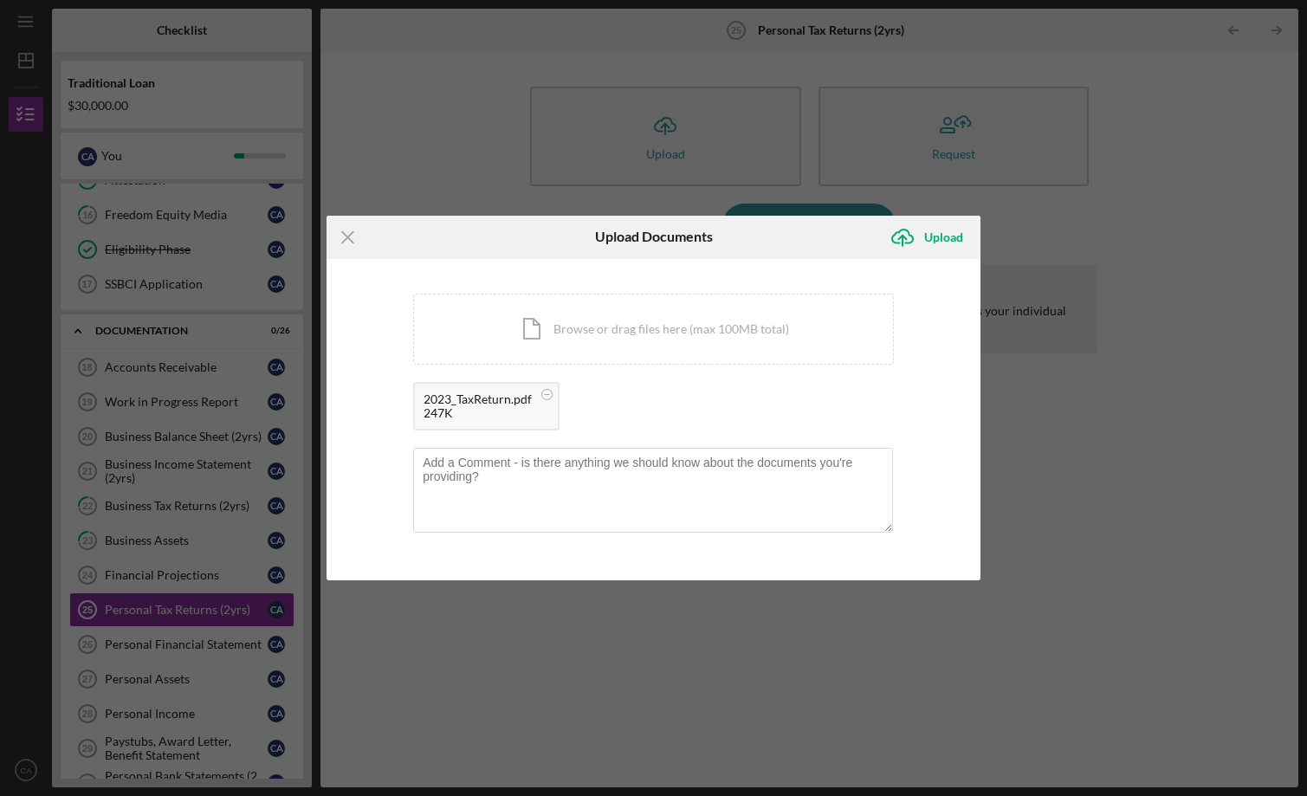
click at [932, 257] on div "Icon/Upload Upload" at bounding box center [931, 237] width 100 height 43
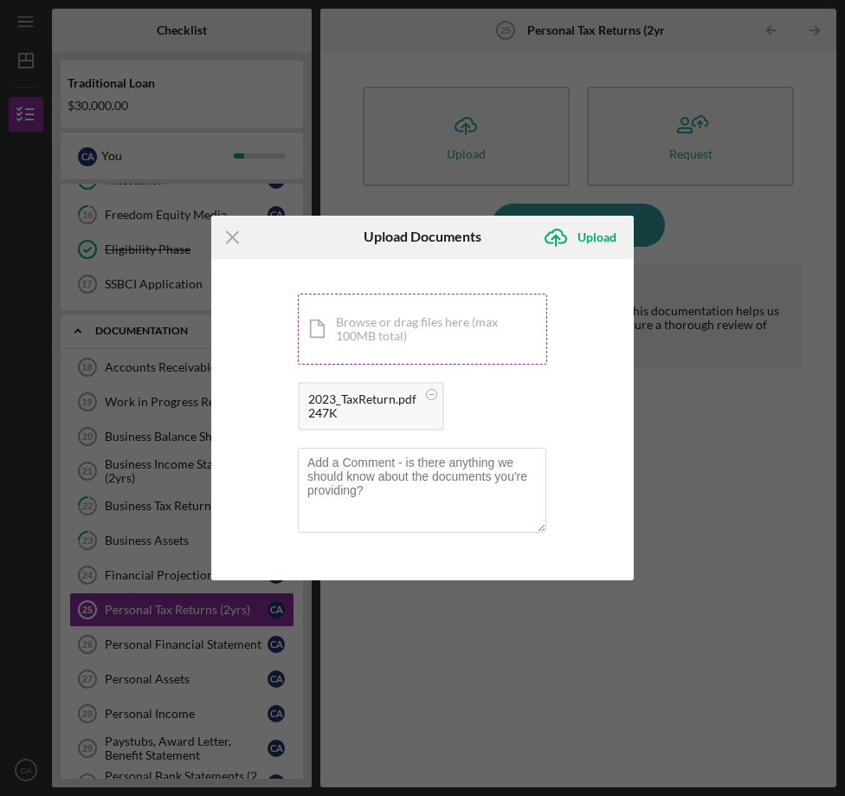
click at [444, 326] on div "Icon/Document Browse or drag files here (max 100MB total) Tap to choose files o…" at bounding box center [422, 329] width 249 height 71
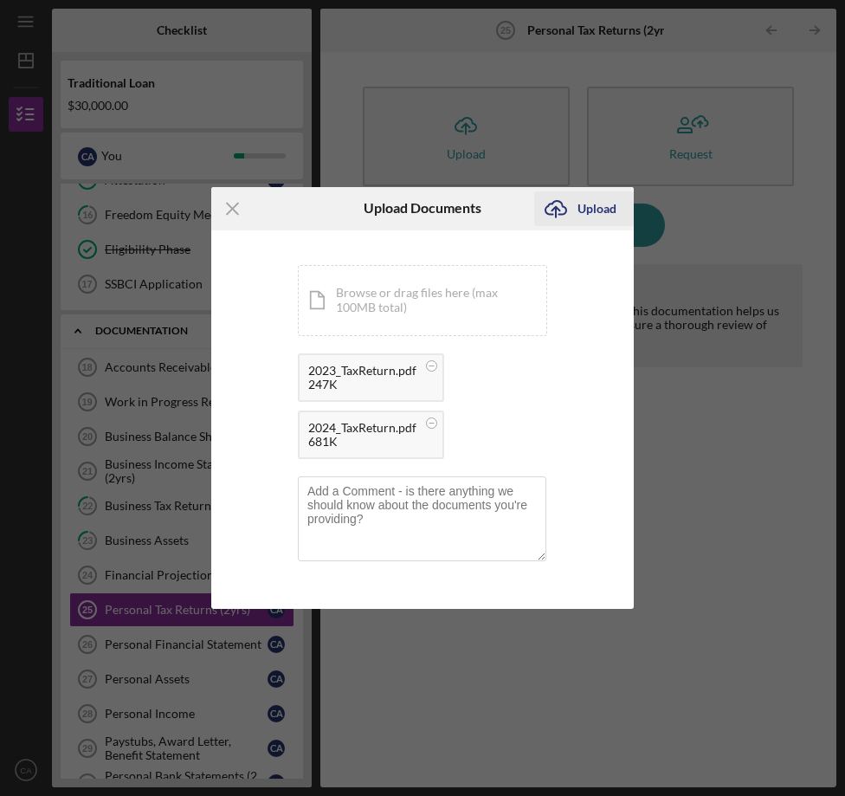
click at [585, 215] on div "Upload" at bounding box center [597, 208] width 39 height 35
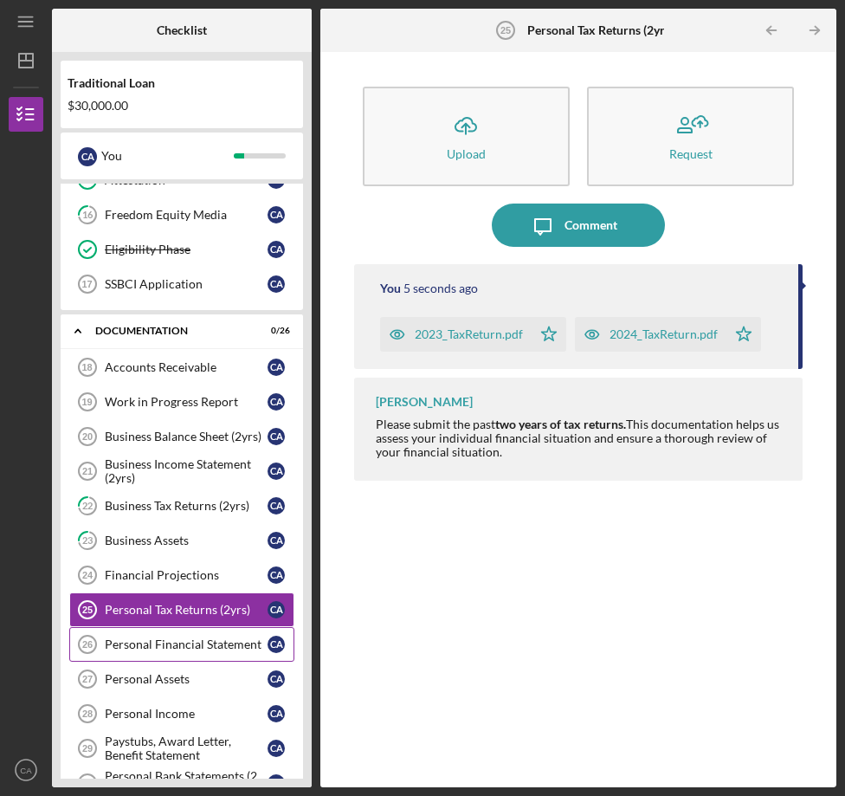
click at [227, 628] on link "Personal Financial Statement 26 Personal Financial Statement C A" at bounding box center [181, 644] width 225 height 35
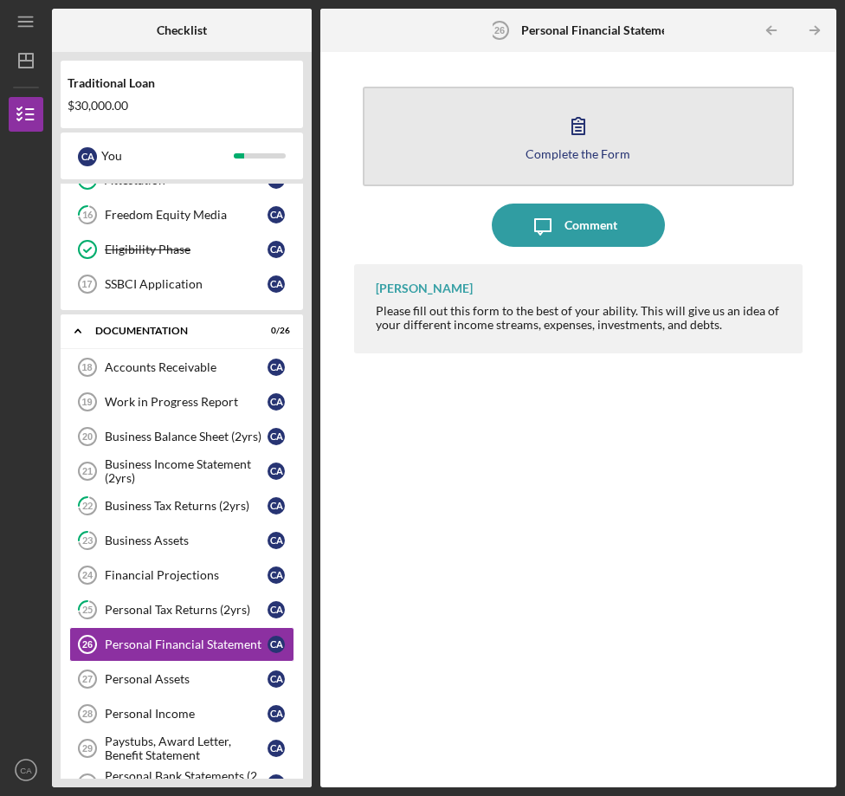
click at [582, 156] on div "Complete the Form" at bounding box center [578, 153] width 105 height 13
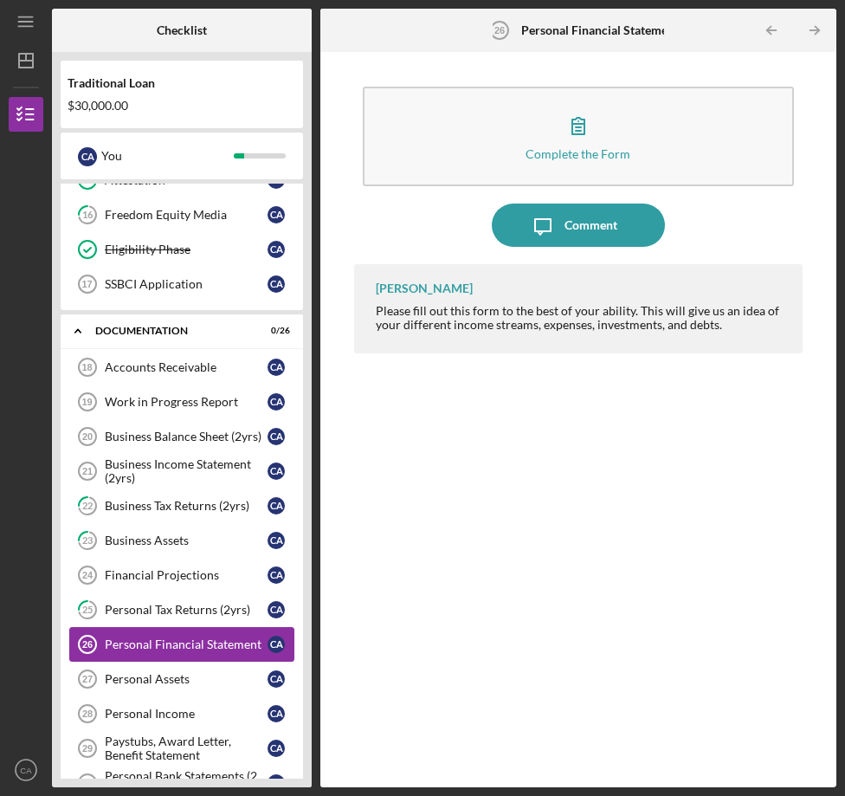
click at [248, 639] on div "Personal Financial Statement" at bounding box center [186, 644] width 163 height 14
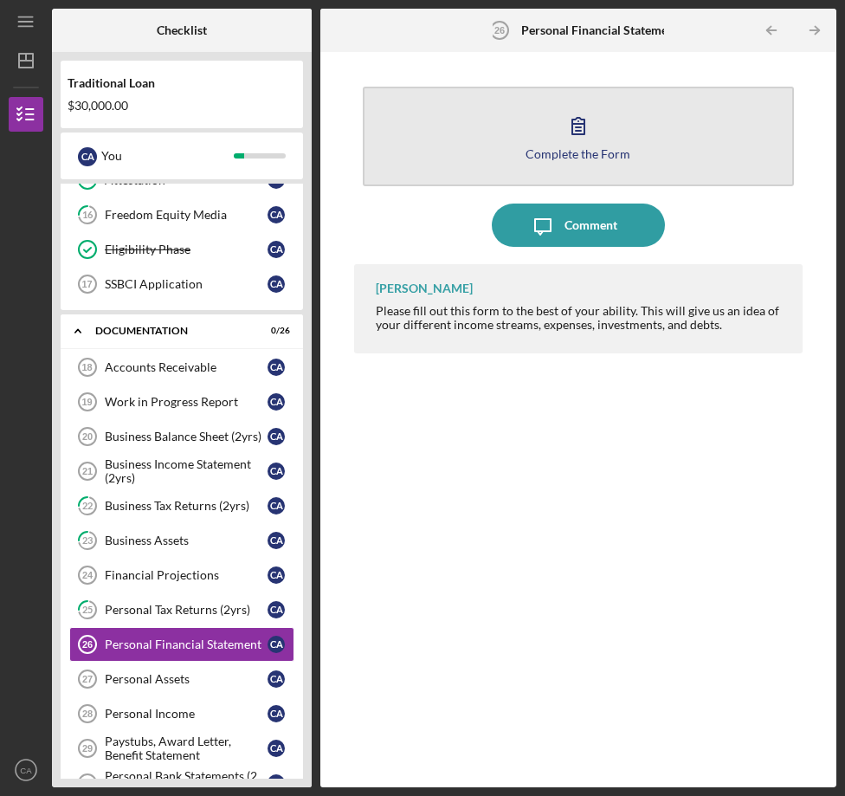
click at [567, 164] on button "Complete the Form Form" at bounding box center [578, 137] width 431 height 100
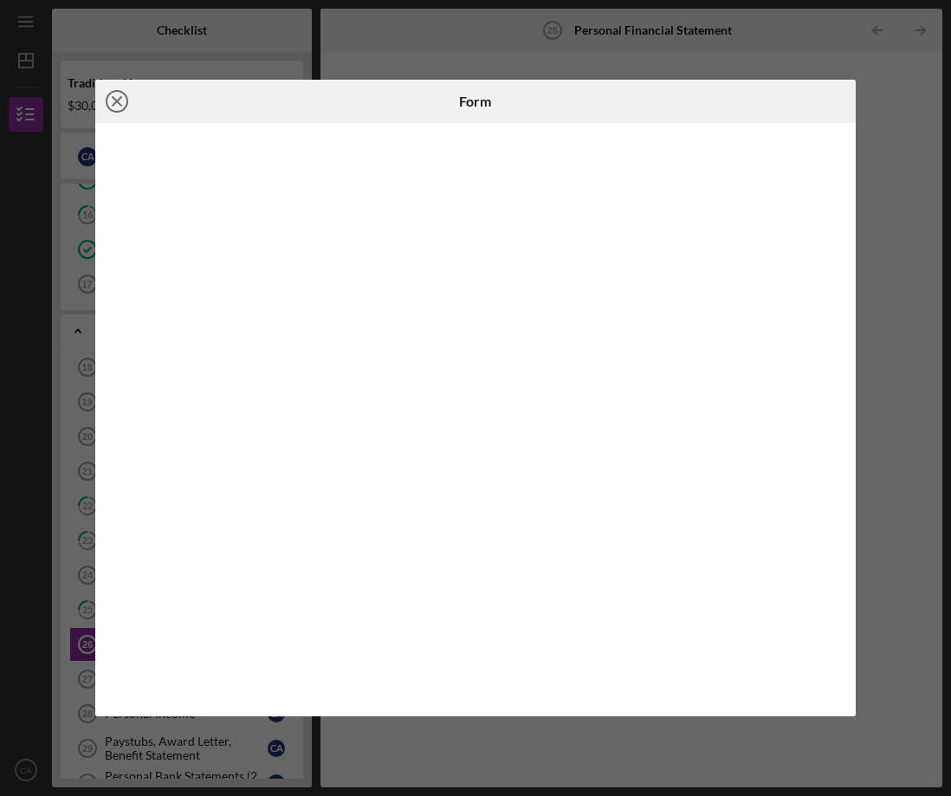
click at [119, 103] on line at bounding box center [117, 101] width 9 height 9
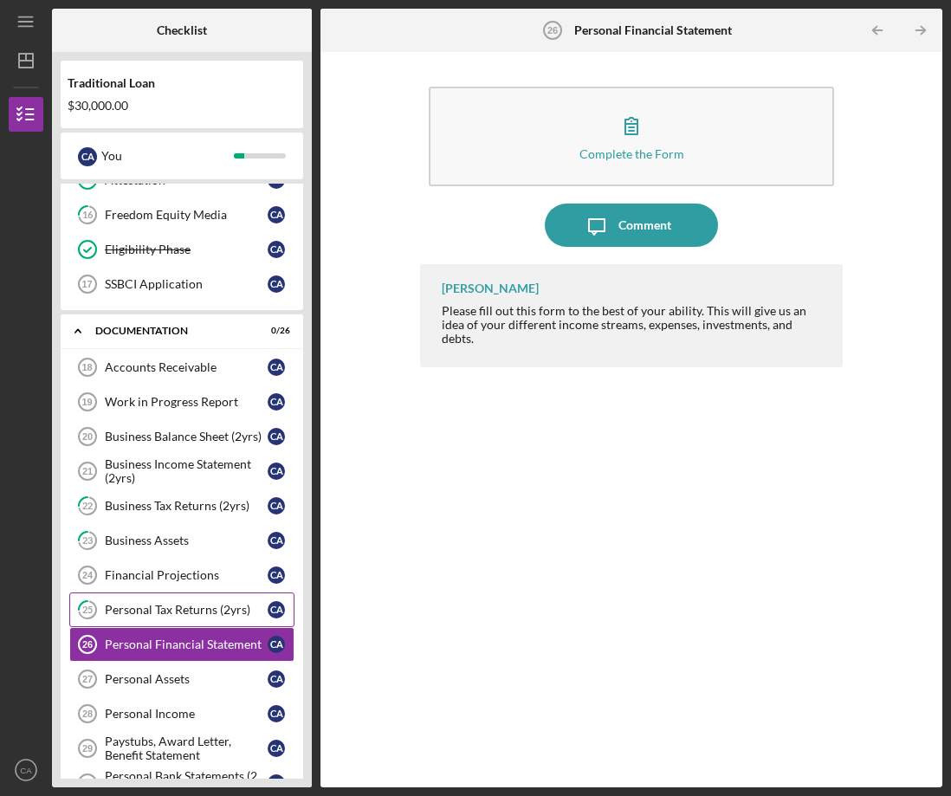
click at [210, 611] on div "Personal Tax Returns (2yrs)" at bounding box center [186, 610] width 163 height 14
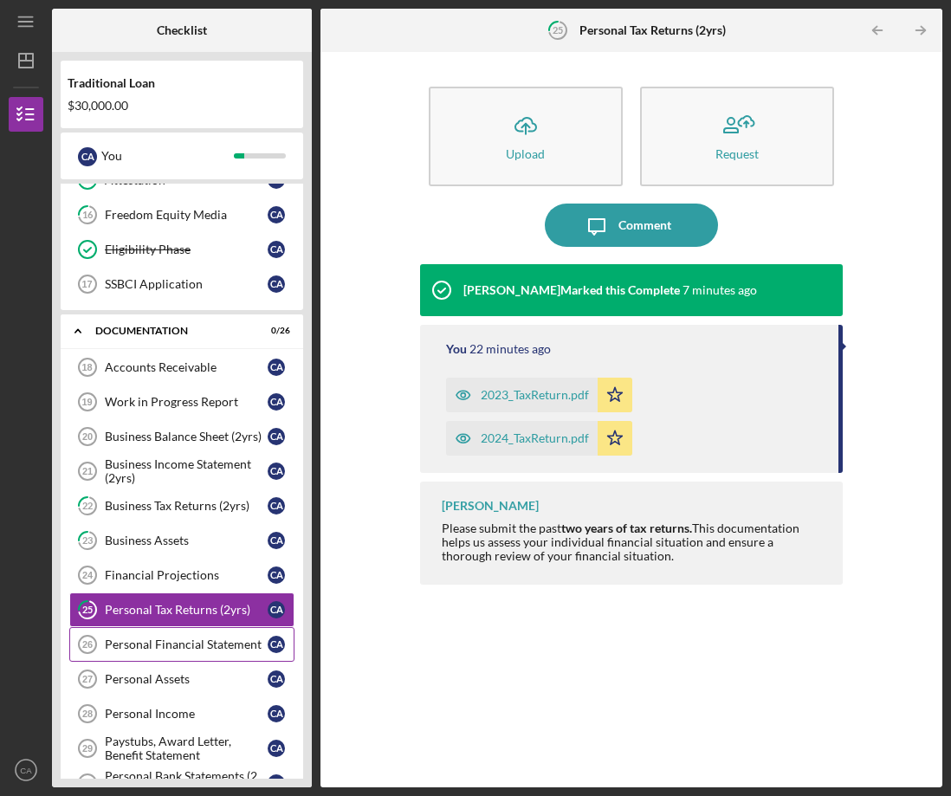
click at [211, 637] on div "Personal Financial Statement" at bounding box center [186, 644] width 163 height 14
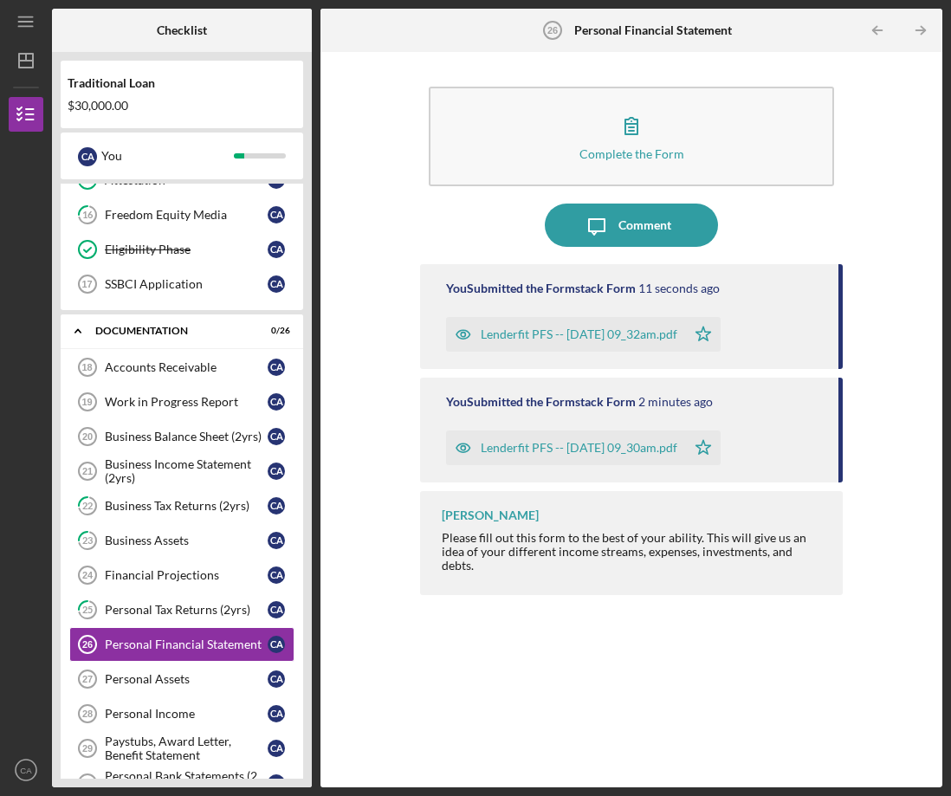
click at [823, 324] on div "You Submitted the Formstack Form 11 seconds ago Lenderfit PFS -- [DATE] 09_32am…" at bounding box center [631, 316] width 423 height 105
click at [207, 672] on div "Personal Assets" at bounding box center [186, 679] width 163 height 14
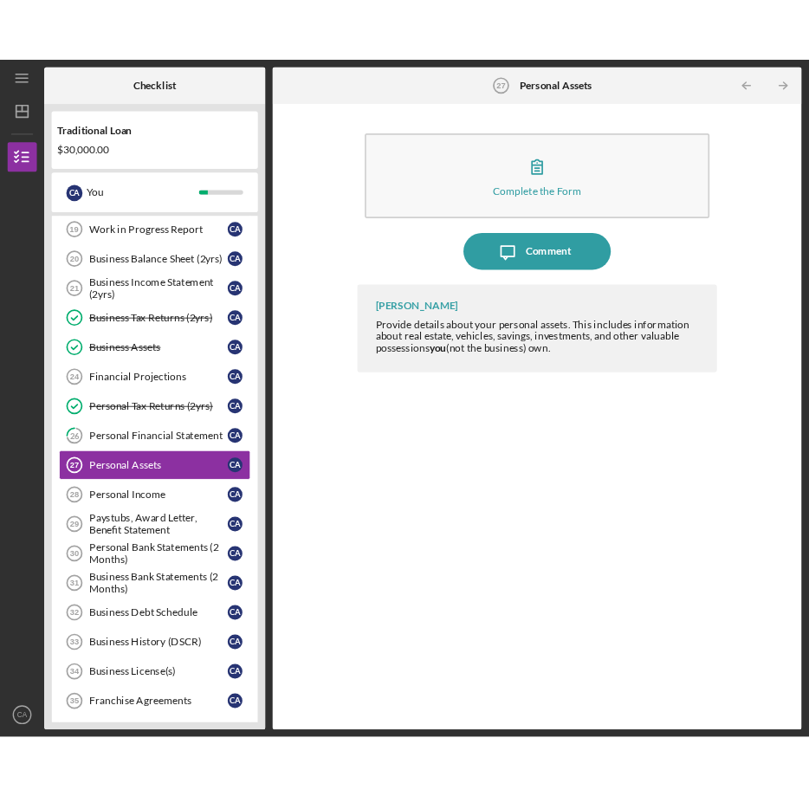
scroll to position [486, 0]
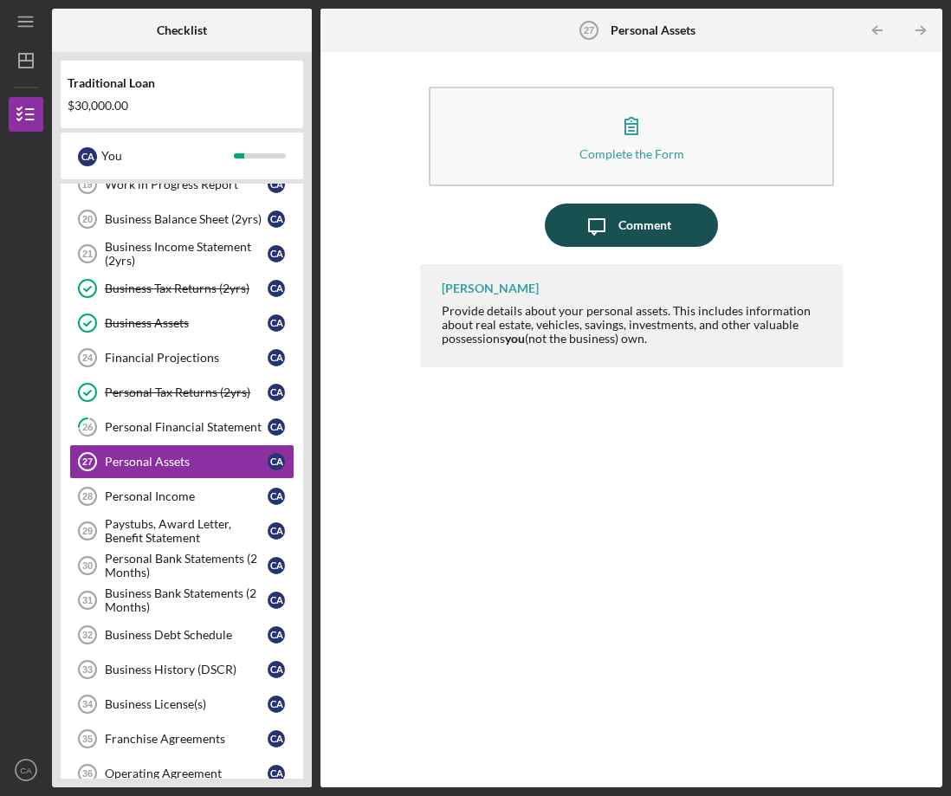
click at [580, 223] on icon "Icon/Message" at bounding box center [596, 225] width 43 height 43
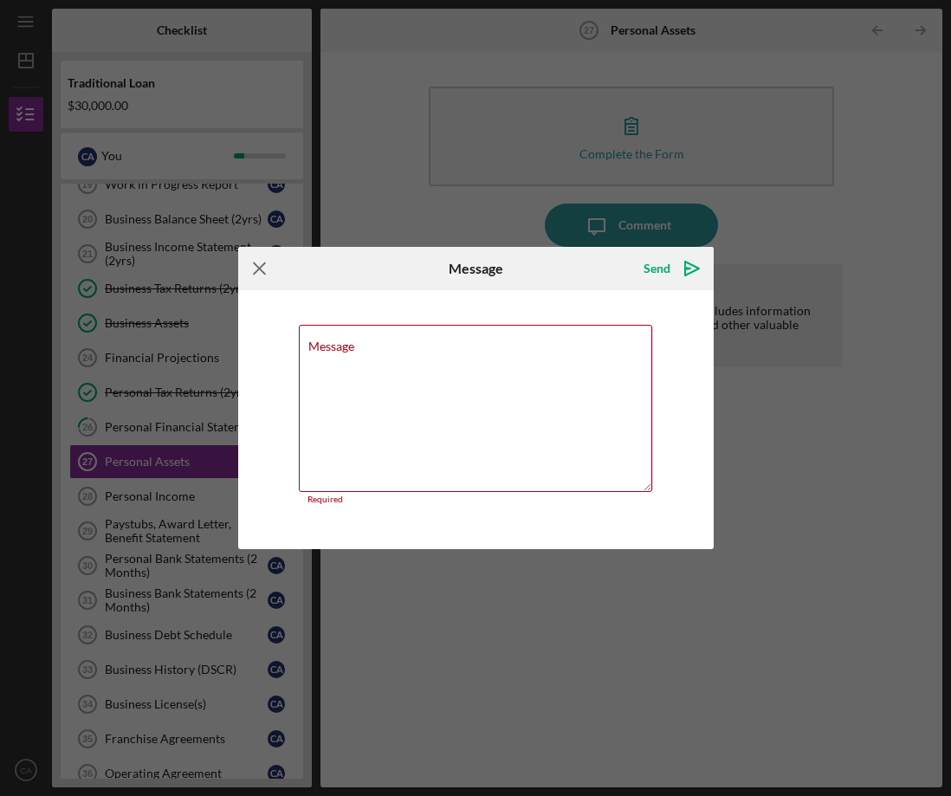
click at [260, 268] on icon "Icon/Menu Close" at bounding box center [259, 268] width 43 height 43
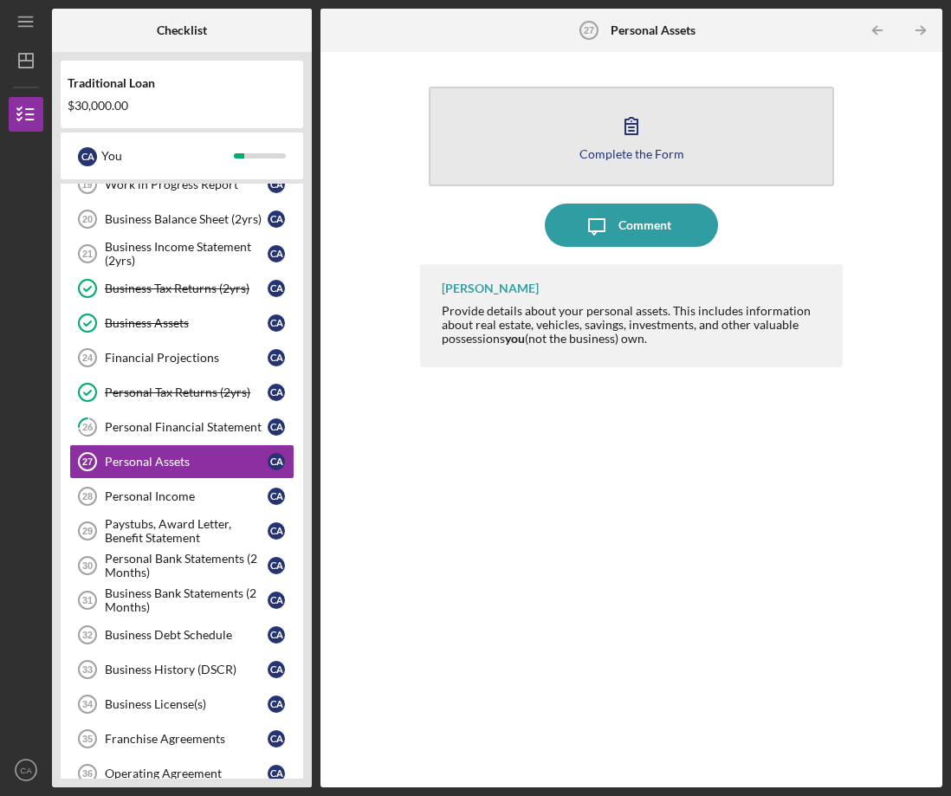
click at [537, 129] on button "Complete the Form Form" at bounding box center [632, 137] width 406 height 100
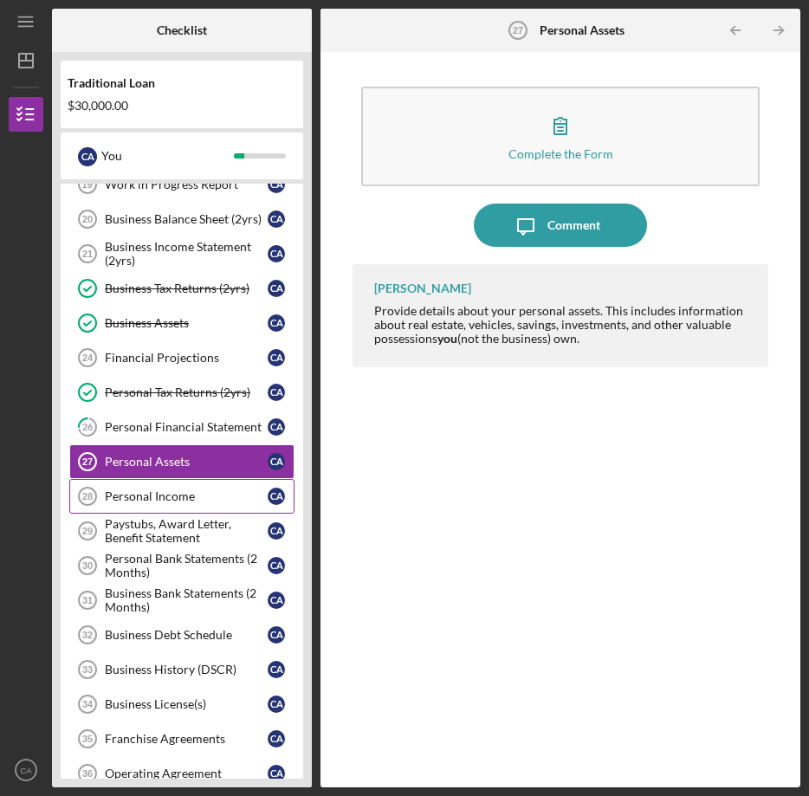
click at [206, 505] on link "Personal Income 28 Personal Income C A" at bounding box center [181, 496] width 225 height 35
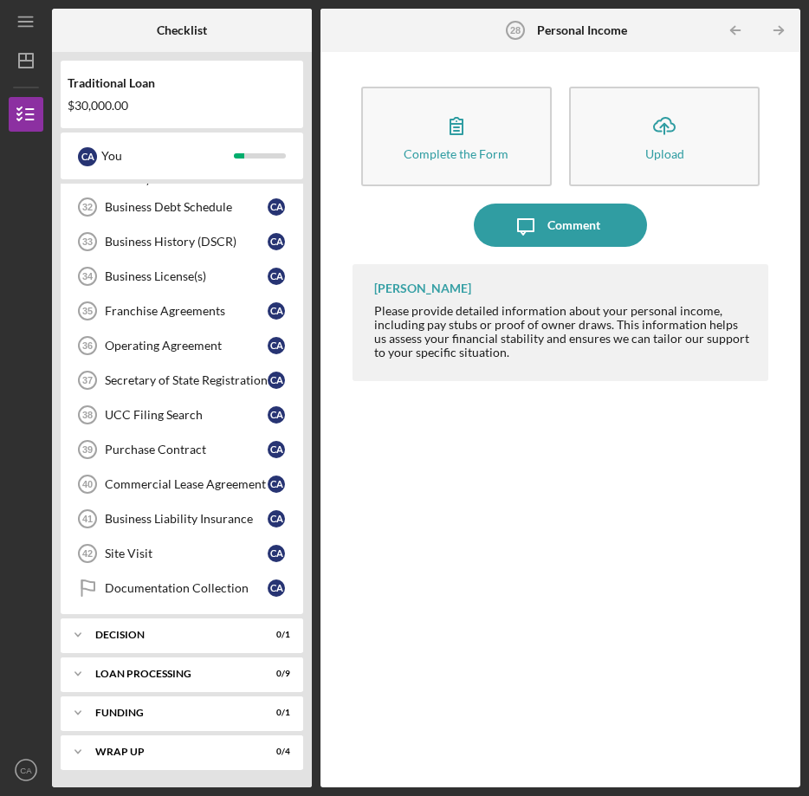
scroll to position [911, 0]
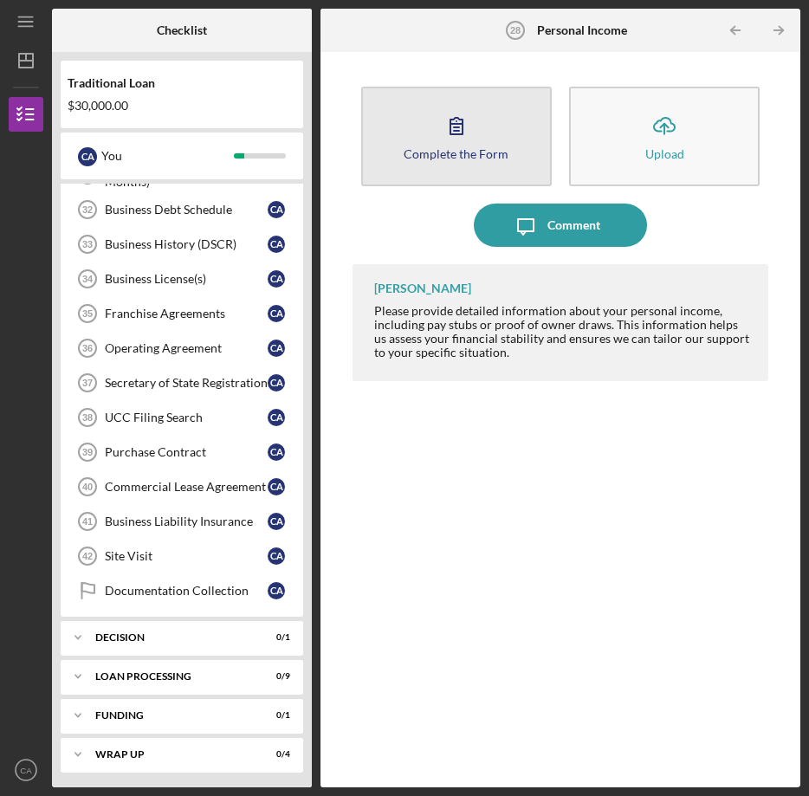
click at [486, 158] on div "Complete the Form" at bounding box center [456, 153] width 105 height 13
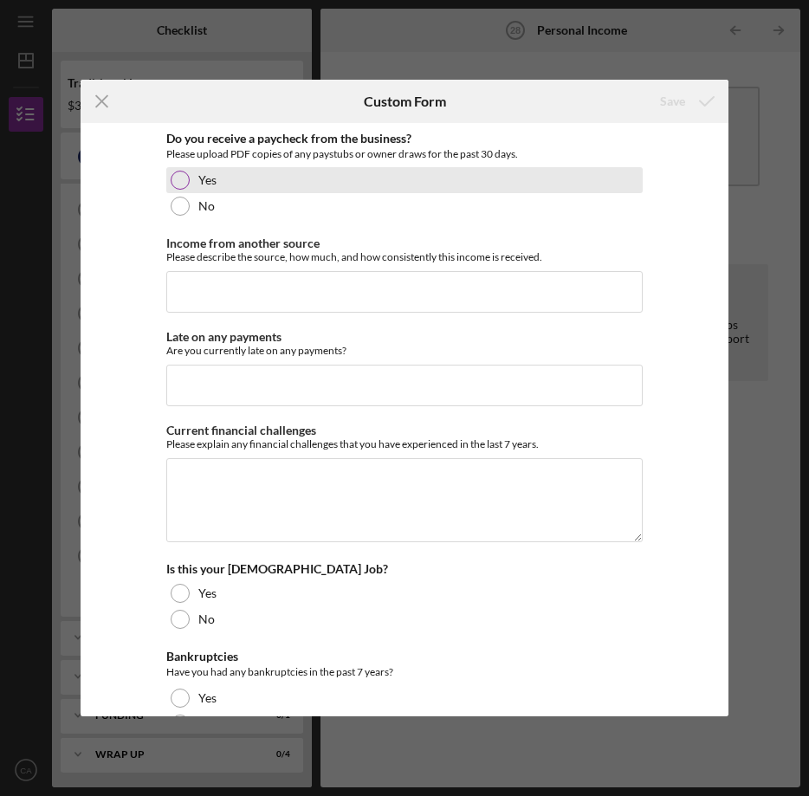
click at [326, 191] on div "Yes" at bounding box center [404, 180] width 476 height 26
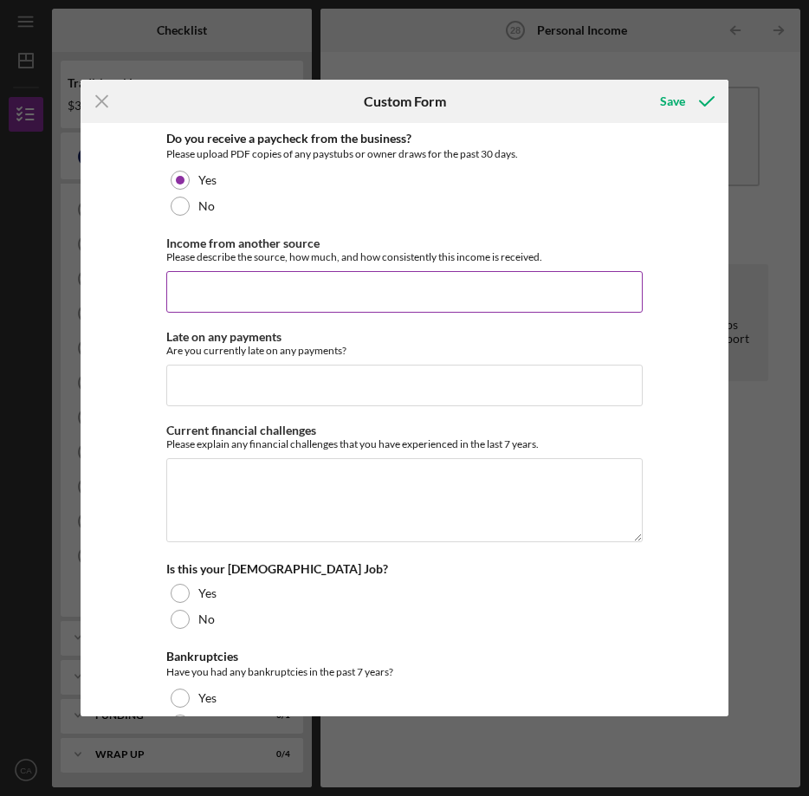
click at [316, 267] on div "Income from another source Please describe the source, how much, and how consis…" at bounding box center [404, 274] width 476 height 76
click at [316, 275] on input "Income from another source" at bounding box center [404, 292] width 476 height 42
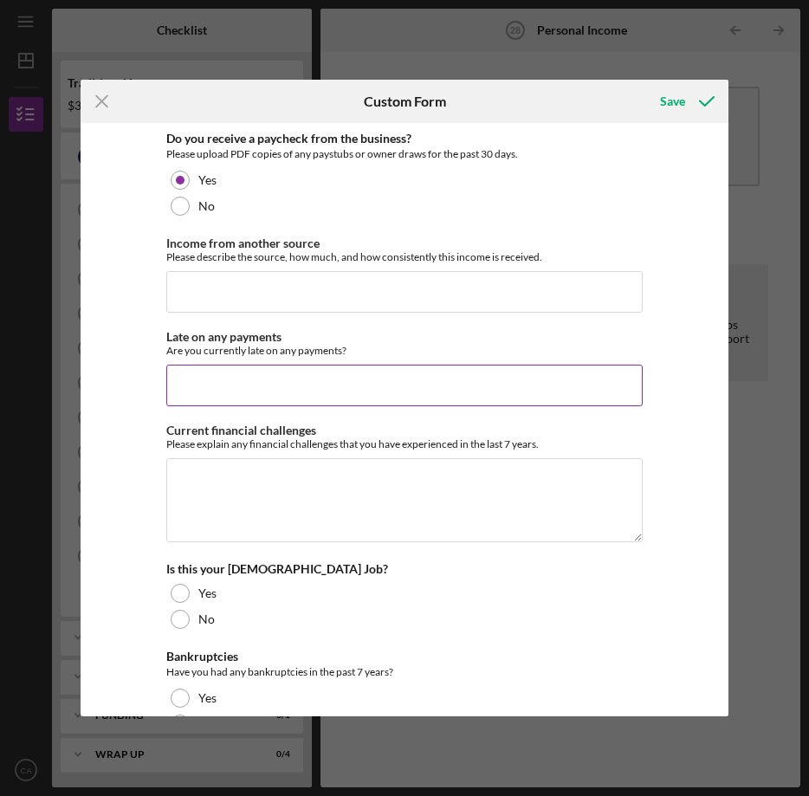
click at [301, 393] on input "Late on any payments" at bounding box center [404, 386] width 476 height 42
type input "No"
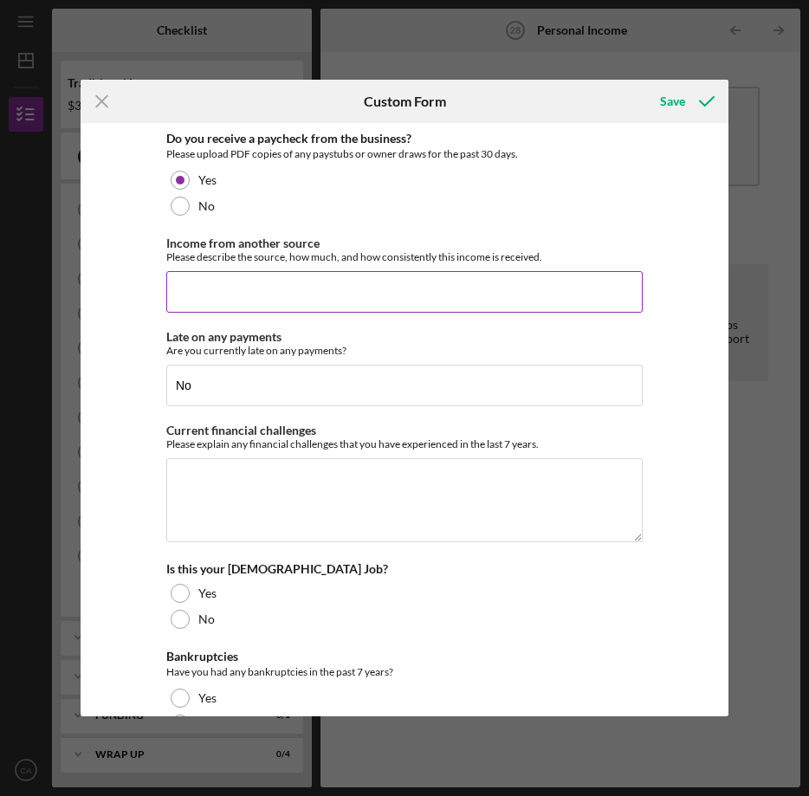
click at [294, 309] on input "Income from another source" at bounding box center [404, 292] width 476 height 42
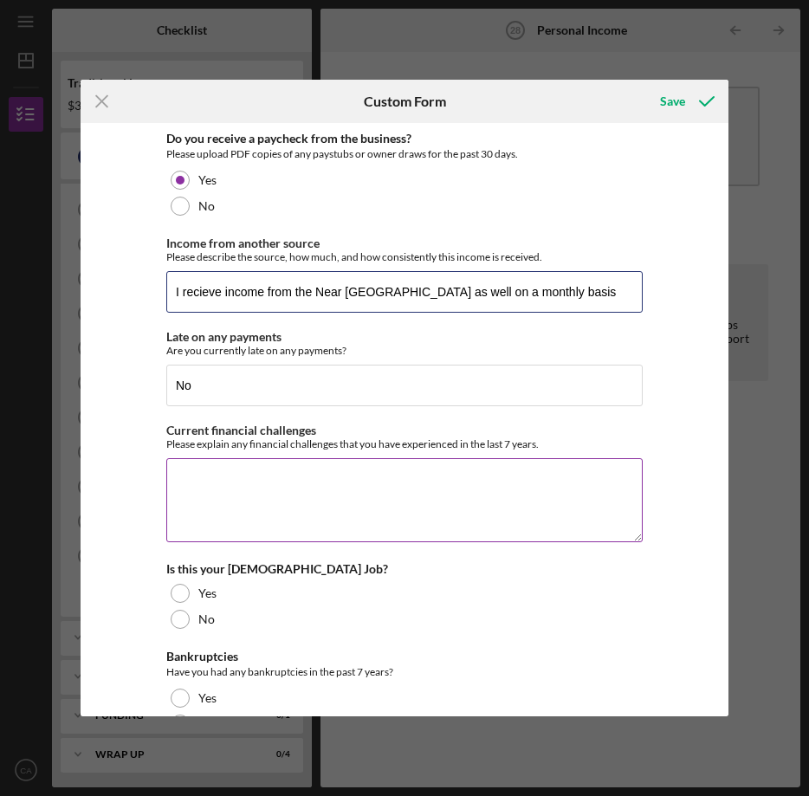
type input "I recieve income from the Near [GEOGRAPHIC_DATA] as well on a monthly basis"
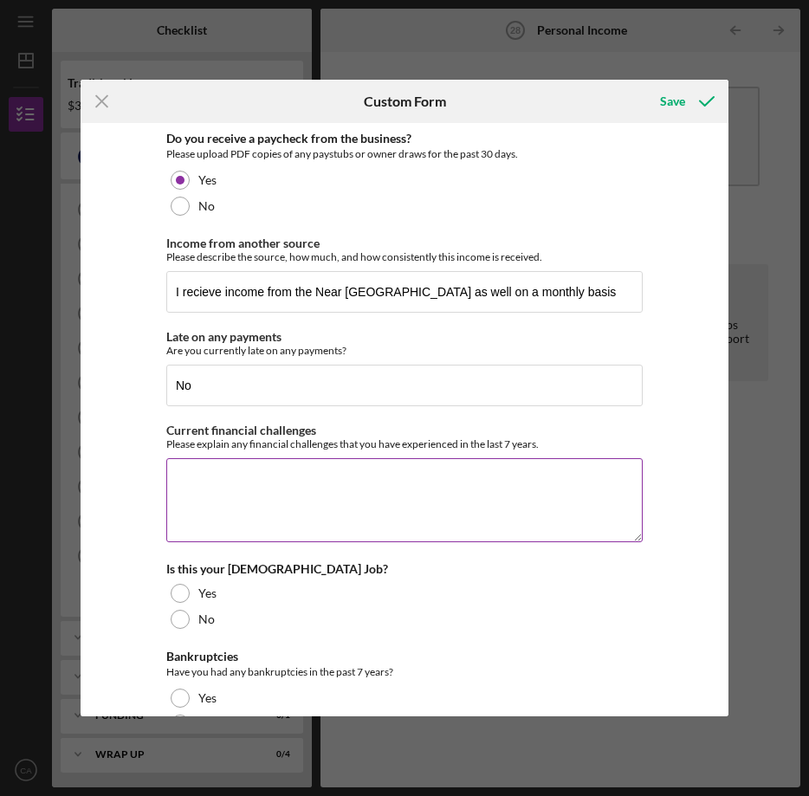
click at [272, 464] on textarea "Current financial challenges" at bounding box center [404, 499] width 476 height 83
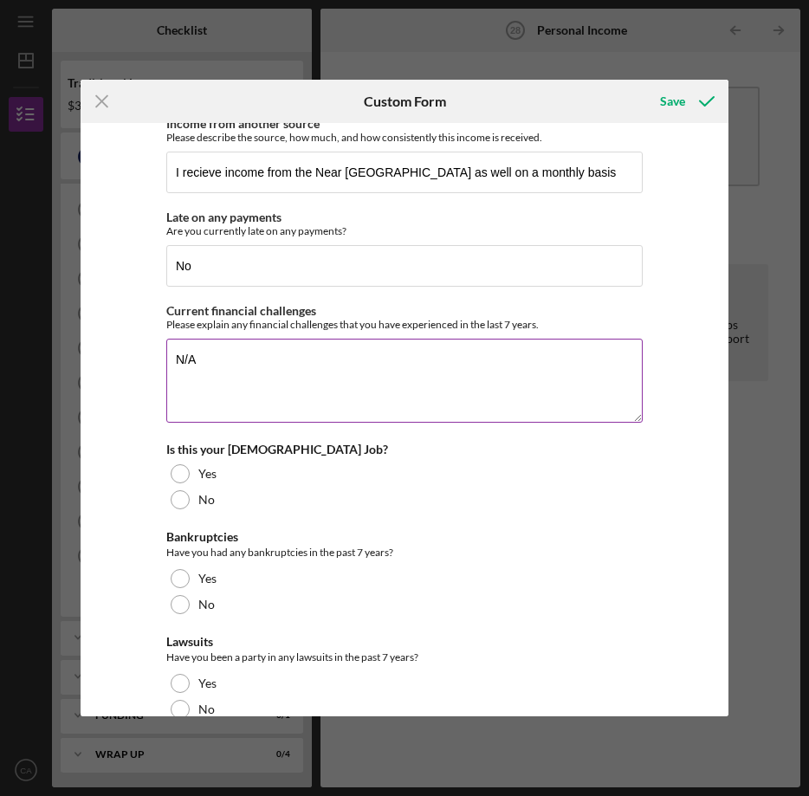
scroll to position [179, 0]
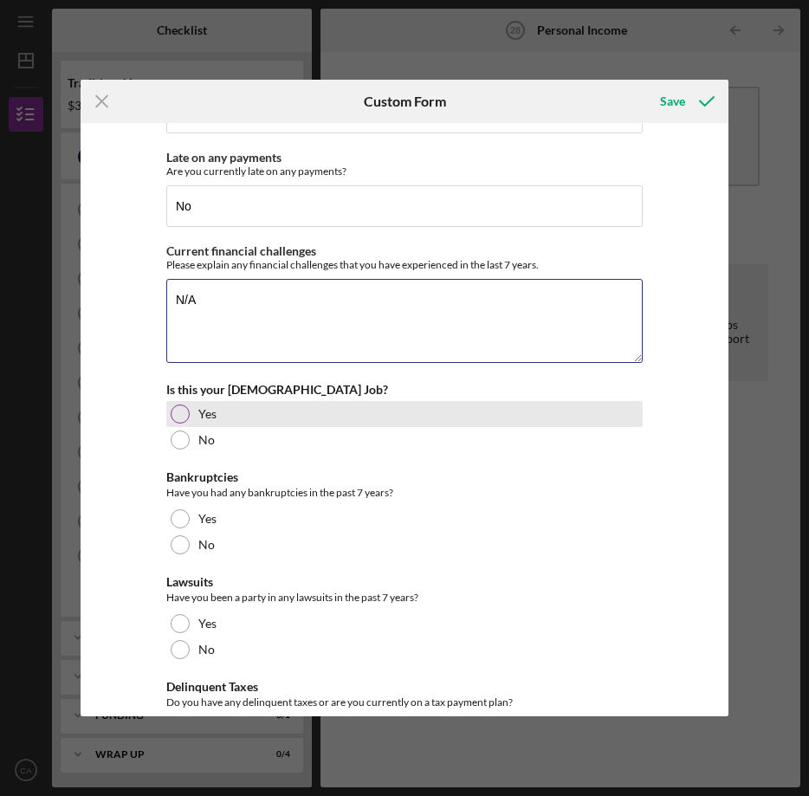
type textarea "N/A"
click at [190, 416] on div "Yes" at bounding box center [404, 414] width 476 height 26
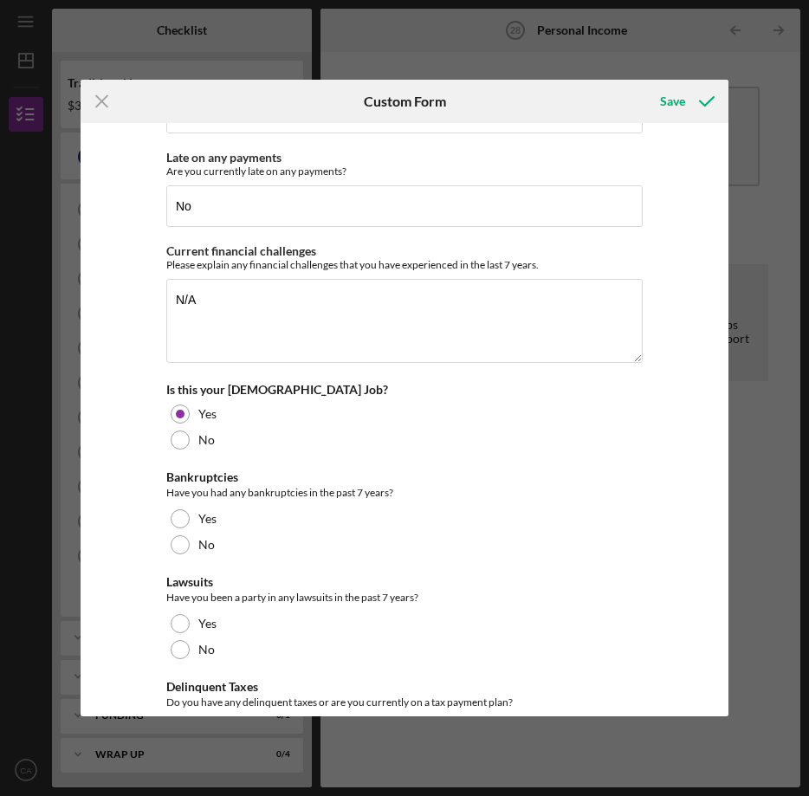
click at [200, 559] on div "Do you receive a paycheck from the business? Please upload PDF copies of any pa…" at bounding box center [404, 368] width 476 height 832
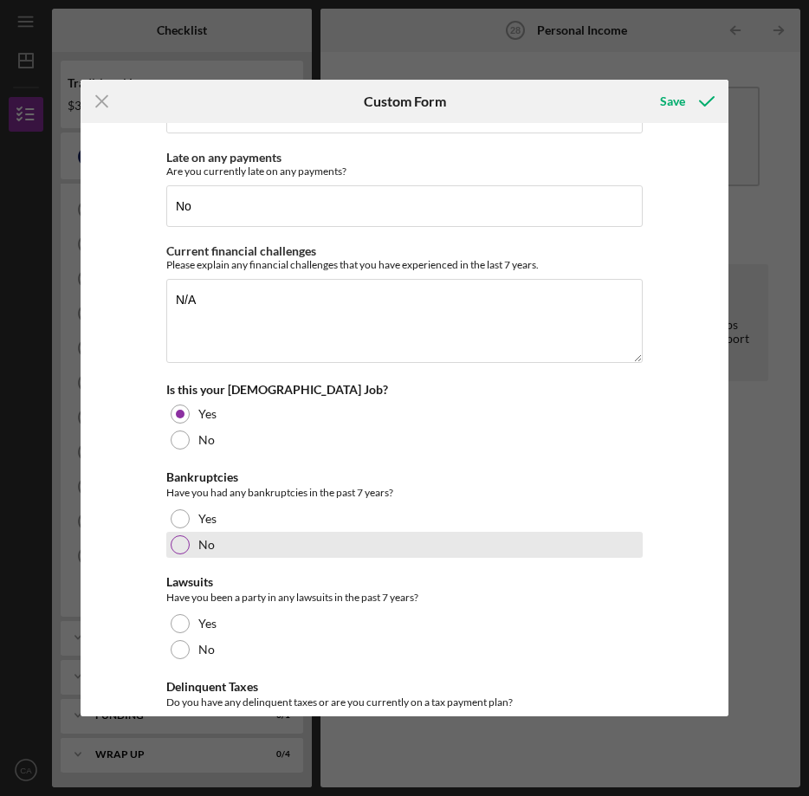
click at [200, 551] on label "No" at bounding box center [206, 545] width 16 height 14
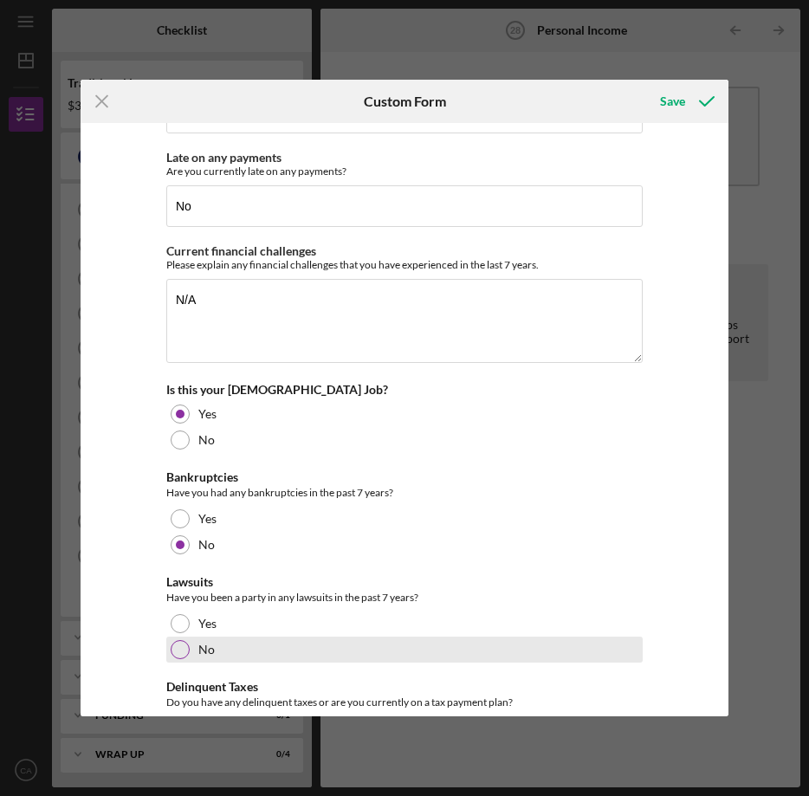
click at [213, 647] on div "No" at bounding box center [404, 650] width 476 height 26
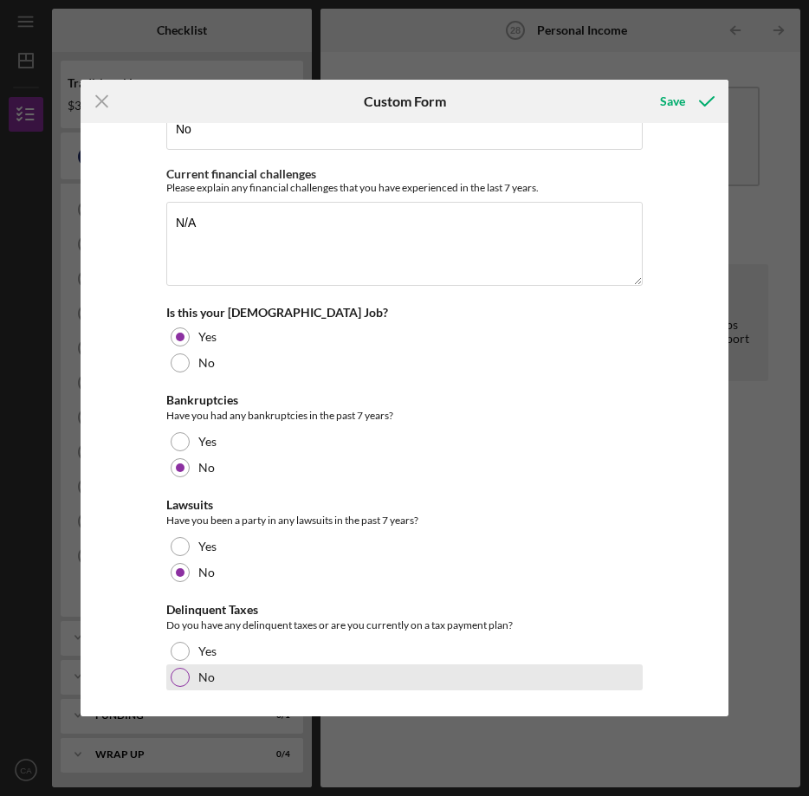
click at [207, 682] on label "No" at bounding box center [206, 677] width 16 height 14
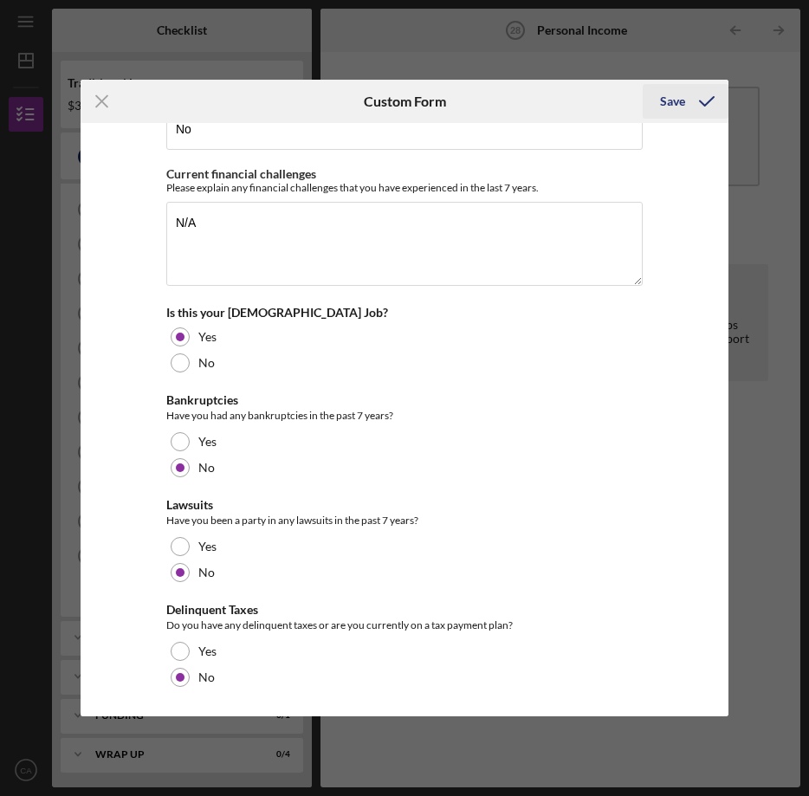
click at [667, 107] on div "Save" at bounding box center [672, 101] width 25 height 35
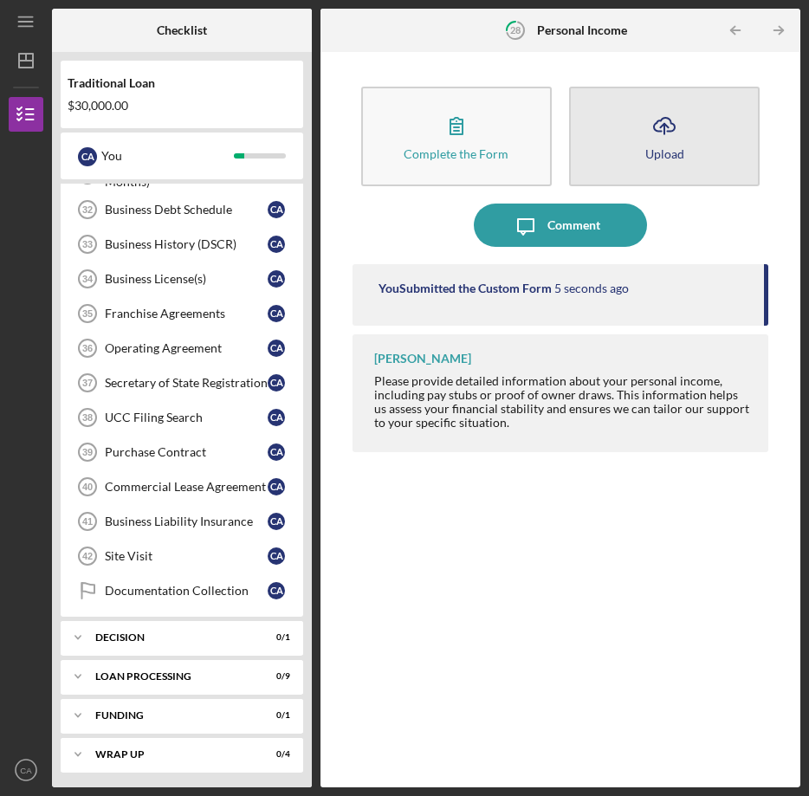
click at [645, 147] on div "Upload" at bounding box center [664, 153] width 39 height 13
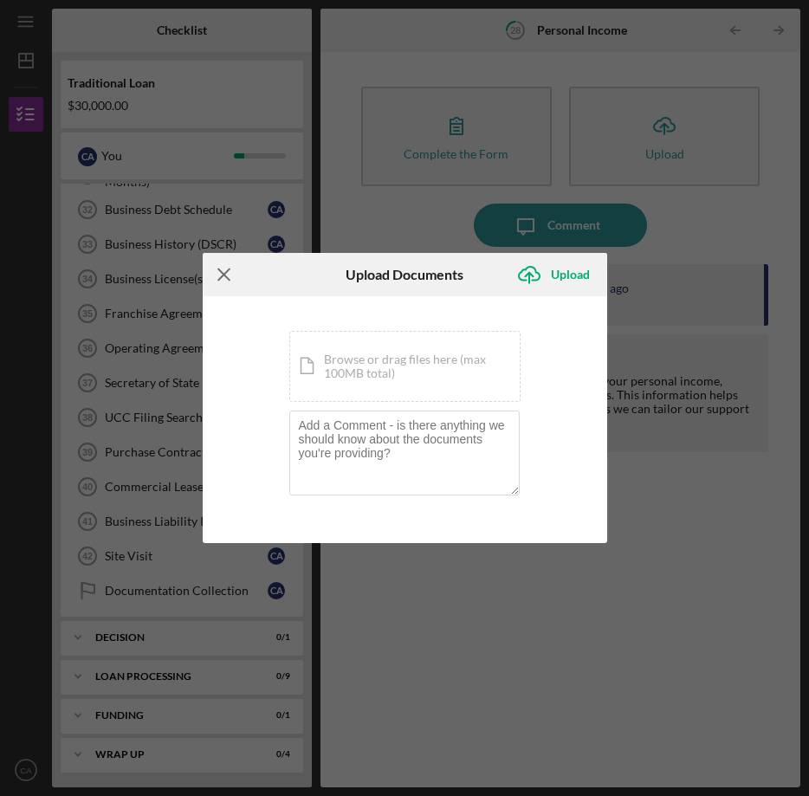
click at [230, 272] on icon "Icon/Menu Close" at bounding box center [224, 274] width 43 height 43
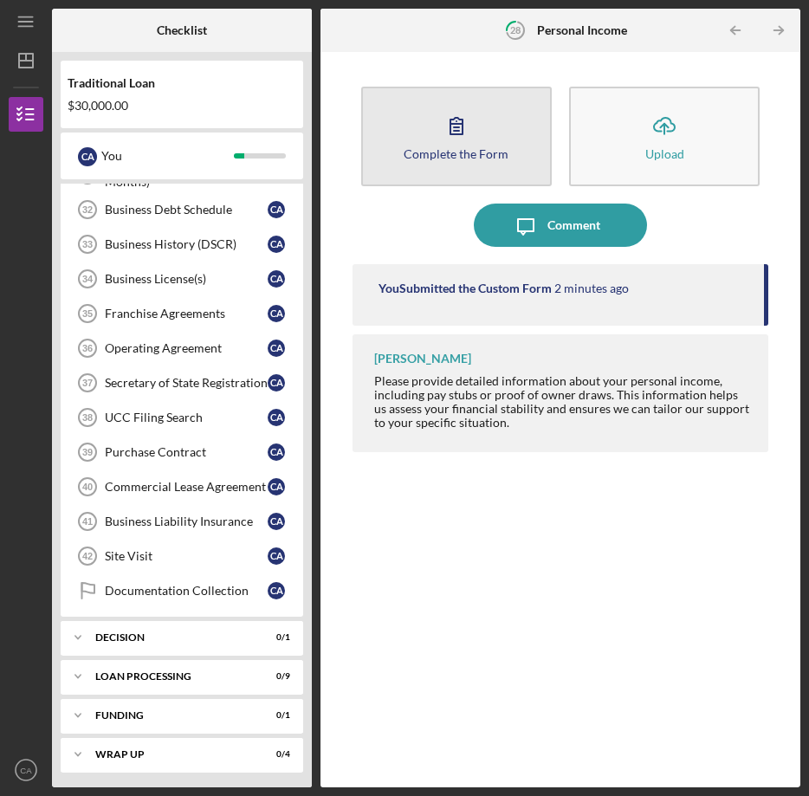
click at [463, 113] on icon "button" at bounding box center [456, 125] width 43 height 43
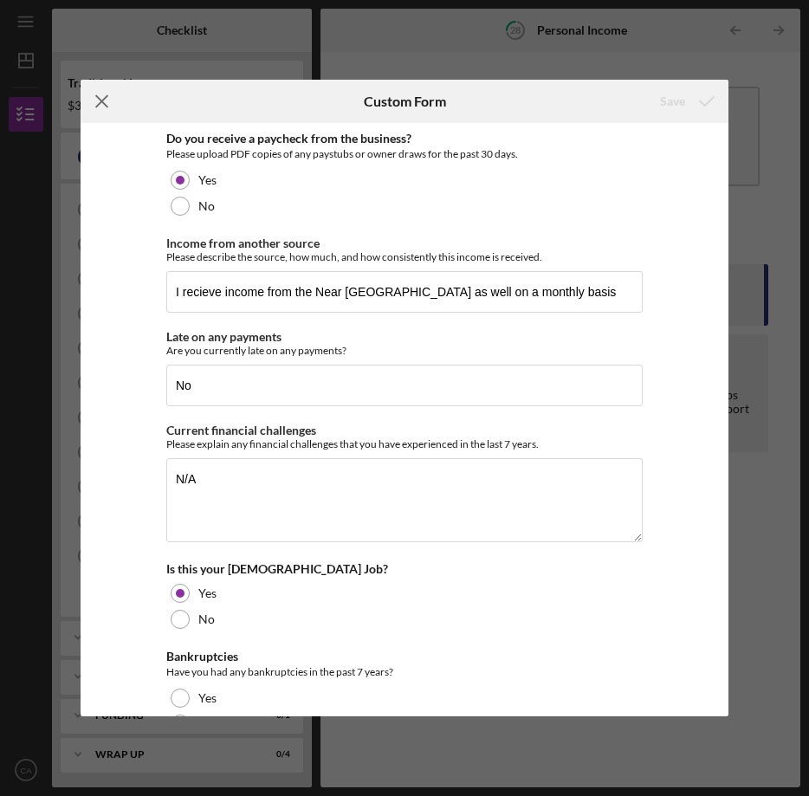
click at [111, 99] on icon "Icon/Menu Close" at bounding box center [102, 101] width 43 height 43
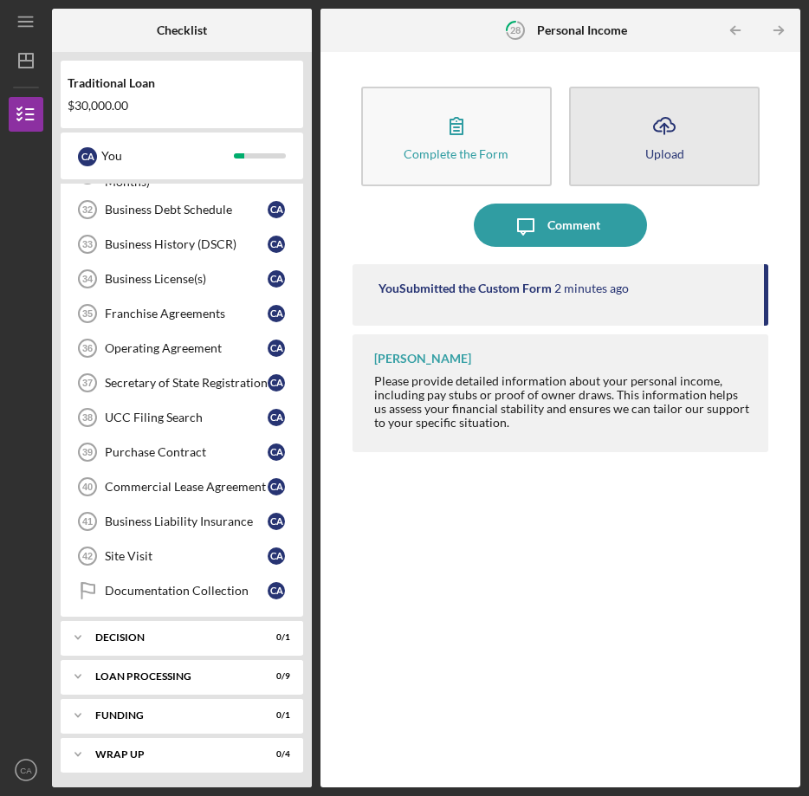
click at [673, 181] on button "Icon/Upload Upload" at bounding box center [664, 137] width 191 height 100
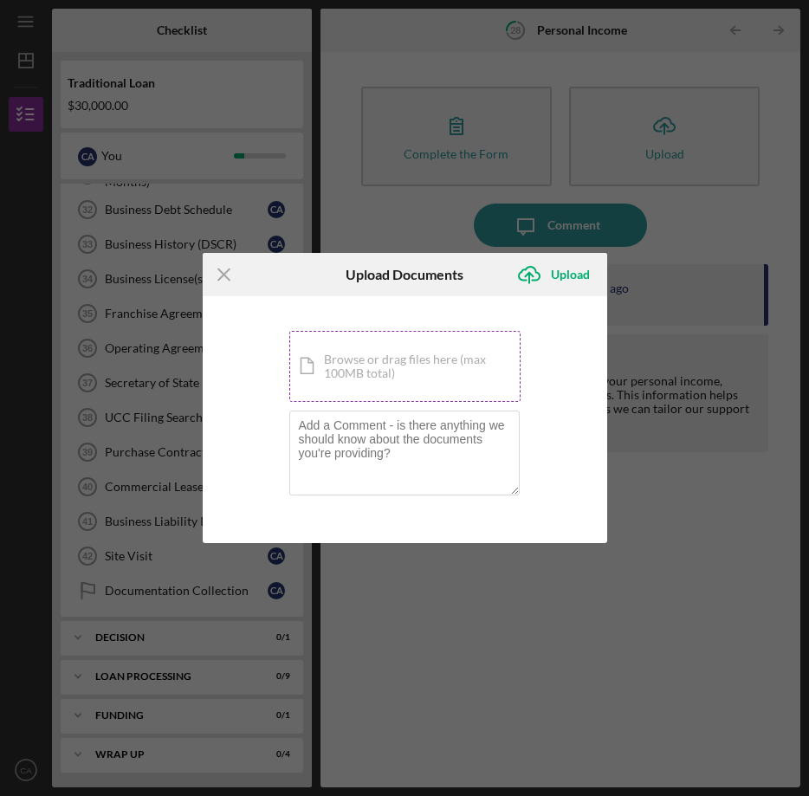
click at [439, 367] on div "Icon/Document Browse or drag files here (max 100MB total) Tap to choose files o…" at bounding box center [404, 366] width 231 height 71
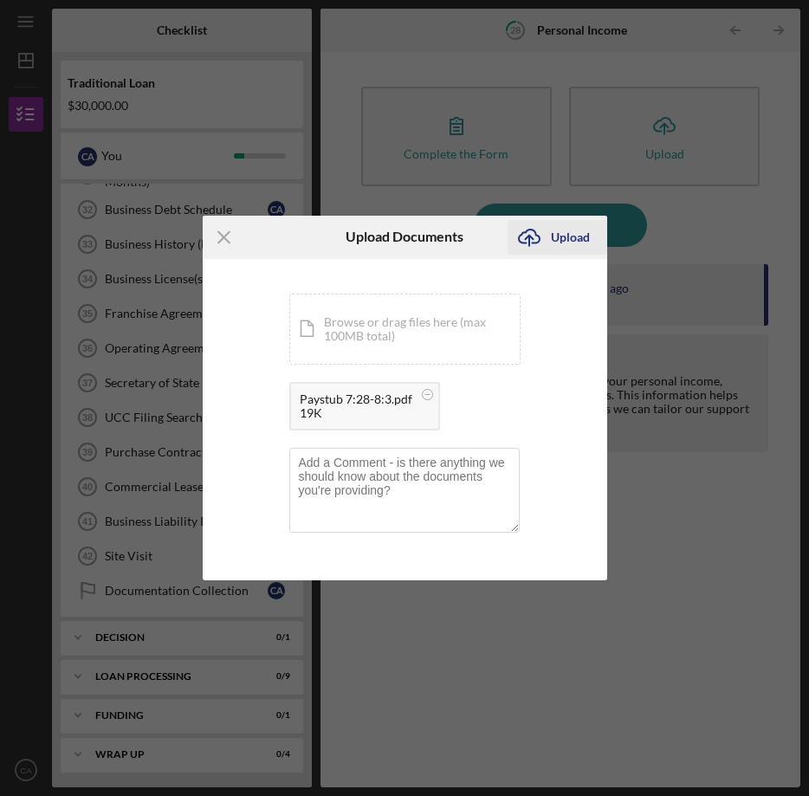
click at [578, 232] on div "Upload" at bounding box center [570, 237] width 39 height 35
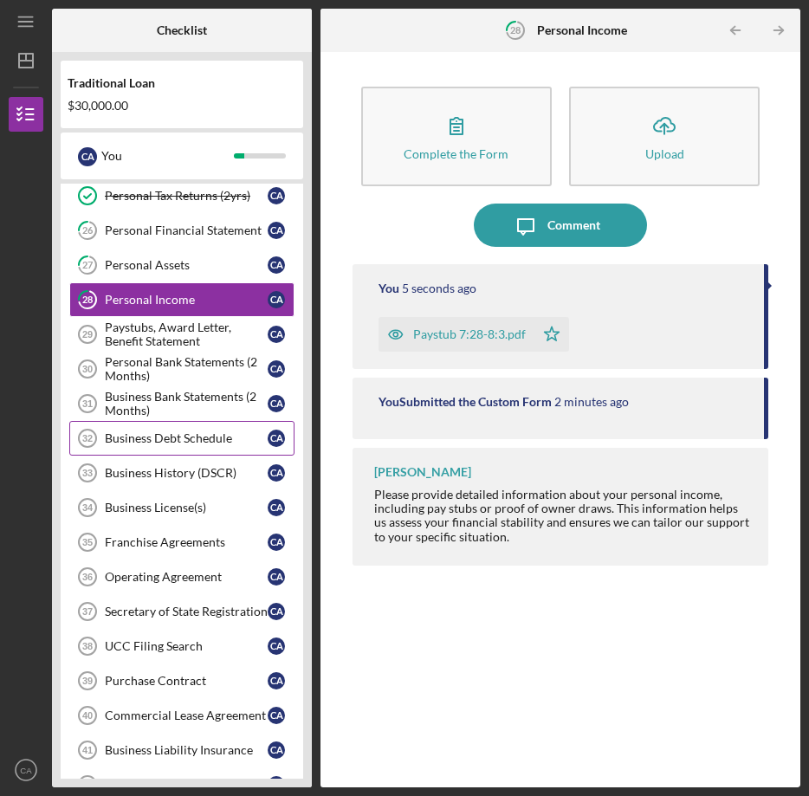
scroll to position [613, 0]
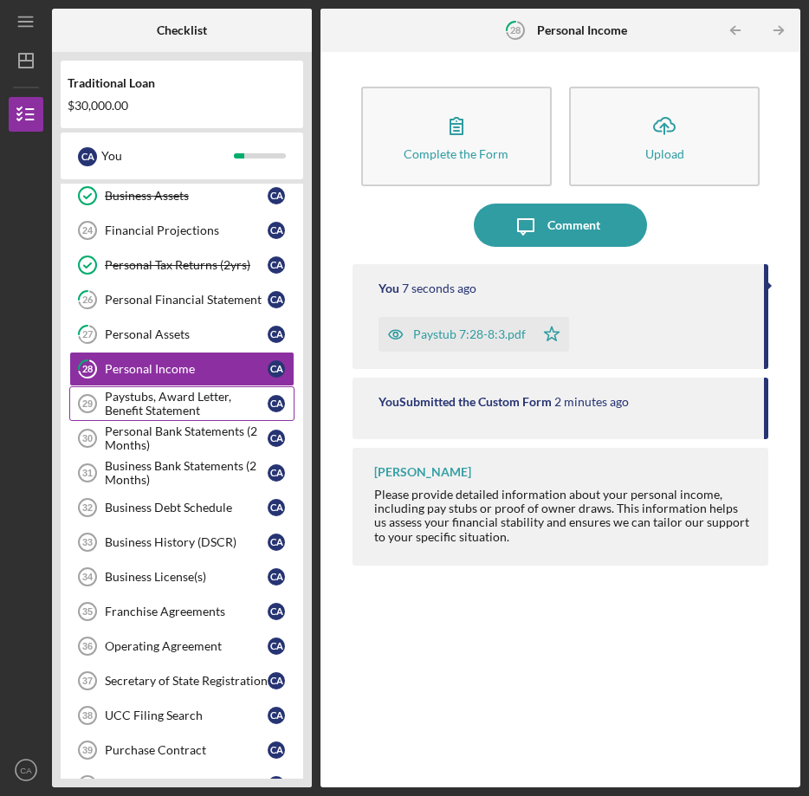
click at [208, 408] on div "Paystubs, Award Letter, Benefit Statement" at bounding box center [186, 404] width 163 height 28
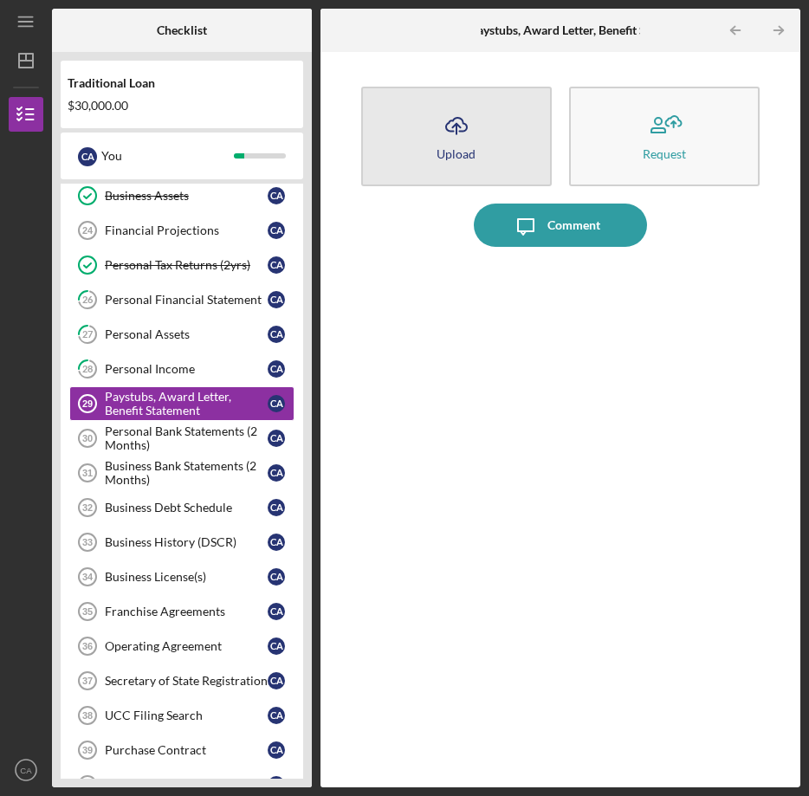
click at [497, 113] on button "Icon/Upload Upload" at bounding box center [456, 137] width 191 height 100
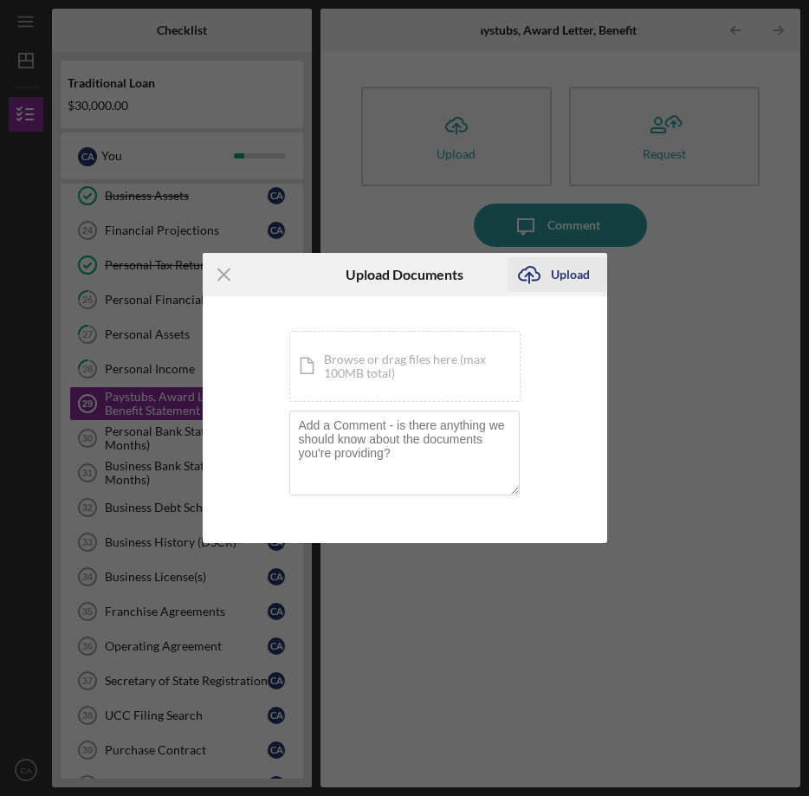
click at [551, 262] on div "Upload" at bounding box center [570, 274] width 39 height 35
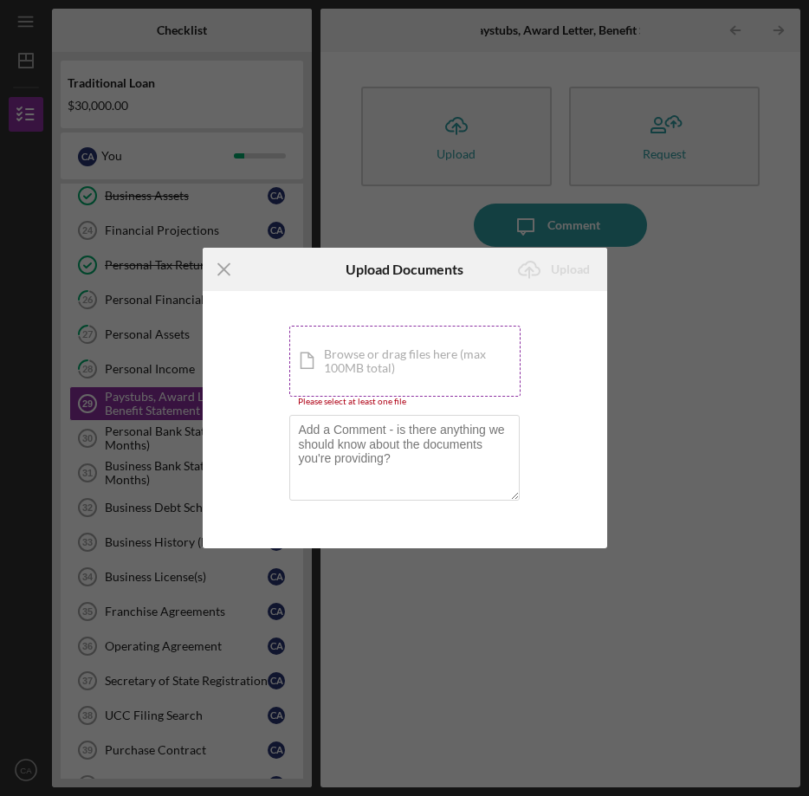
click at [473, 332] on div "Icon/Document Browse or drag files here (max 100MB total) Tap to choose files o…" at bounding box center [404, 361] width 231 height 71
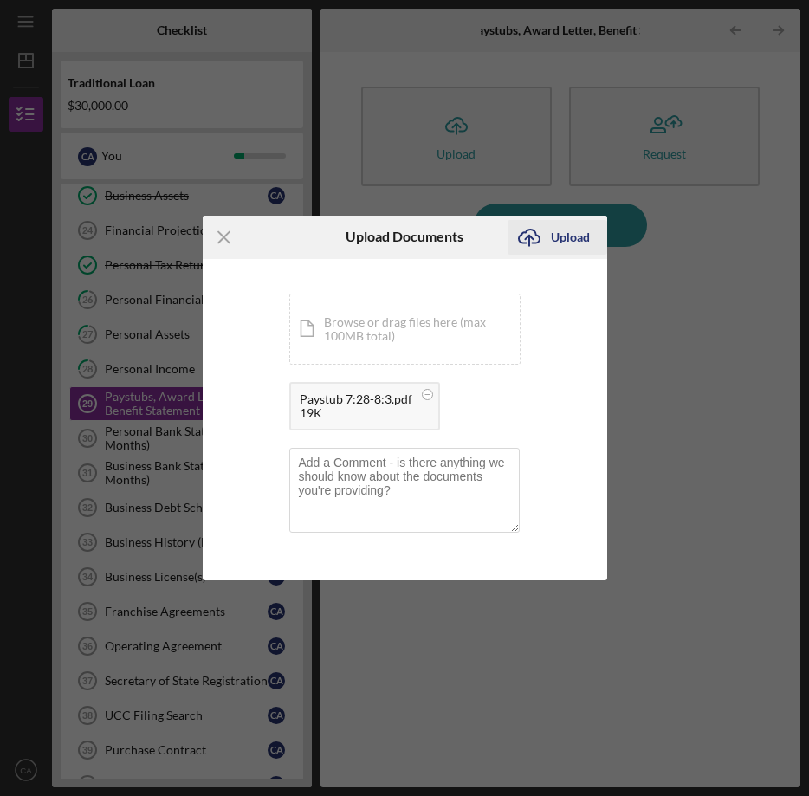
click at [563, 237] on div "Upload" at bounding box center [570, 237] width 39 height 35
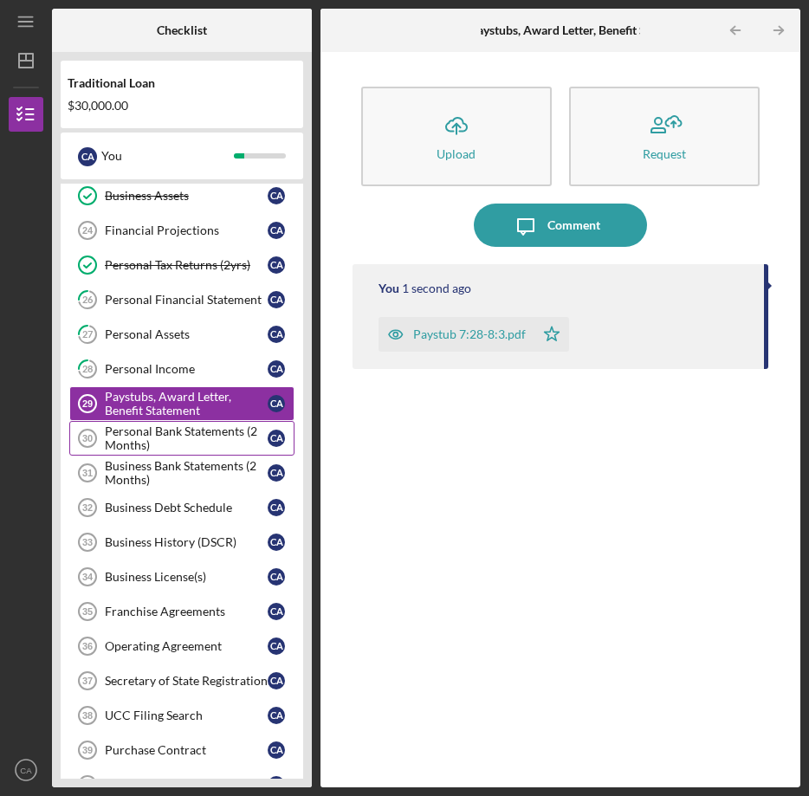
click at [221, 424] on div "Personal Bank Statements (2 Months)" at bounding box center [186, 438] width 163 height 28
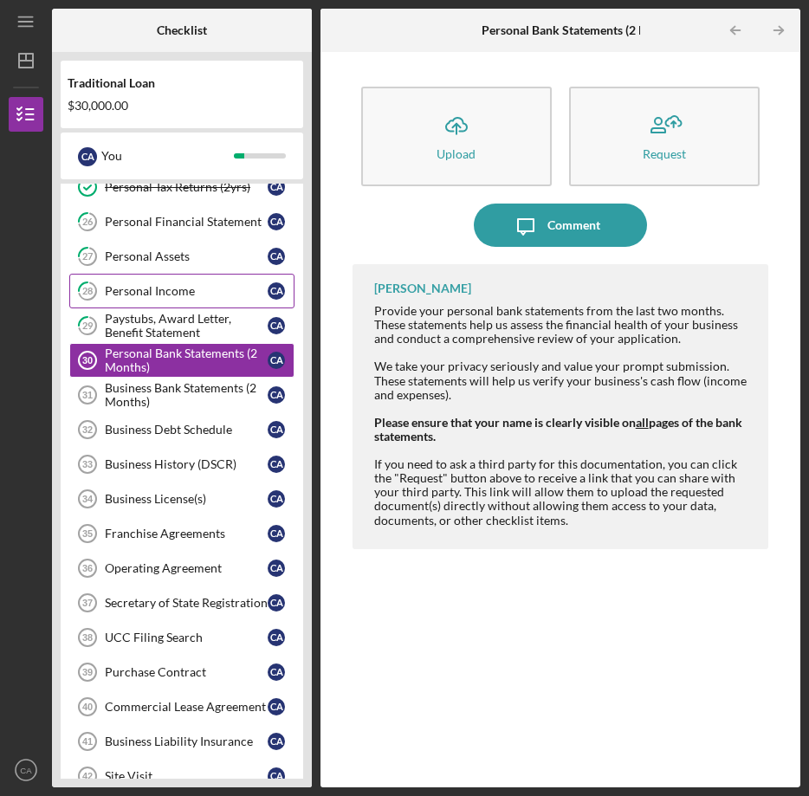
scroll to position [721, 0]
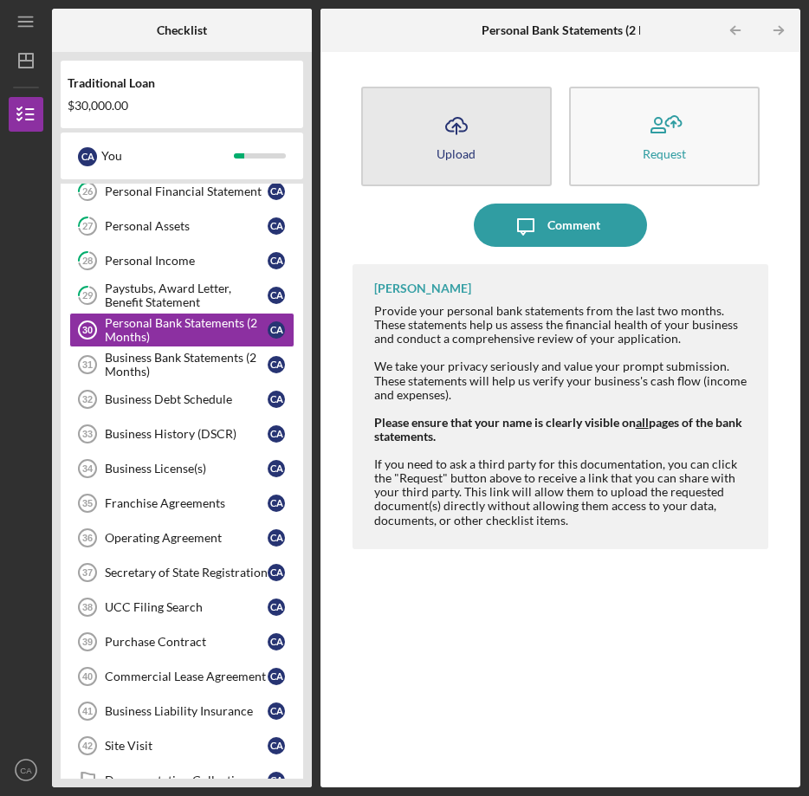
click at [497, 173] on button "Icon/Upload Upload" at bounding box center [456, 137] width 191 height 100
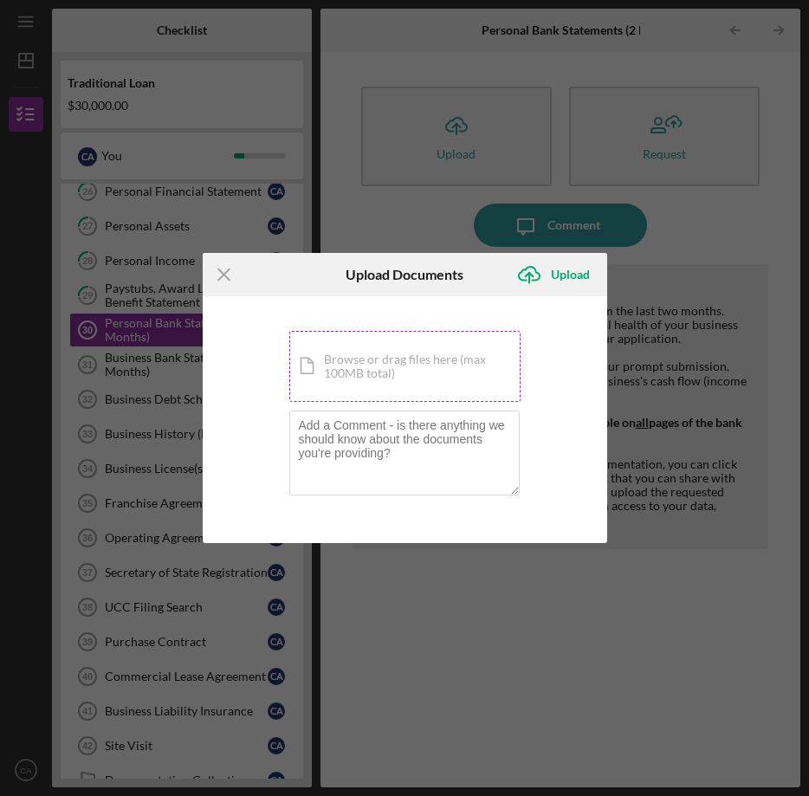
click at [471, 360] on div "Icon/Document Browse or drag files here (max 100MB total) Tap to choose files o…" at bounding box center [404, 366] width 231 height 71
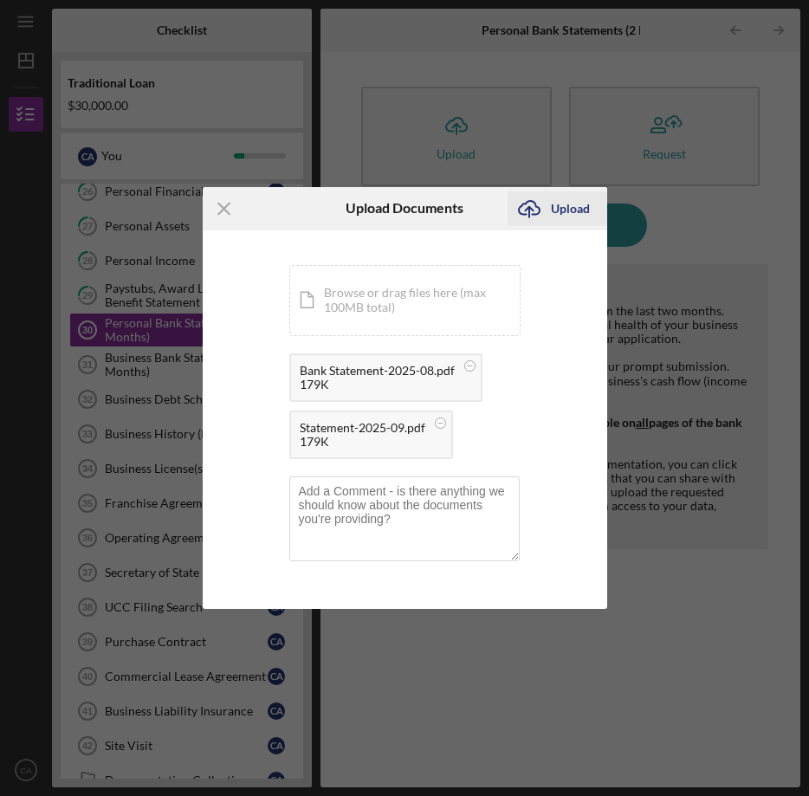
click at [568, 201] on div "Upload" at bounding box center [570, 208] width 39 height 35
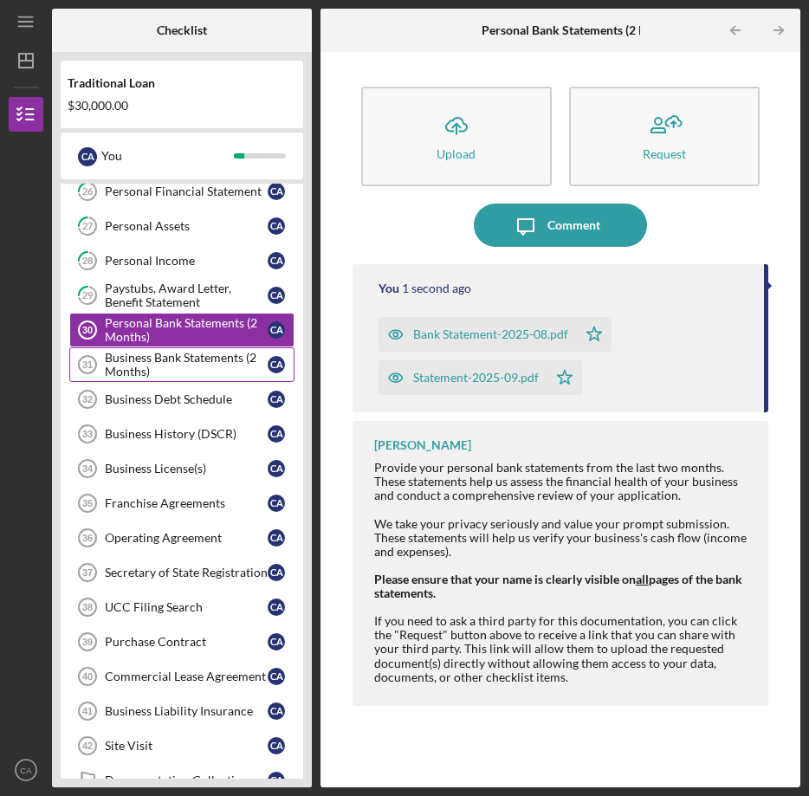
click at [217, 353] on div "Business Bank Statements (2 Months)" at bounding box center [186, 365] width 163 height 28
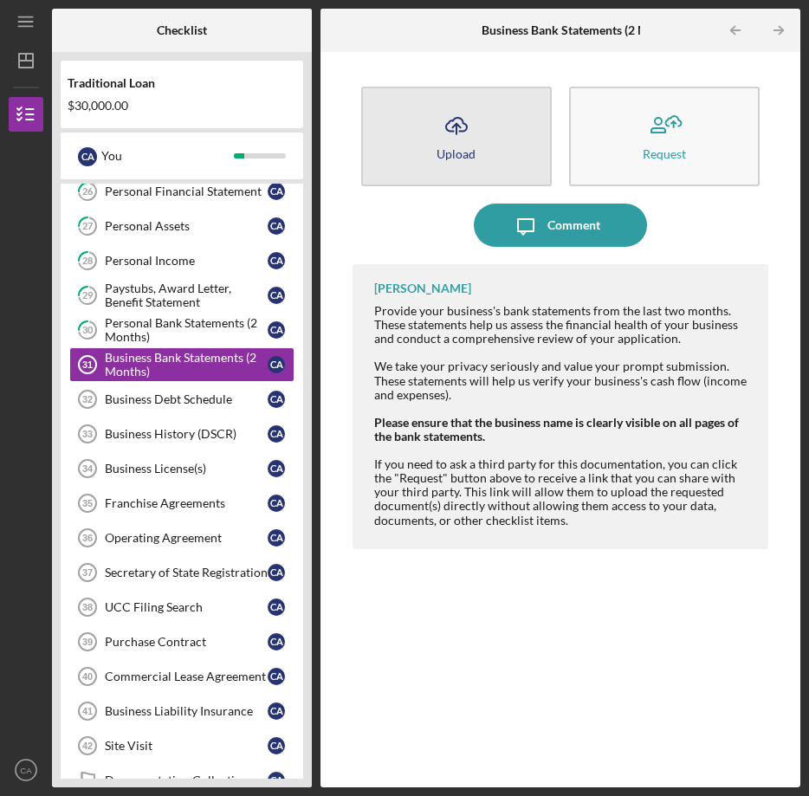
click at [472, 136] on icon "Icon/Upload" at bounding box center [456, 125] width 43 height 43
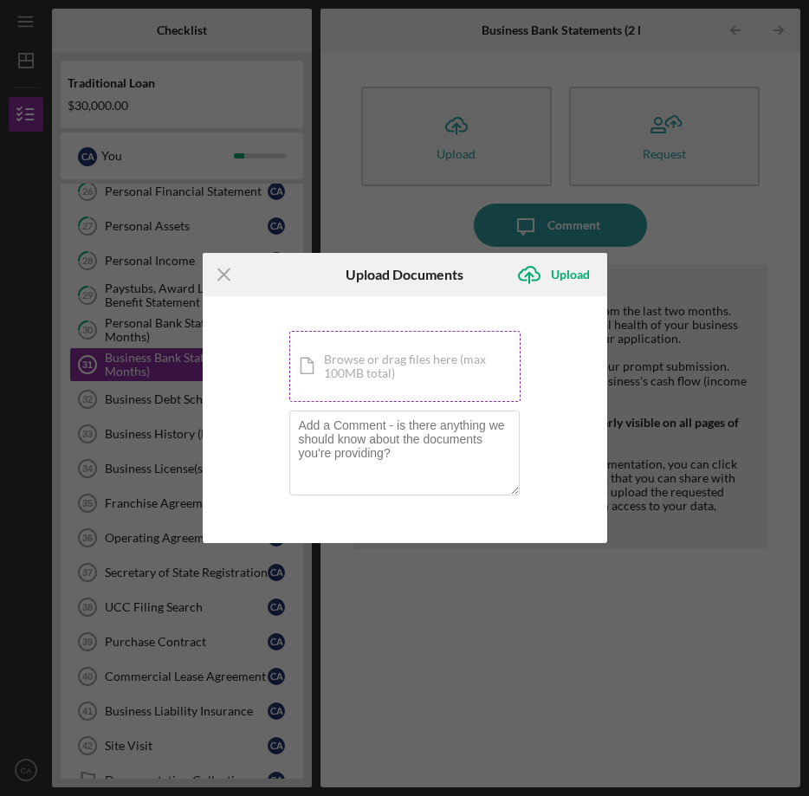
click at [439, 369] on div "Icon/Document Browse or drag files here (max 100MB total) Tap to choose files o…" at bounding box center [404, 366] width 231 height 71
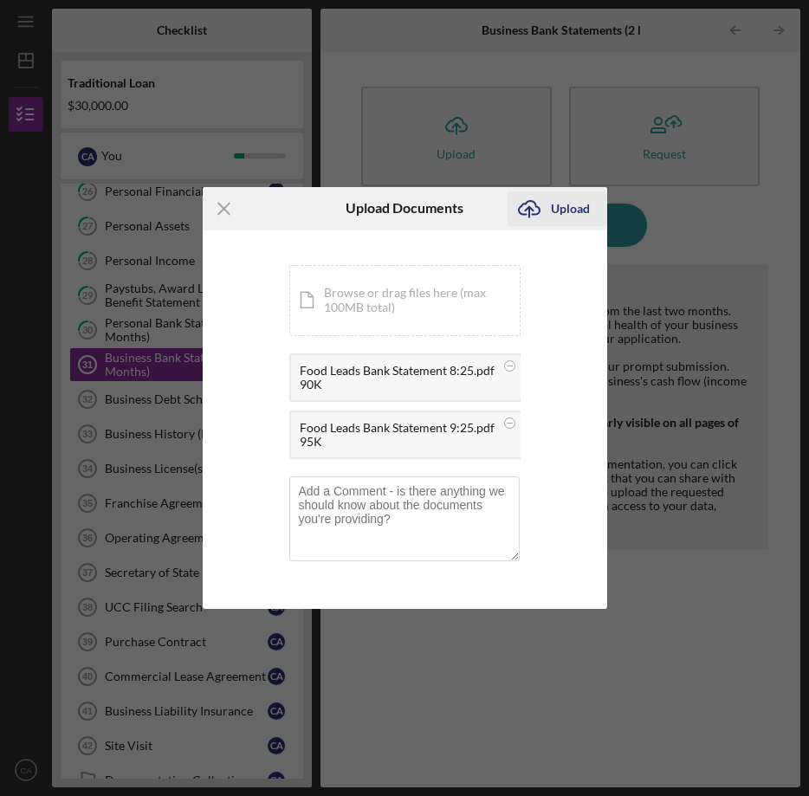
click at [568, 211] on div "Upload" at bounding box center [570, 208] width 39 height 35
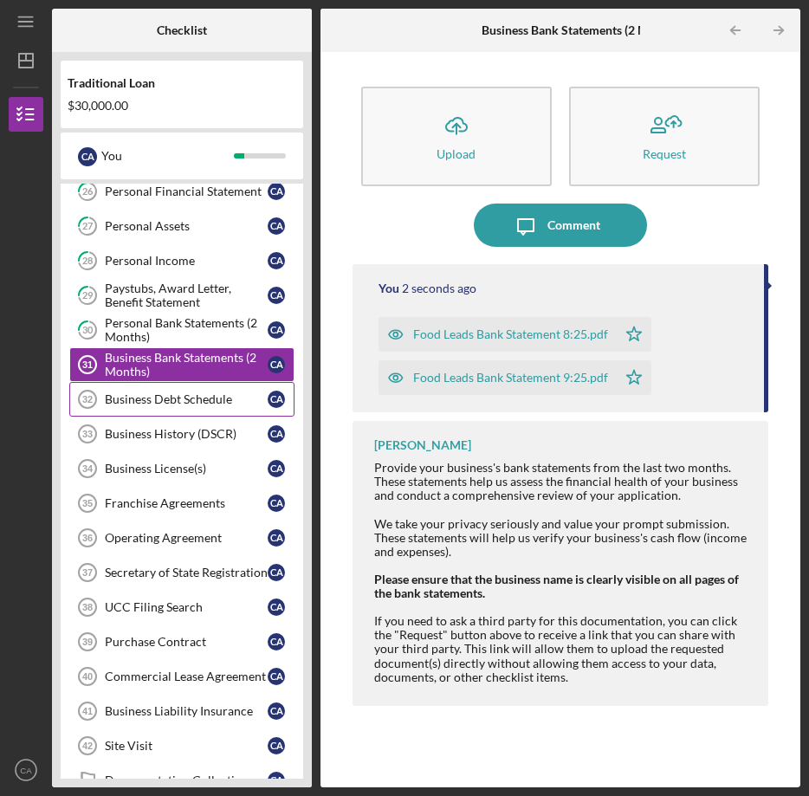
click at [141, 385] on link "Business Debt Schedule 32 Business Debt Schedule C A" at bounding box center [181, 399] width 225 height 35
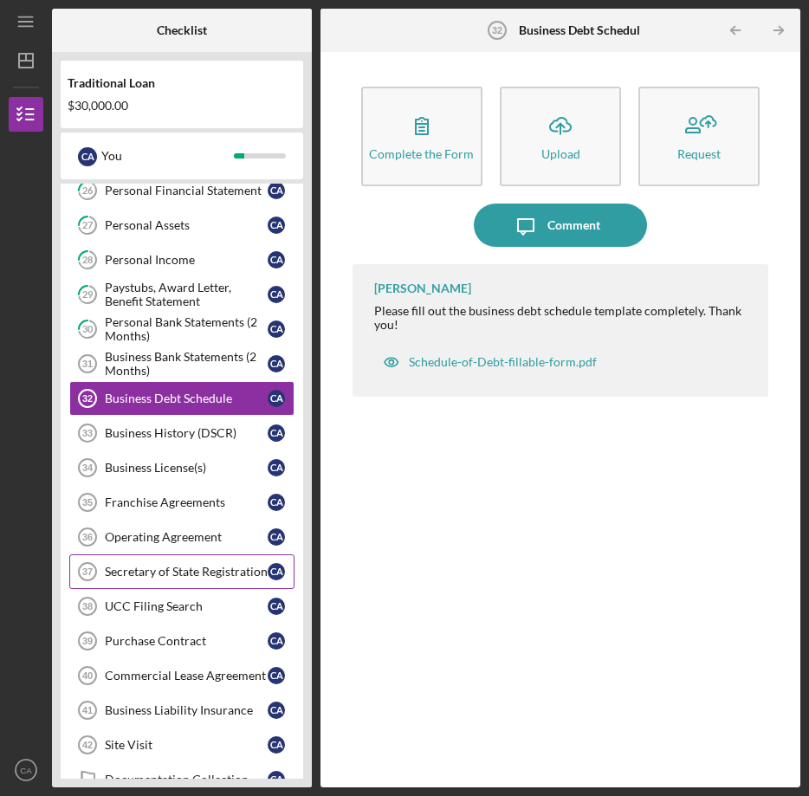
scroll to position [717, 0]
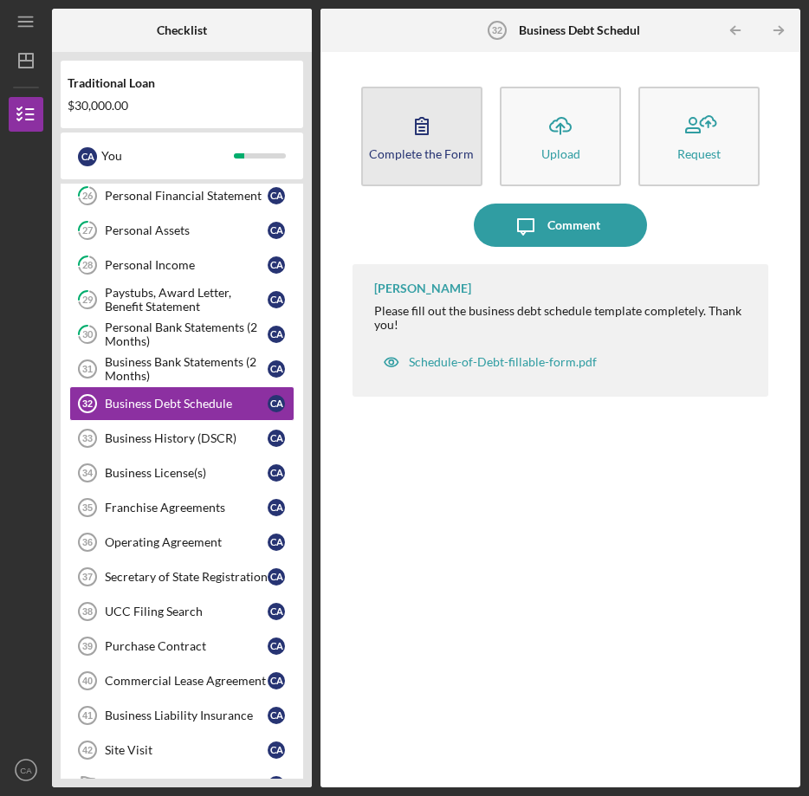
click at [400, 136] on icon "button" at bounding box center [421, 125] width 43 height 43
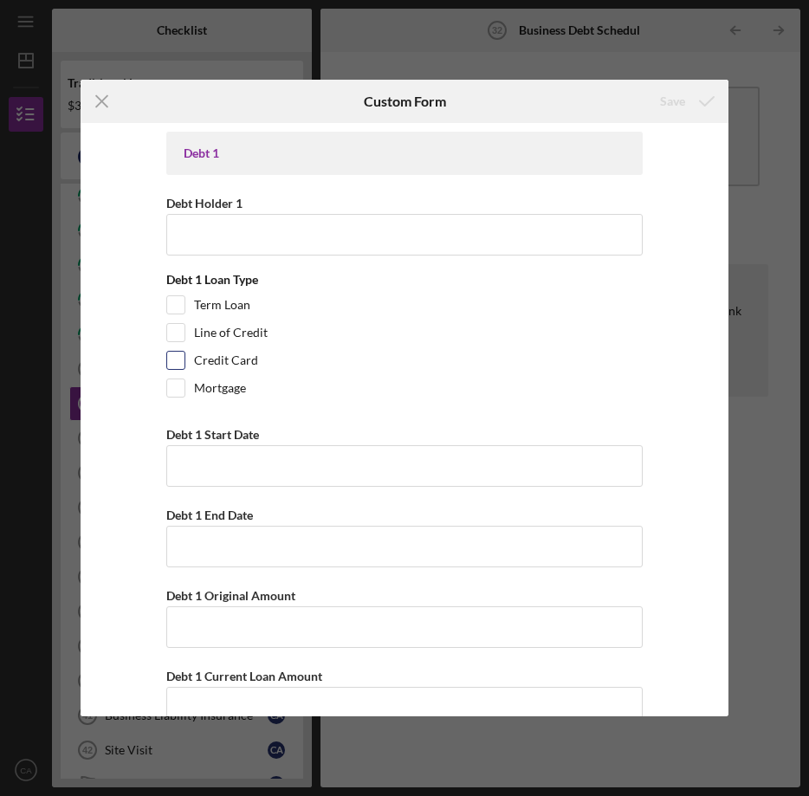
click at [230, 366] on label "Credit Card" at bounding box center [226, 360] width 64 height 17
click at [184, 366] on input "Credit Card" at bounding box center [175, 360] width 17 height 17
click at [230, 365] on label "Credit Card" at bounding box center [226, 360] width 64 height 17
click at [184, 365] on input "Credit Card" at bounding box center [175, 360] width 17 height 17
checkbox input "false"
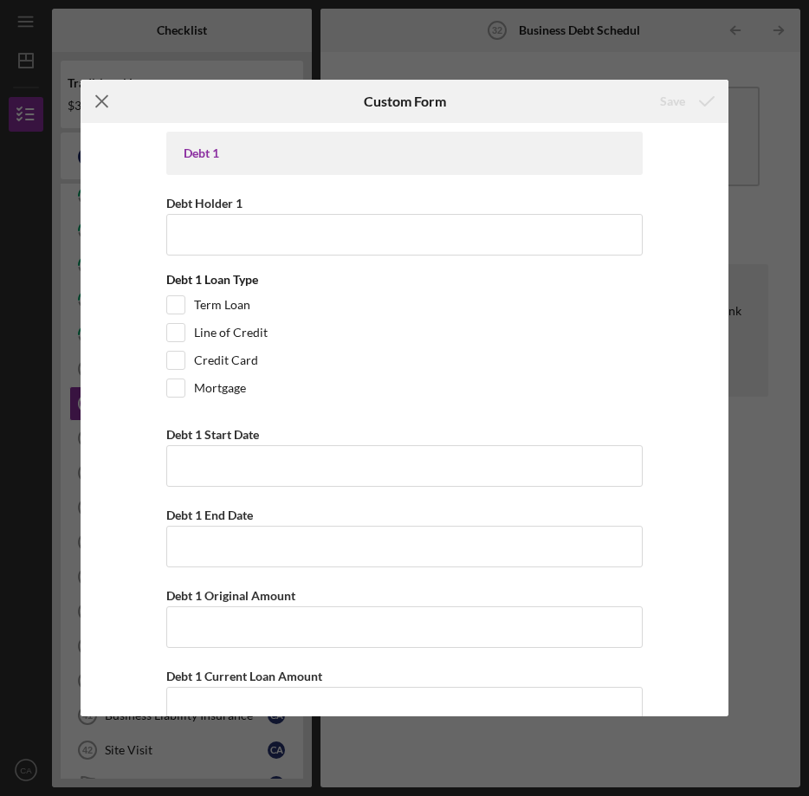
click at [112, 116] on icon "Icon/Menu Close" at bounding box center [102, 101] width 43 height 43
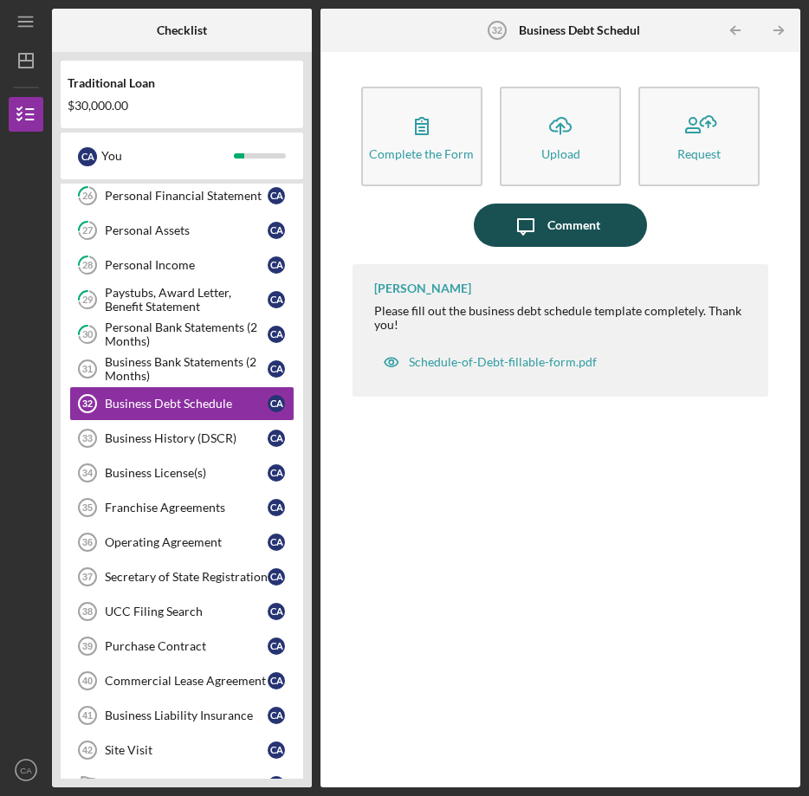
click at [522, 211] on icon "Icon/Message" at bounding box center [525, 225] width 43 height 43
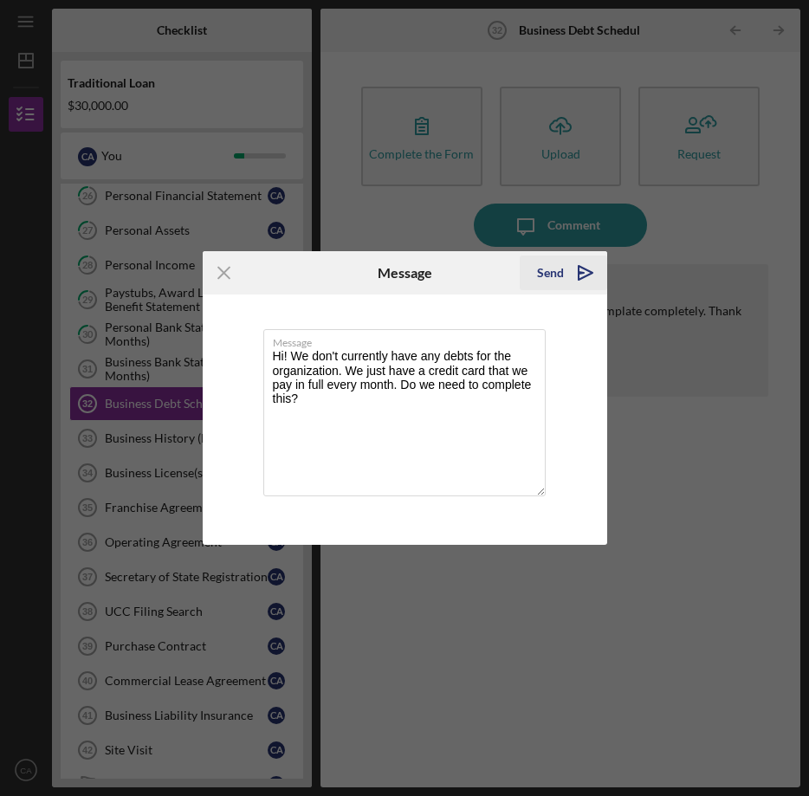
type textarea "Hi! We don't currently have any debts for the organization. We just have a cred…"
click at [570, 265] on icon "Icon/icon-invite-send" at bounding box center [585, 272] width 43 height 43
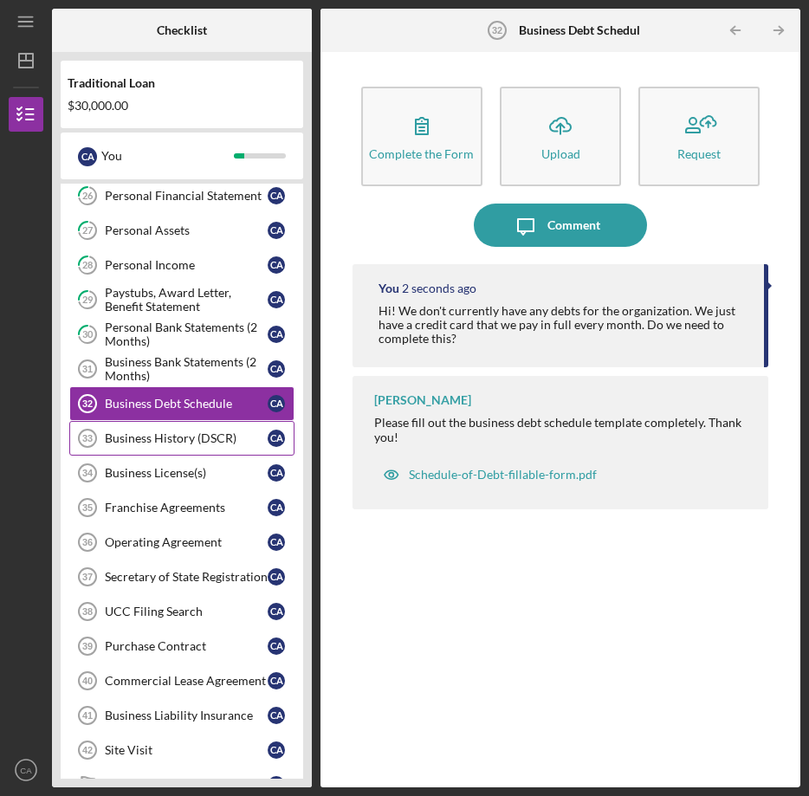
click at [198, 445] on link "Business History (DSCR) 33 Business History (DSCR) C A" at bounding box center [181, 438] width 225 height 35
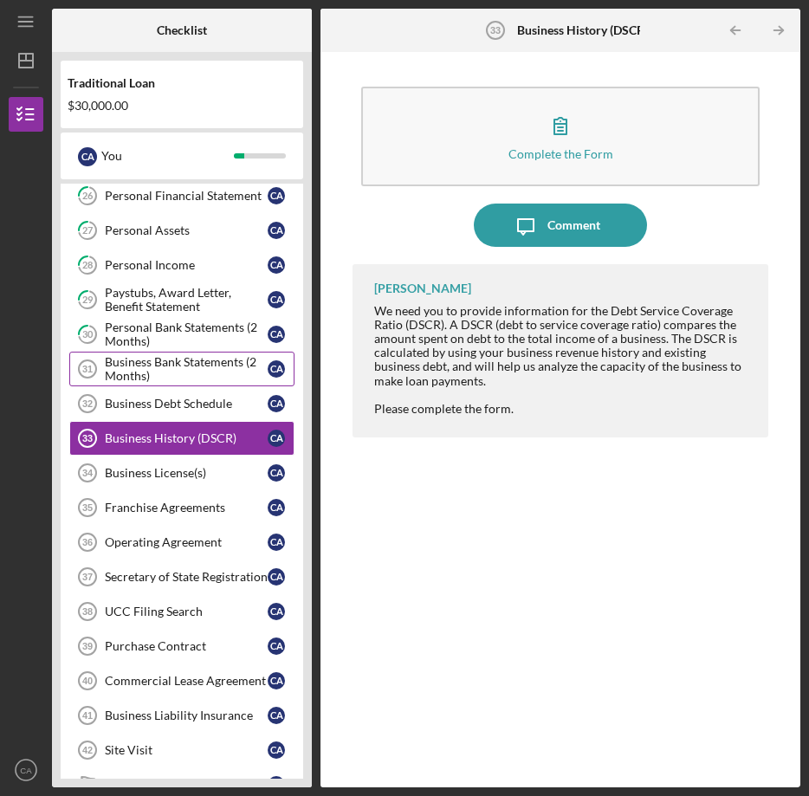
click at [183, 384] on link "Business Bank Statements (2 Months) 31 Business Bank Statements (2 Months) C A" at bounding box center [181, 369] width 225 height 35
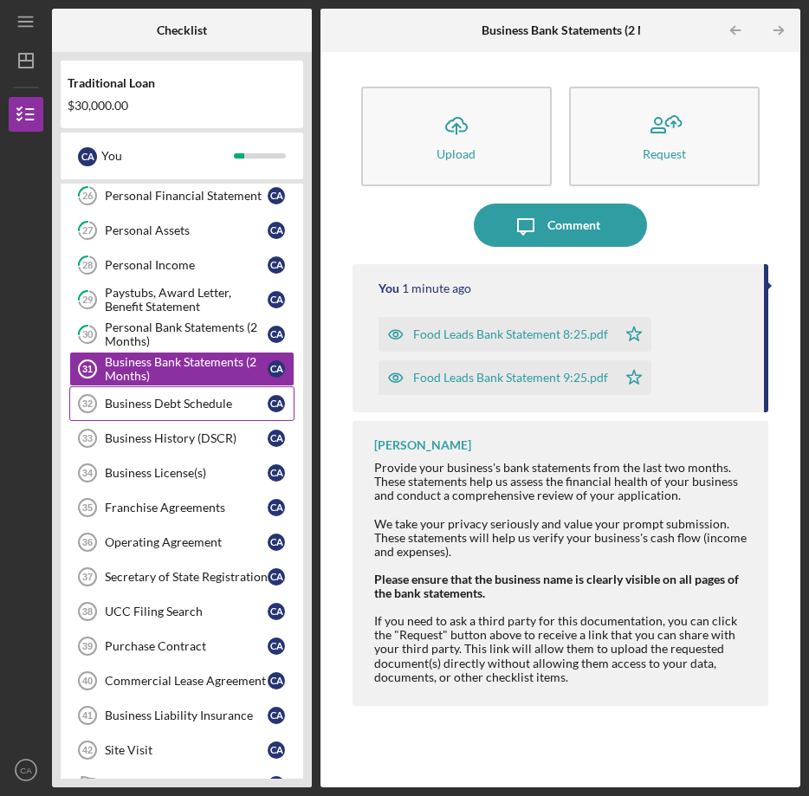
click at [193, 405] on div "Business Debt Schedule" at bounding box center [186, 404] width 163 height 14
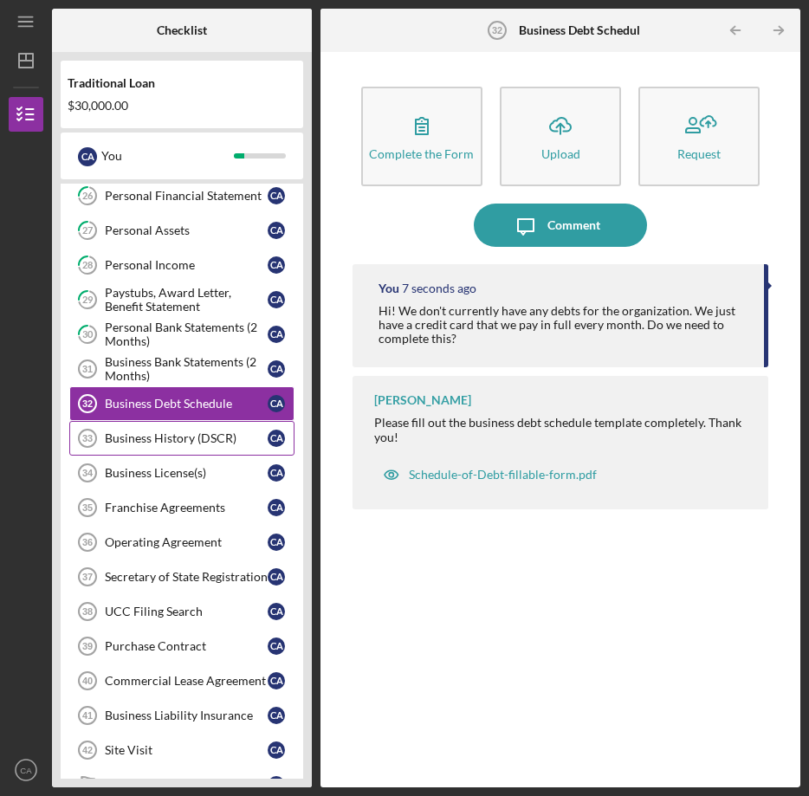
click at [191, 443] on div "Business History (DSCR)" at bounding box center [186, 438] width 163 height 14
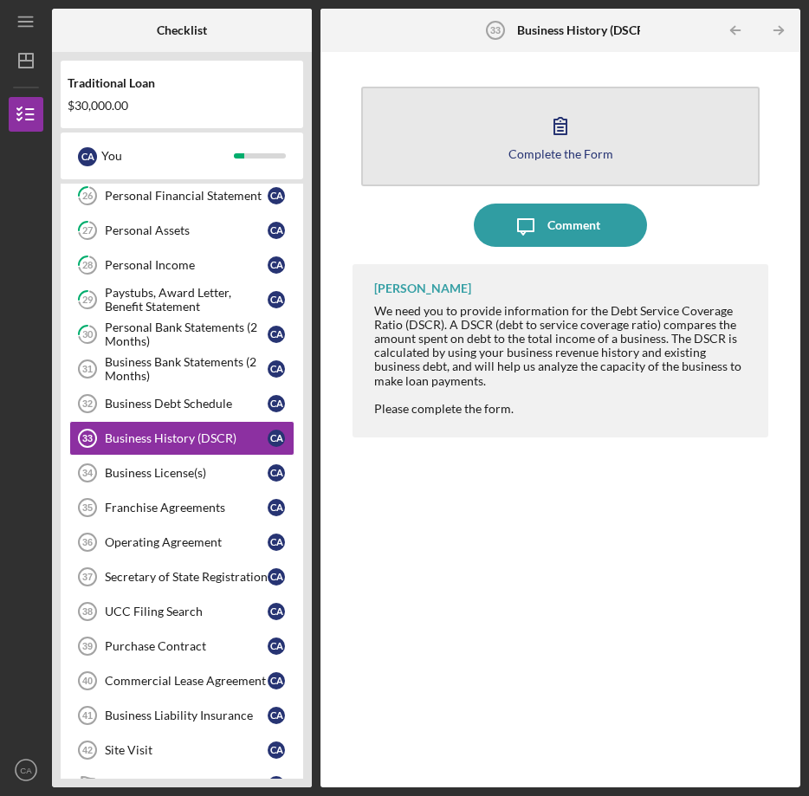
click at [589, 158] on div "Complete the Form" at bounding box center [560, 153] width 105 height 13
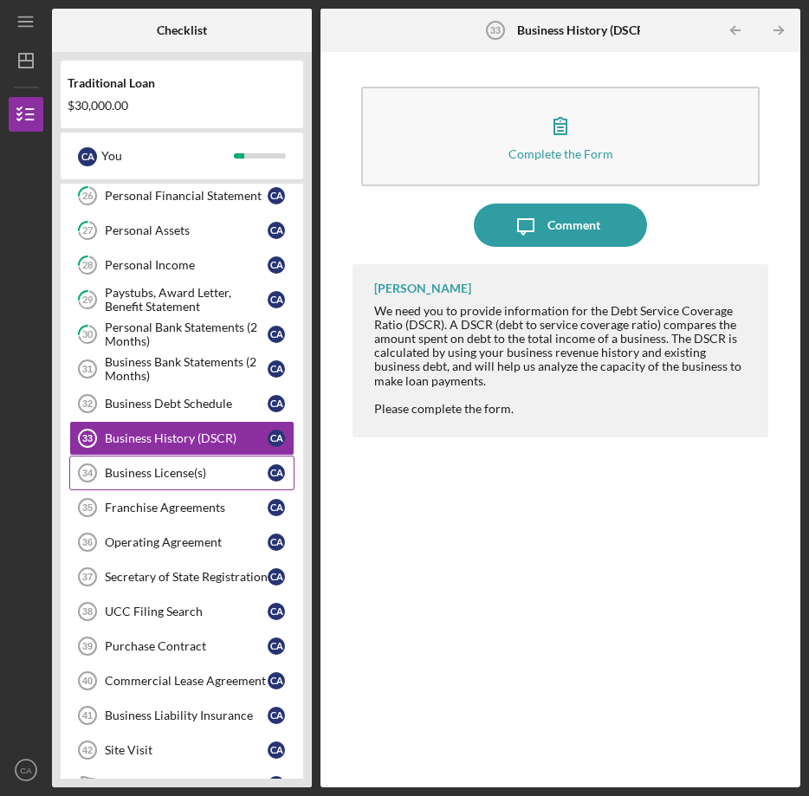
click at [215, 481] on link "Business License(s) 34 Business License(s) C A" at bounding box center [181, 473] width 225 height 35
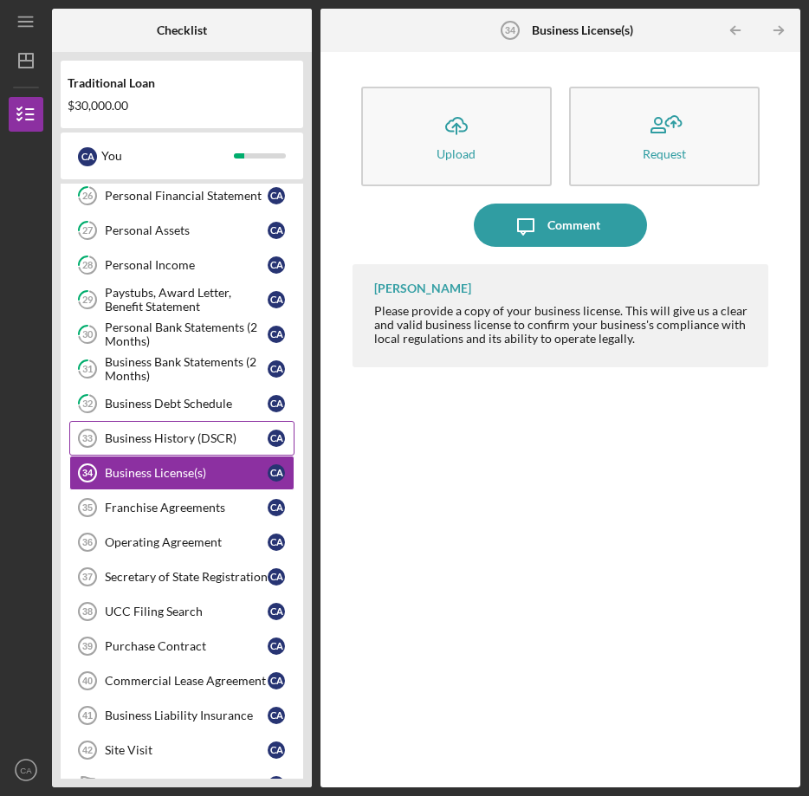
click at [212, 445] on div "Business History (DSCR)" at bounding box center [186, 438] width 163 height 14
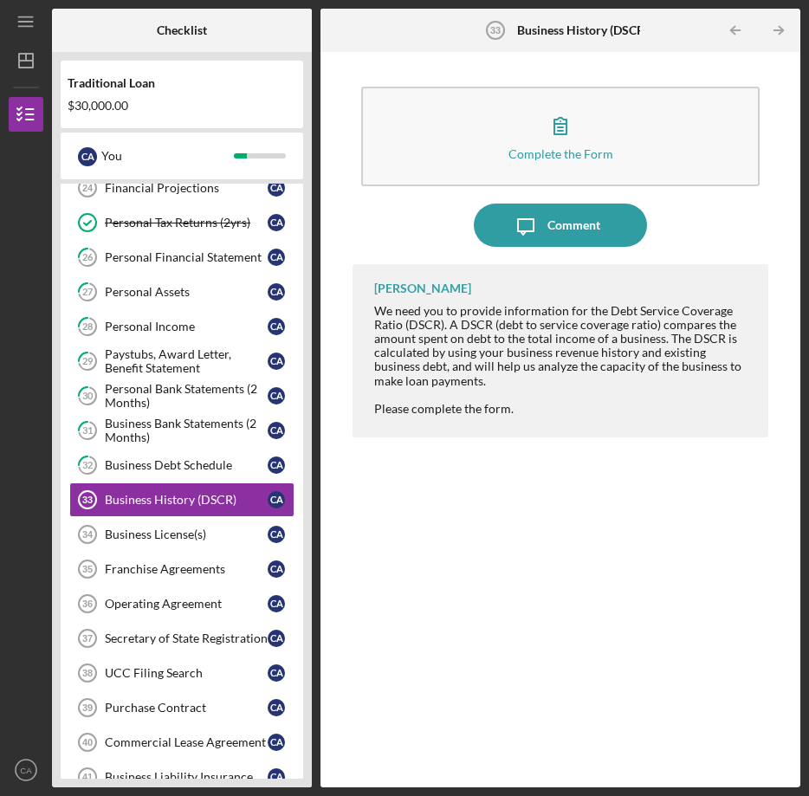
scroll to position [659, 0]
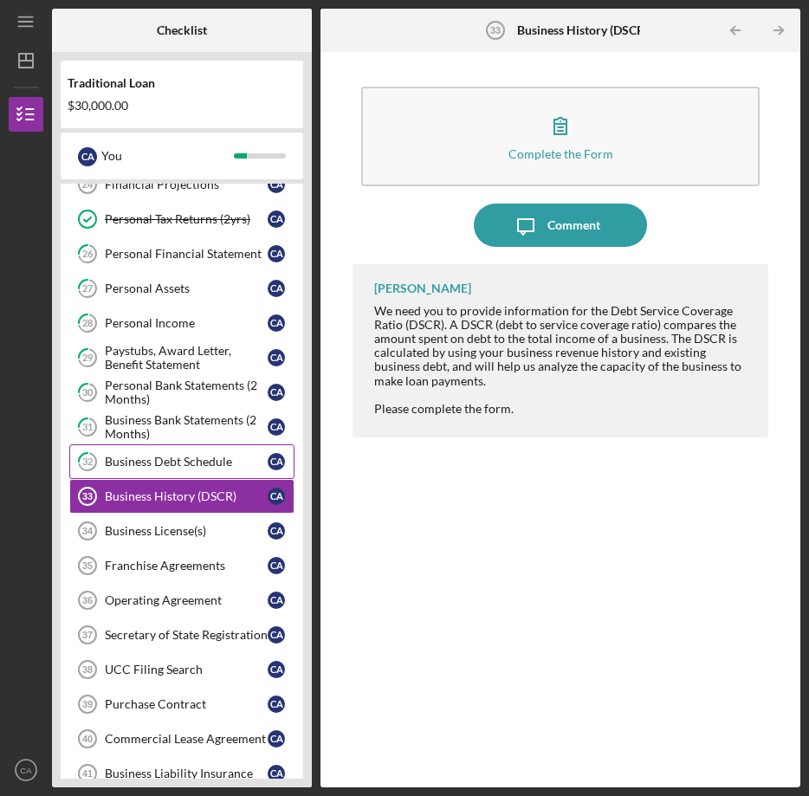
click at [217, 462] on div "Business Debt Schedule" at bounding box center [186, 462] width 163 height 14
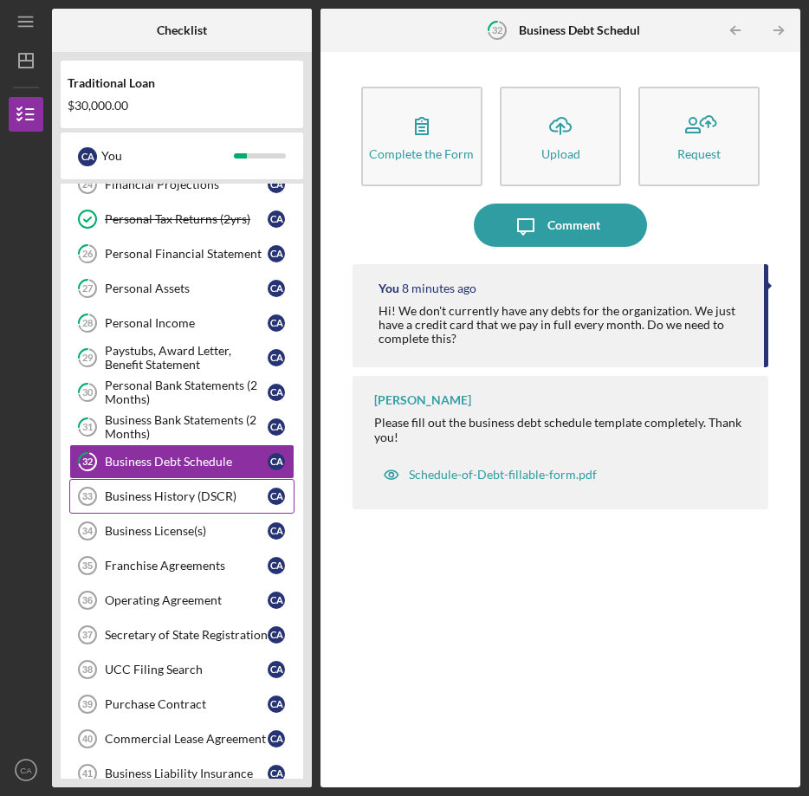
click at [217, 484] on link "Business History (DSCR) 33 Business History (DSCR) C A" at bounding box center [181, 496] width 225 height 35
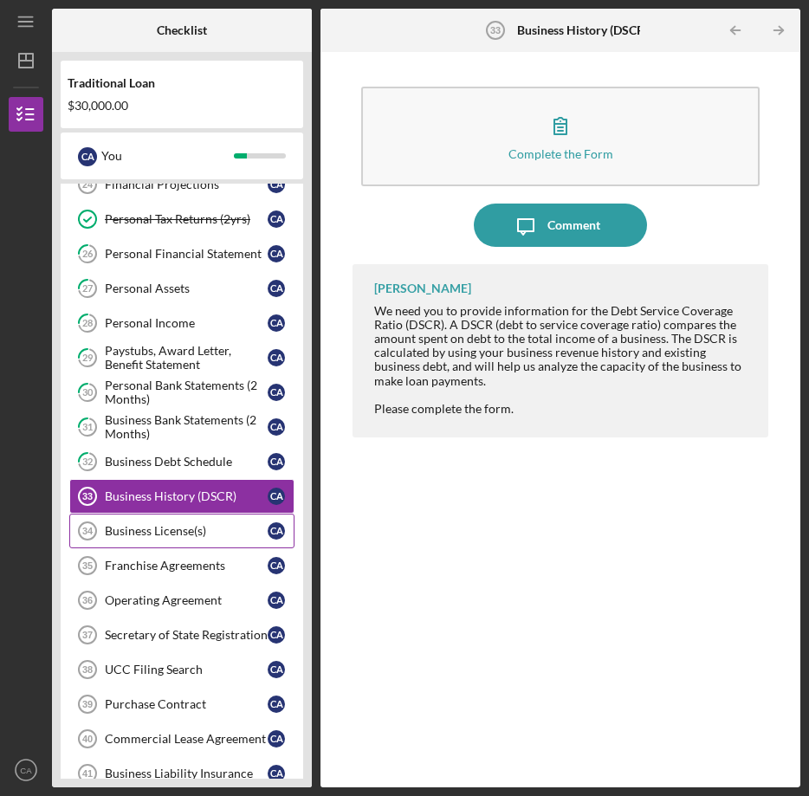
click at [217, 515] on link "Business License(s) 34 Business License(s) C A" at bounding box center [181, 531] width 225 height 35
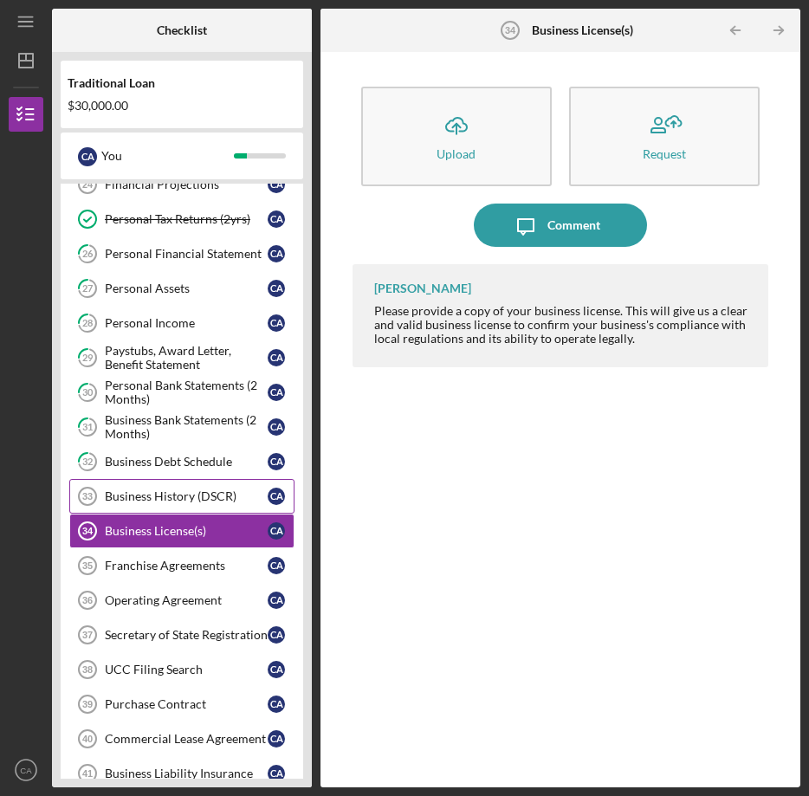
click at [215, 506] on link "Business History (DSCR) 33 Business History (DSCR) C A" at bounding box center [181, 496] width 225 height 35
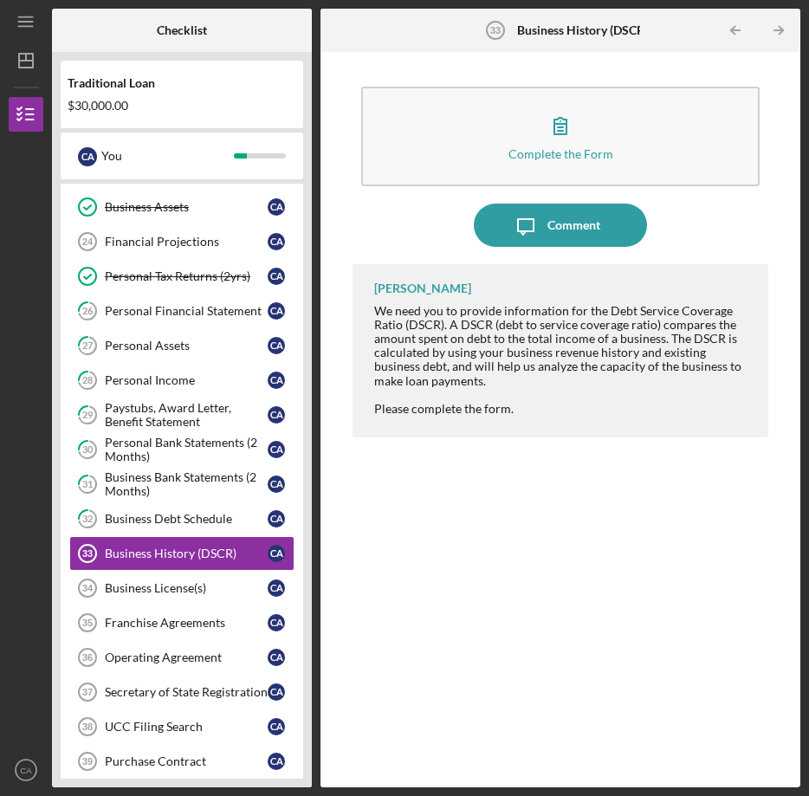
scroll to position [596, 0]
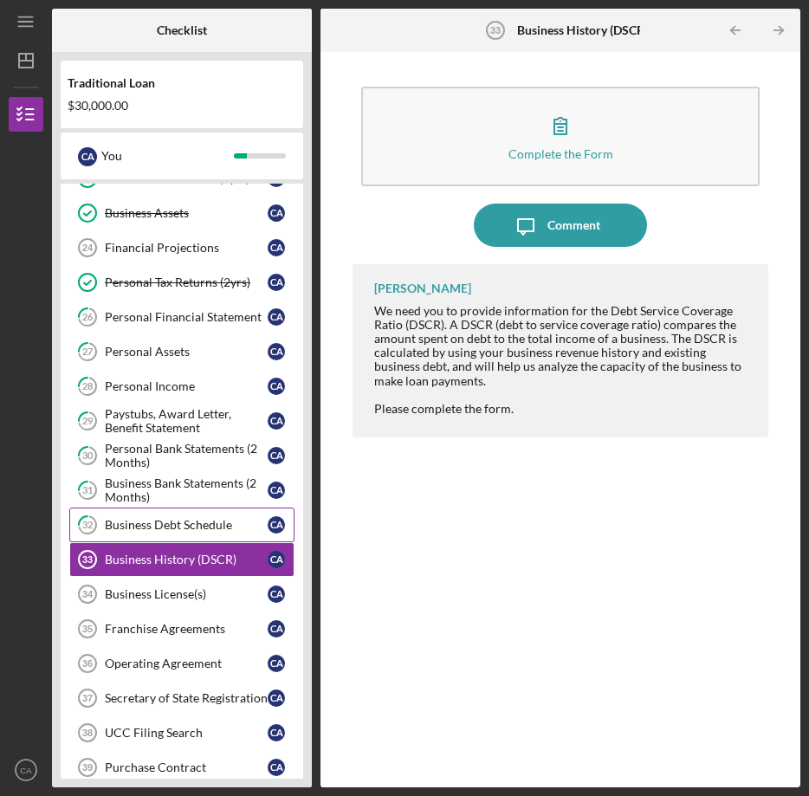
click at [218, 526] on div "Business Debt Schedule" at bounding box center [186, 525] width 163 height 14
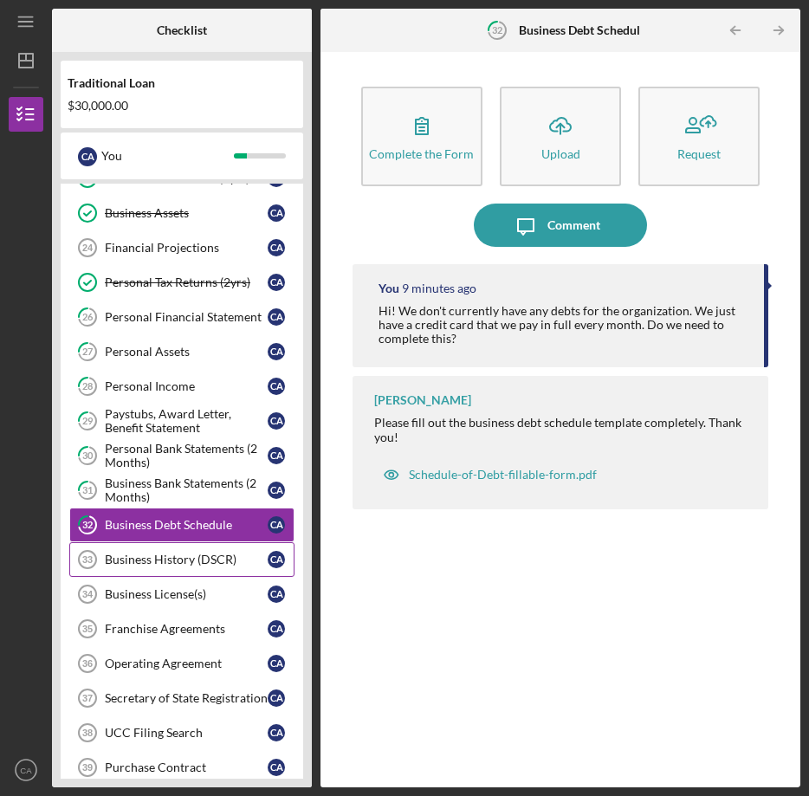
click at [216, 559] on div "Business History (DSCR)" at bounding box center [186, 560] width 163 height 14
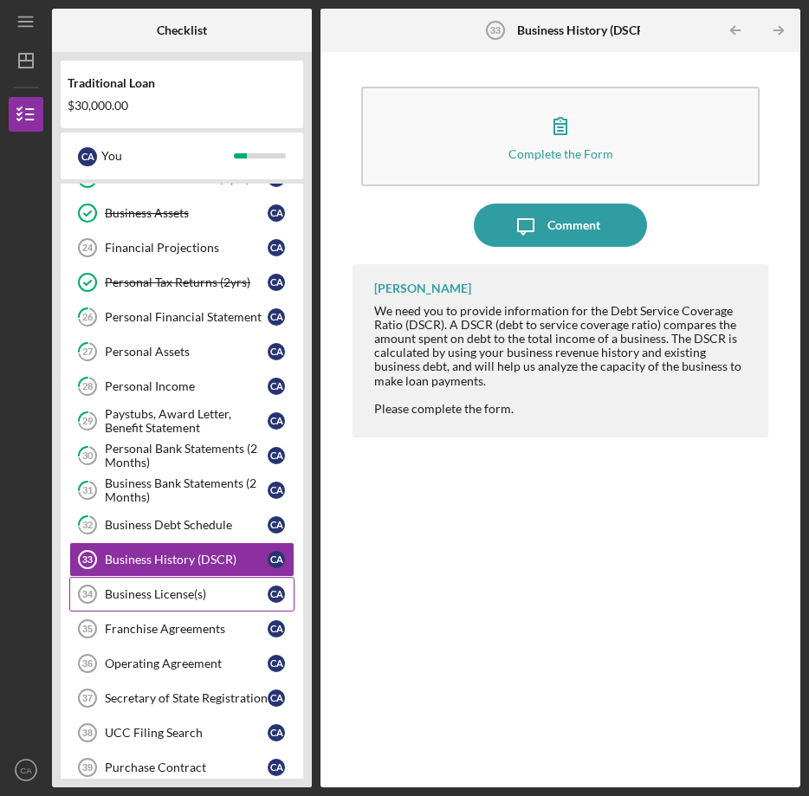
click at [210, 590] on div "Business License(s)" at bounding box center [186, 594] width 163 height 14
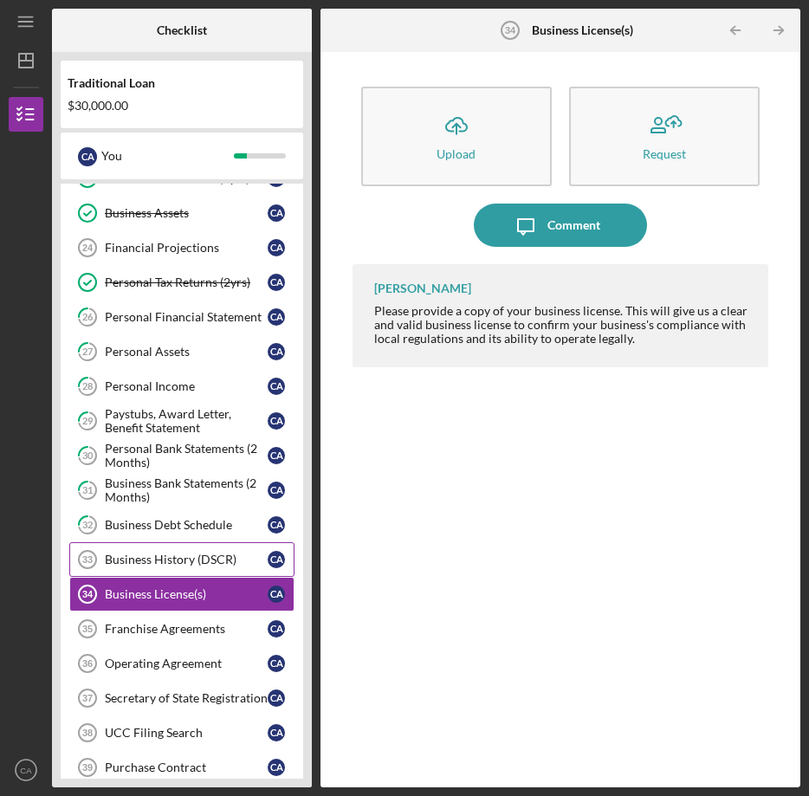
click at [217, 564] on div "Business History (DSCR)" at bounding box center [186, 560] width 163 height 14
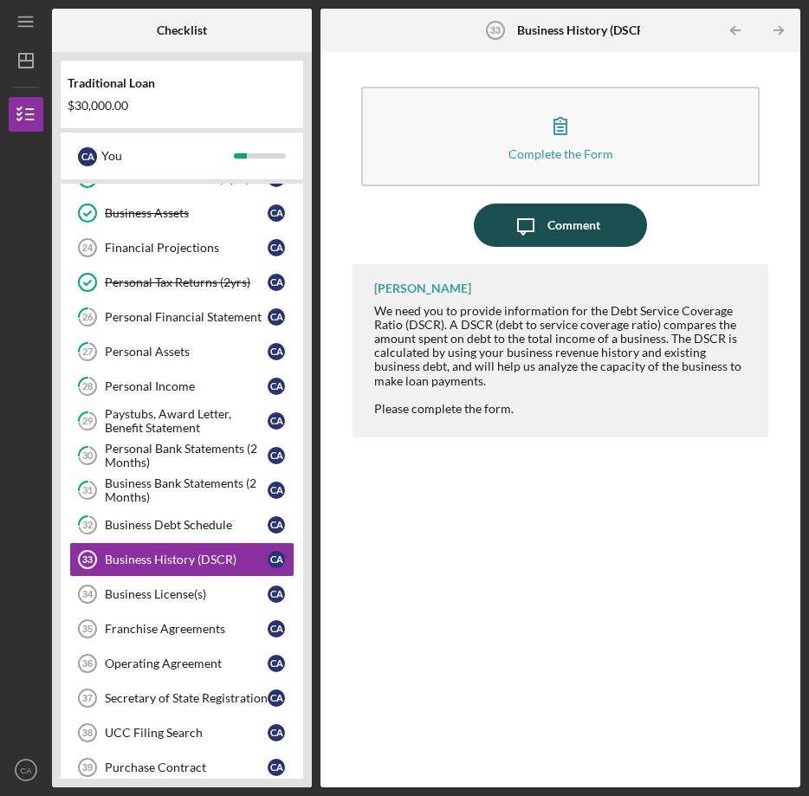
click at [526, 237] on icon "Icon/Message" at bounding box center [525, 225] width 43 height 43
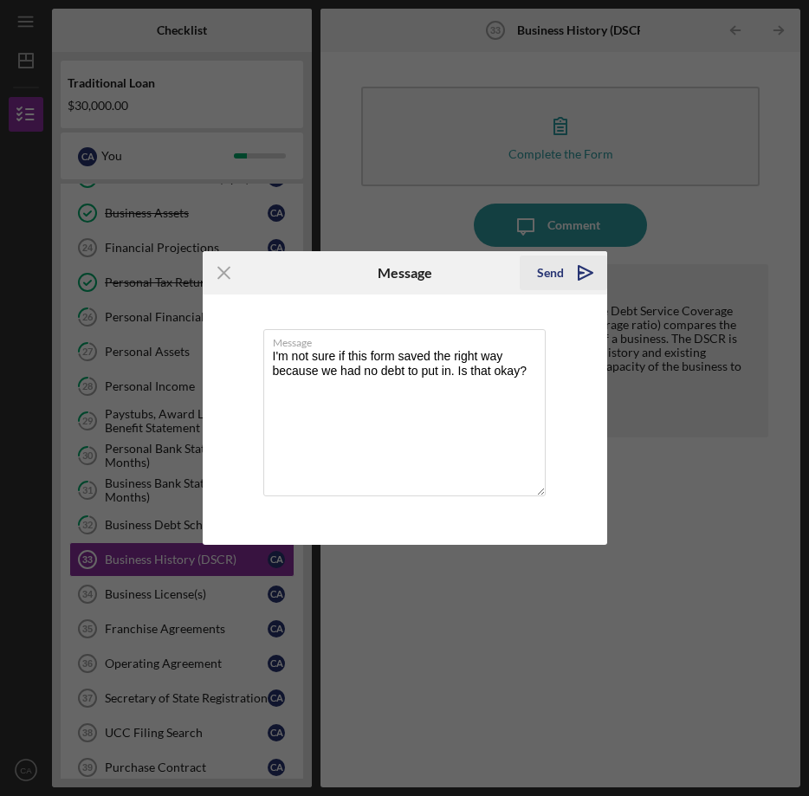
type textarea "I'm not sure if this form saved the right way because we had no debt to put in.…"
click at [578, 268] on icon "Icon/icon-invite-send" at bounding box center [585, 272] width 43 height 43
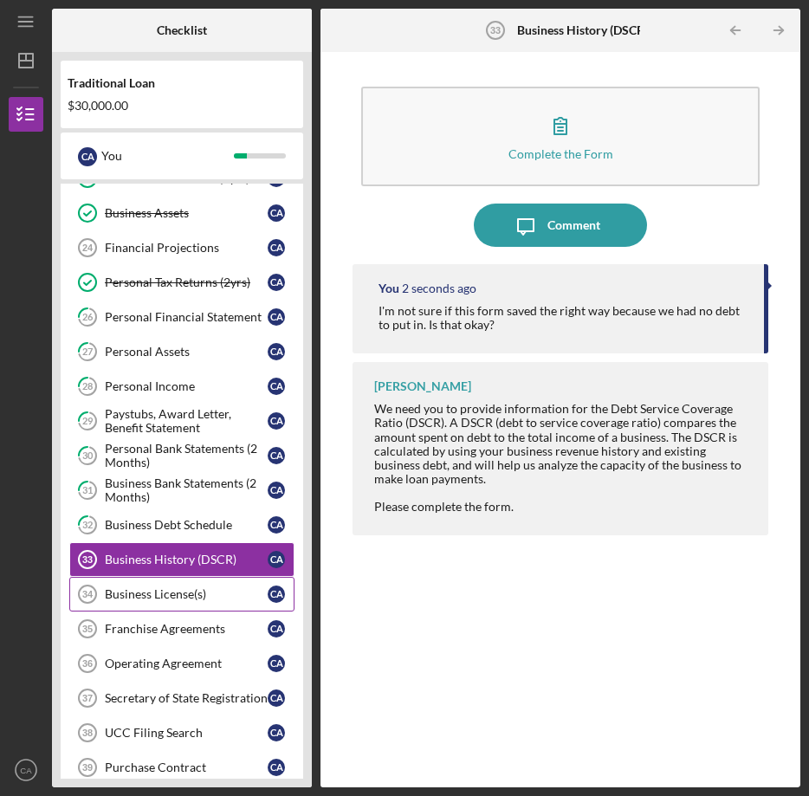
click at [185, 597] on div "Business License(s)" at bounding box center [186, 594] width 163 height 14
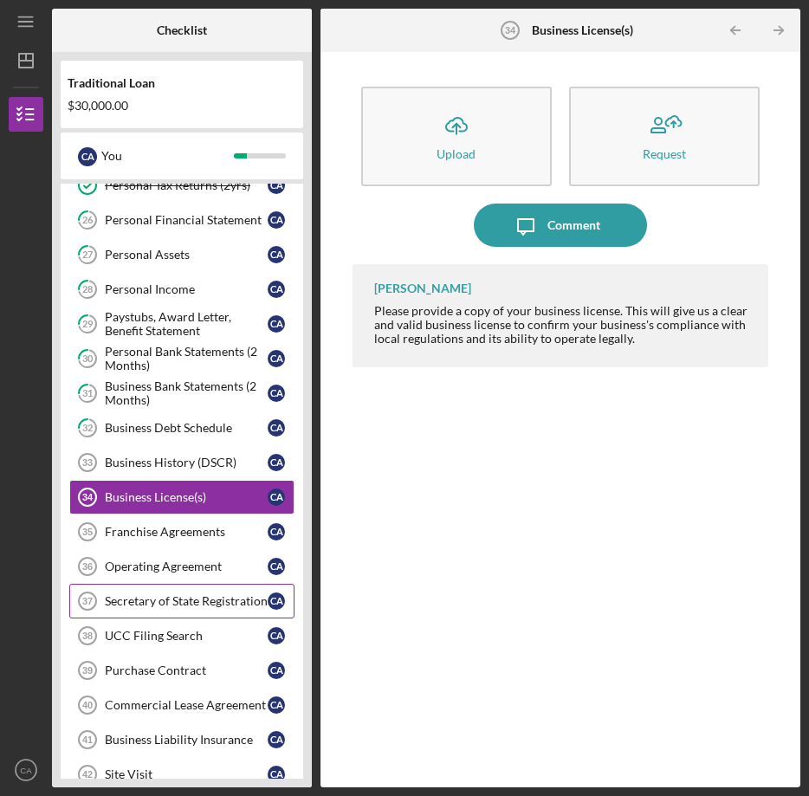
scroll to position [714, 0]
